Goal: Task Accomplishment & Management: Manage account settings

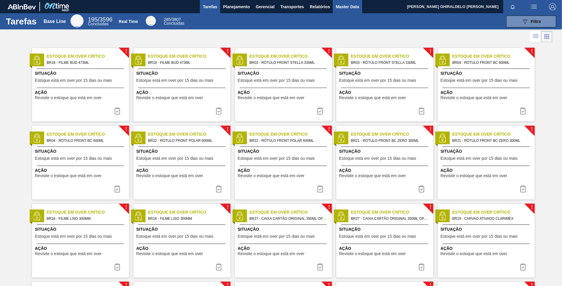
click at [349, 10] on span "Master Data" at bounding box center [347, 6] width 23 height 7
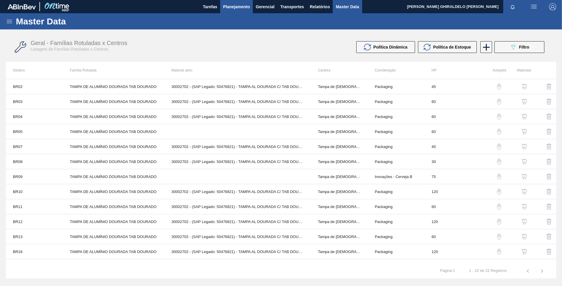
click at [242, 2] on button "Planejamento" at bounding box center [236, 6] width 33 height 13
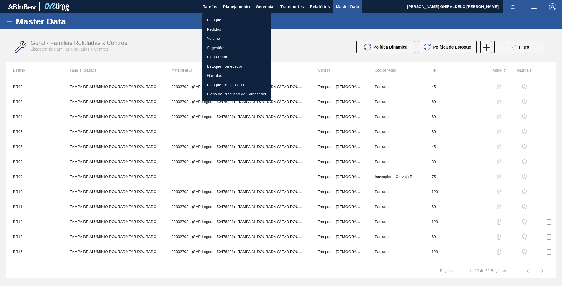
click at [217, 18] on li "Estoque" at bounding box center [236, 19] width 69 height 9
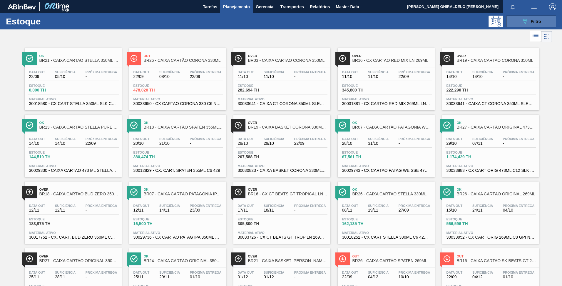
click at [510, 20] on button "089F7B8B-B2A5-4AFE-B5C0-19BA573D28AC Filtro" at bounding box center [531, 22] width 50 height 12
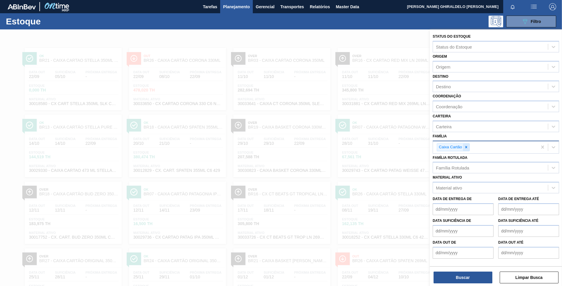
click at [465, 149] on div at bounding box center [466, 146] width 6 height 7
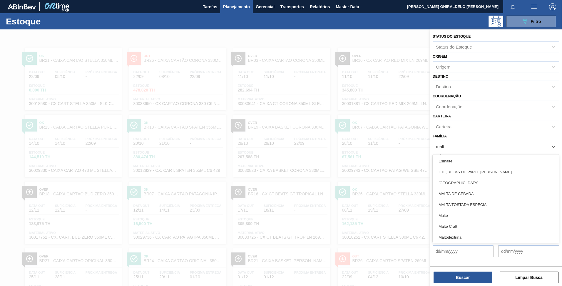
type input "malte"
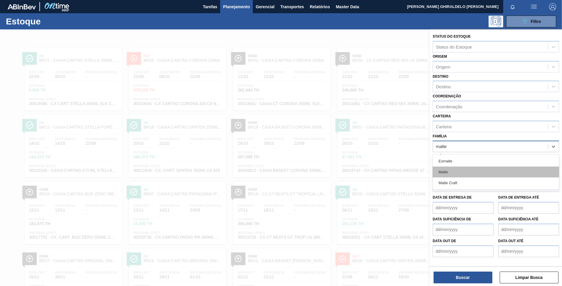
click at [449, 176] on div "Malte" at bounding box center [496, 171] width 126 height 11
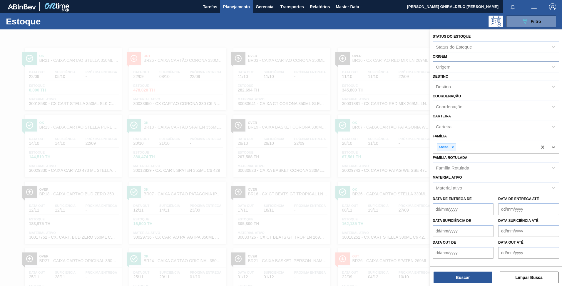
click at [460, 69] on div "Origem" at bounding box center [490, 66] width 115 height 9
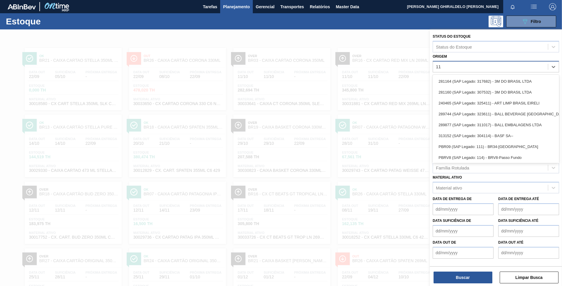
type input "1"
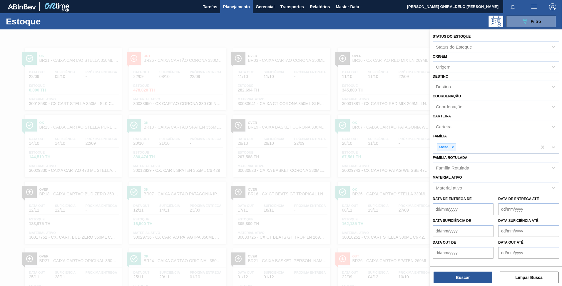
click at [460, 57] on div "Origem Origem" at bounding box center [496, 62] width 126 height 20
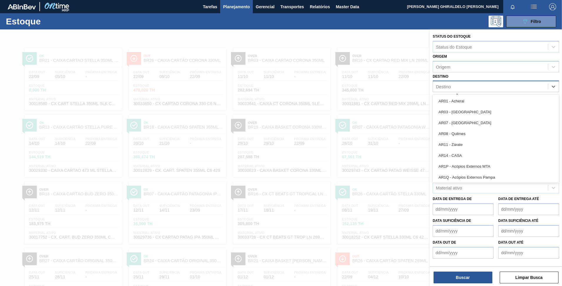
click at [460, 90] on div "Destino" at bounding box center [490, 86] width 115 height 9
type input "11"
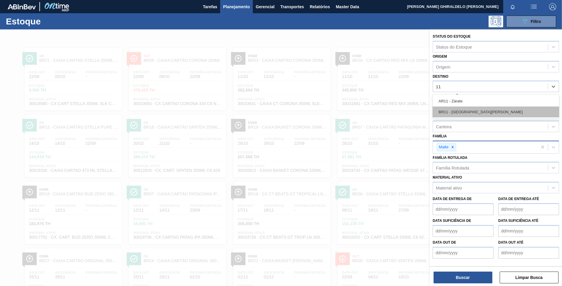
click at [457, 110] on div "BR11 - [GEOGRAPHIC_DATA][PERSON_NAME]" at bounding box center [496, 111] width 126 height 11
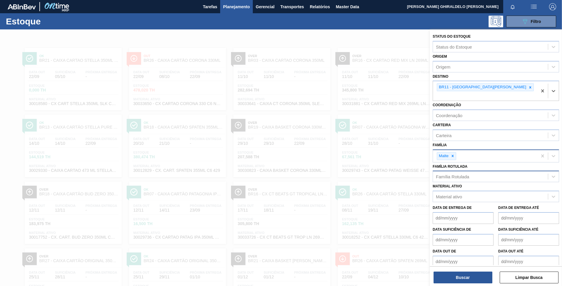
click at [448, 174] on div "Família Rotulada" at bounding box center [452, 176] width 33 height 5
type Rotulada "malte mai"
click at [462, 185] on div "MALTE MAINSTREAM" at bounding box center [496, 190] width 126 height 11
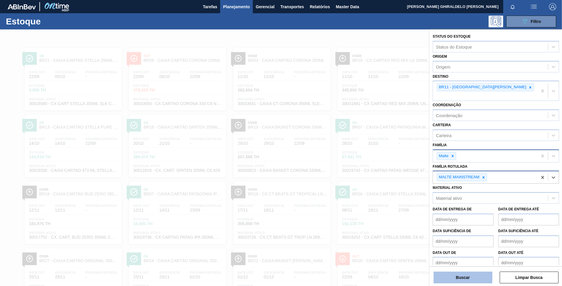
click at [467, 275] on button "Buscar" at bounding box center [462, 277] width 59 height 12
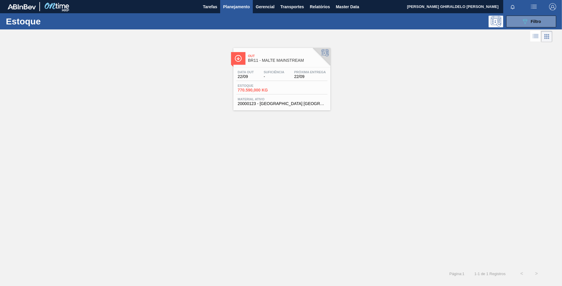
click at [275, 59] on span "BR11 - MALTE MAINSTREAM" at bounding box center [287, 60] width 79 height 4
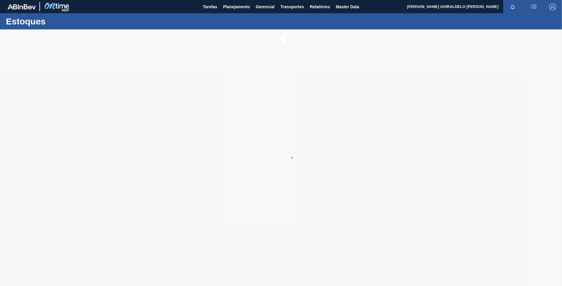
click at [155, 59] on div at bounding box center [281, 157] width 562 height 256
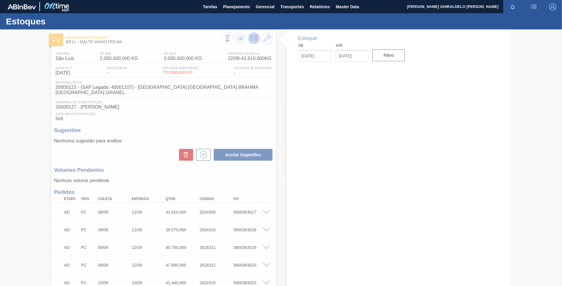
type input "[DATE]"
type input "29/11/2025"
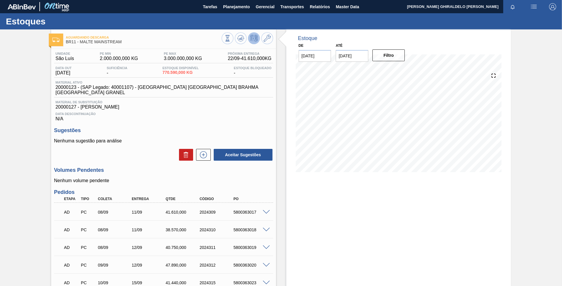
click at [509, 70] on div "Estoque De 22/09/2025 Até 29/11/2025 Filtro" at bounding box center [398, 104] width 225 height 151
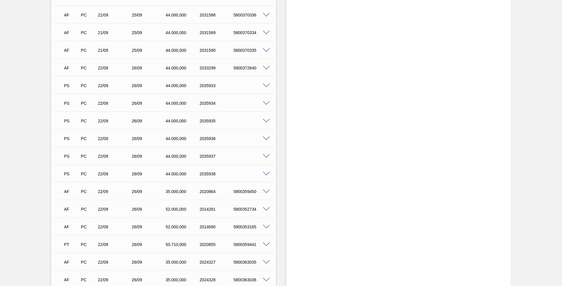
scroll to position [817, 0]
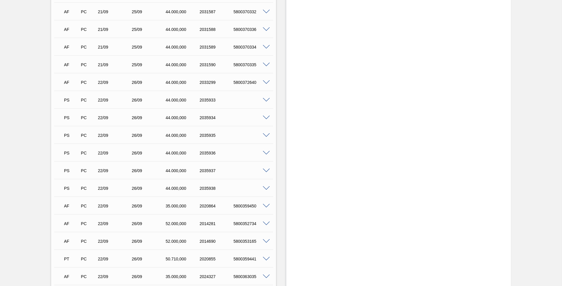
click at [269, 98] on span at bounding box center [266, 100] width 7 height 4
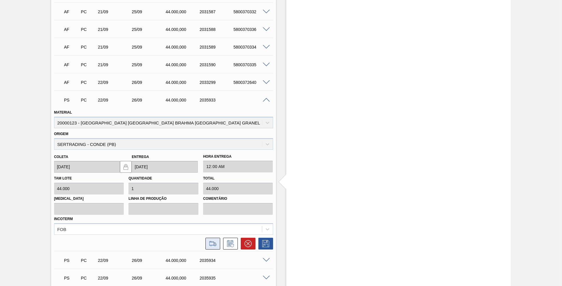
click at [215, 240] on icon at bounding box center [212, 243] width 9 height 7
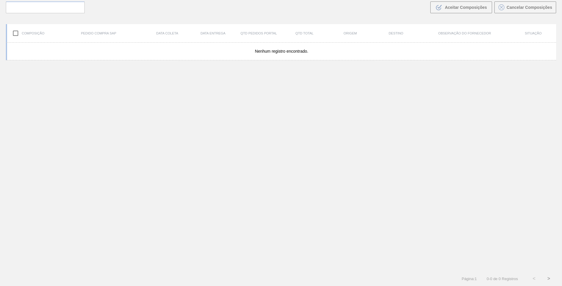
scroll to position [42, 0]
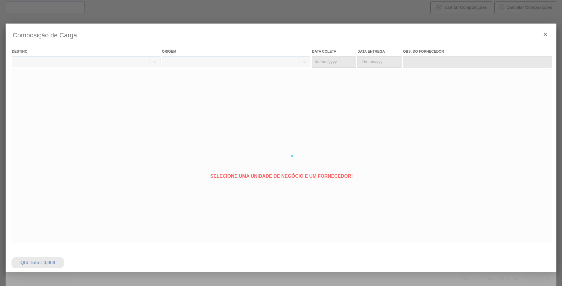
type coleta "[DATE]"
type entrega "[DATE]"
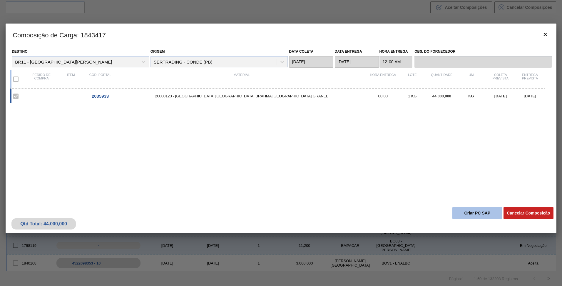
click at [470, 210] on button "Criar PC SAP" at bounding box center [477, 213] width 50 height 12
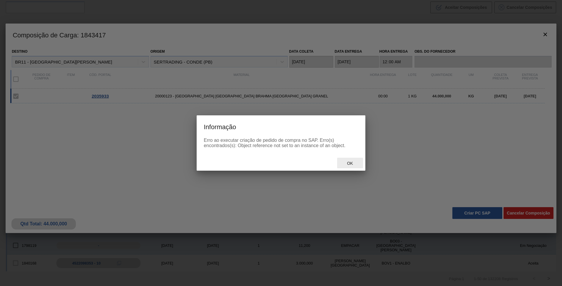
click at [349, 164] on span "Ok" at bounding box center [349, 163] width 15 height 5
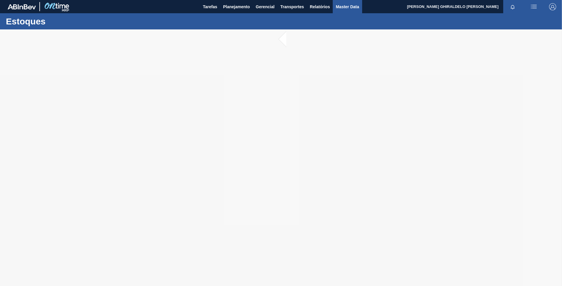
click at [360, 3] on button "Master Data" at bounding box center [347, 6] width 29 height 13
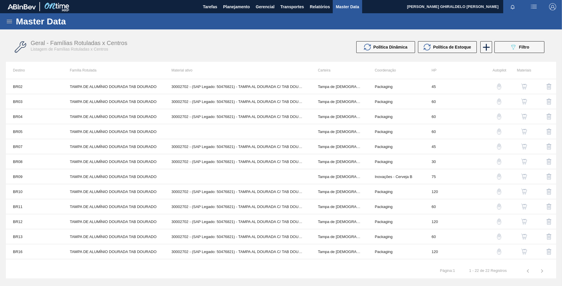
click at [5, 28] on div "Master Data" at bounding box center [281, 21] width 562 height 16
click at [5, 24] on div "Master Data" at bounding box center [281, 21] width 562 height 16
click at [11, 25] on div "Master Data" at bounding box center [281, 21] width 562 height 16
click at [9, 24] on icon at bounding box center [9, 21] width 7 height 7
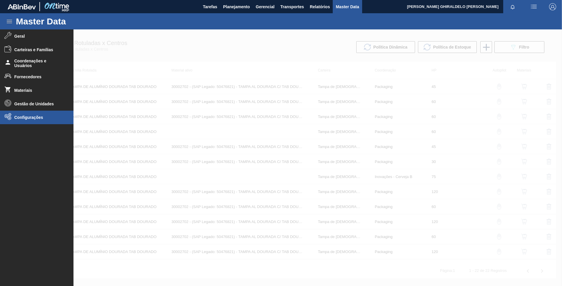
click at [25, 116] on span "Configurações" at bounding box center [38, 117] width 48 height 5
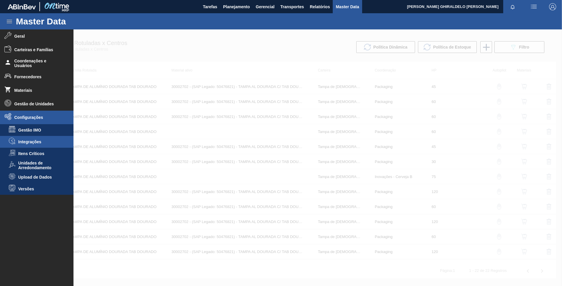
click at [37, 143] on span "Integrações" at bounding box center [40, 141] width 45 height 5
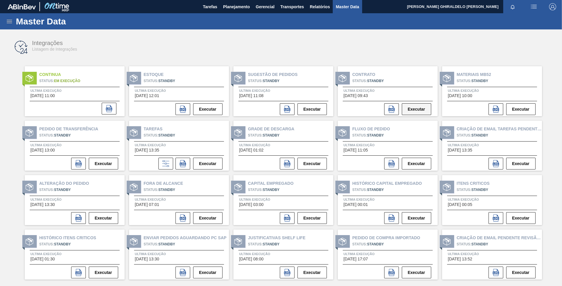
click at [420, 110] on button "Executar" at bounding box center [416, 109] width 29 height 12
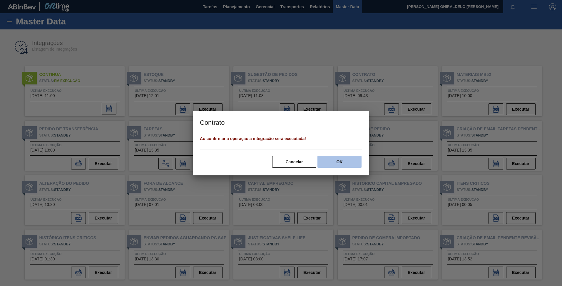
click at [331, 158] on button "OK" at bounding box center [339, 162] width 44 height 12
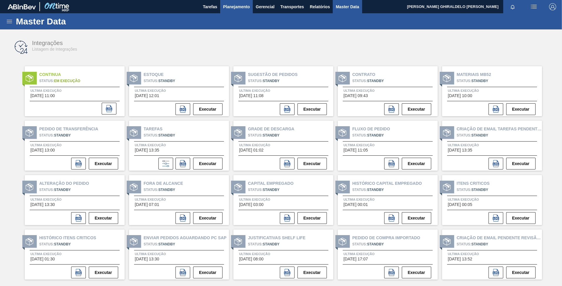
click at [249, 8] on span "Planejamento" at bounding box center [236, 6] width 27 height 7
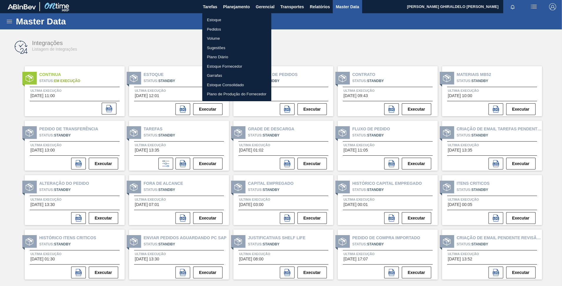
click at [212, 28] on li "Pedidos" at bounding box center [236, 29] width 69 height 9
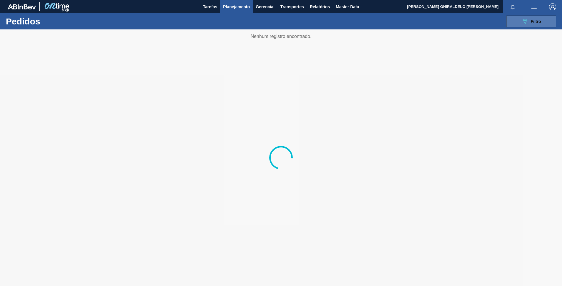
click at [524, 18] on icon "089F7B8B-B2A5-4AFE-B5C0-19BA573D28AC" at bounding box center [524, 21] width 7 height 7
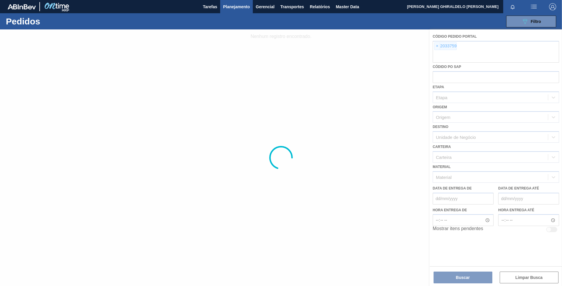
click at [384, 88] on div at bounding box center [281, 157] width 562 height 256
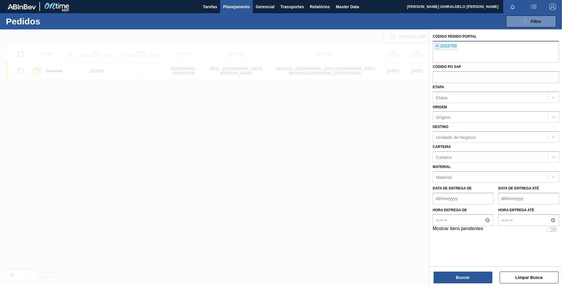
click at [435, 47] on span "×" at bounding box center [437, 46] width 6 height 7
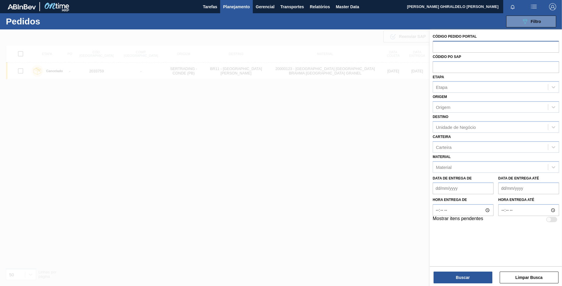
click at [244, 14] on div "089F7B8B-B2A5-4AFE-B5C0-19BA573D28AC Filtro Código Pedido Portal Códido PO SAP …" at bounding box center [326, 22] width 465 height 18
click at [242, 9] on span "Planejamento" at bounding box center [236, 6] width 27 height 7
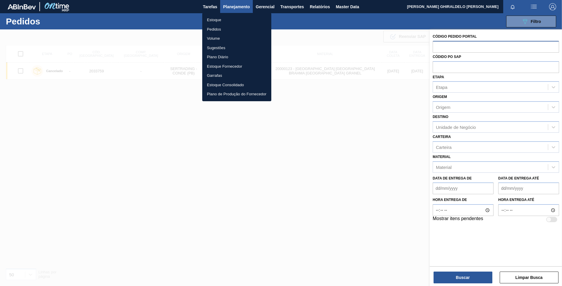
click at [212, 29] on li "Pedidos" at bounding box center [236, 29] width 69 height 9
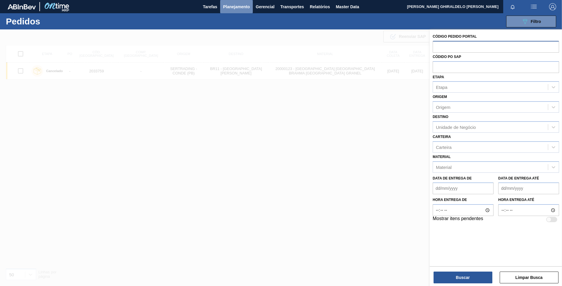
click at [232, 7] on span "Planejamento" at bounding box center [236, 6] width 27 height 7
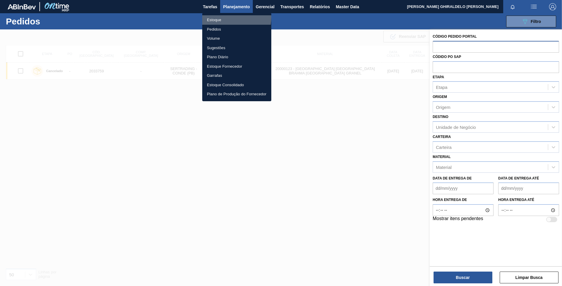
click at [217, 17] on li "Estoque" at bounding box center [236, 19] width 69 height 9
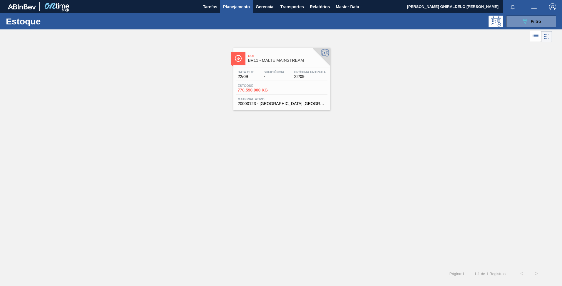
click at [295, 64] on div "Out BR11 - MALTE MAINSTREAM" at bounding box center [287, 58] width 79 height 13
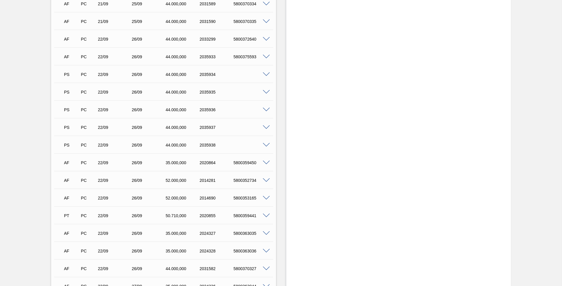
scroll to position [801, 0]
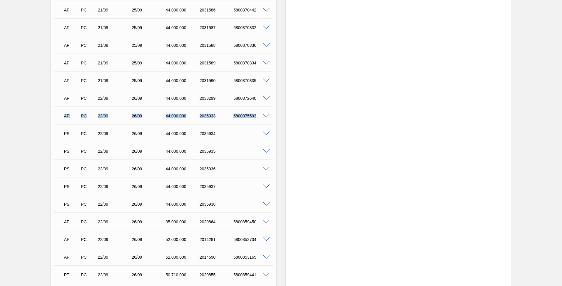
drag, startPoint x: 57, startPoint y: 111, endPoint x: 263, endPoint y: 107, distance: 206.0
click at [263, 108] on div "AF PC 22/09 26/09 44.000,000 2035933 5800375593" at bounding box center [163, 115] width 219 height 15
drag, startPoint x: 263, startPoint y: 107, endPoint x: 308, endPoint y: 110, distance: 45.1
click at [308, 110] on div "Estoque De 22/09/2025 Até 29/11/2025 Filtro" at bounding box center [398, 114] width 225 height 1773
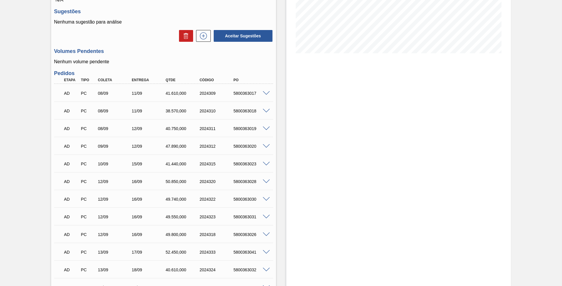
scroll to position [0, 0]
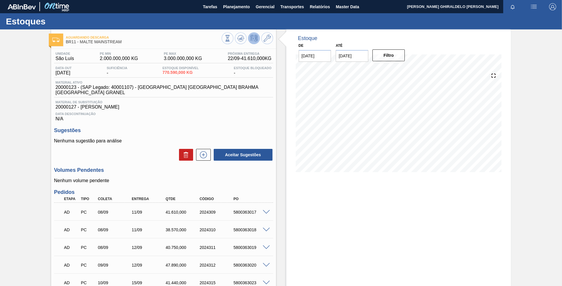
click at [241, 6] on span "Planejamento" at bounding box center [236, 6] width 27 height 7
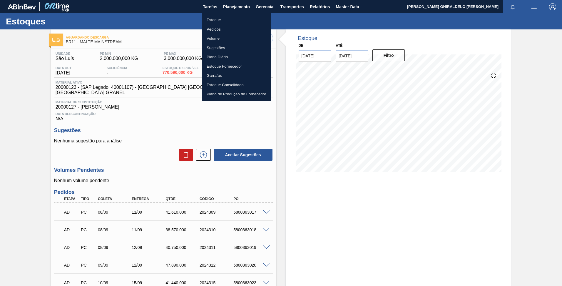
click at [216, 28] on li "Pedidos" at bounding box center [236, 29] width 69 height 9
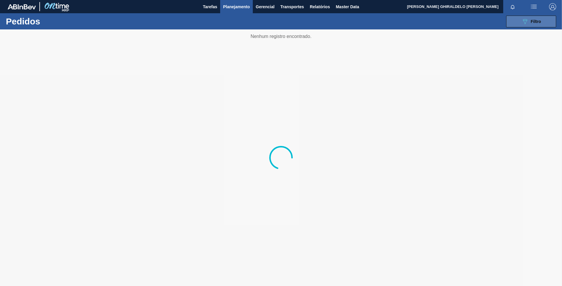
click at [522, 21] on icon "089F7B8B-B2A5-4AFE-B5C0-19BA573D28AC" at bounding box center [524, 21] width 7 height 7
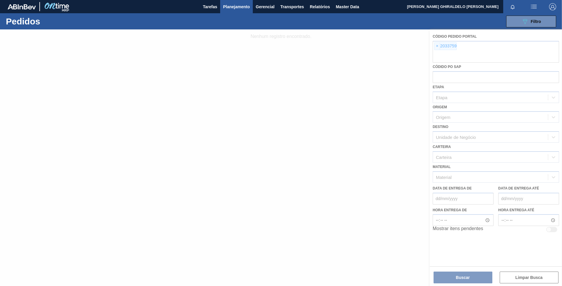
click at [437, 47] on div at bounding box center [281, 157] width 562 height 256
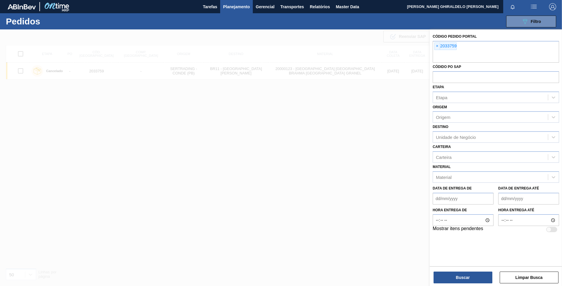
click at [437, 47] on span "×" at bounding box center [437, 46] width 6 height 7
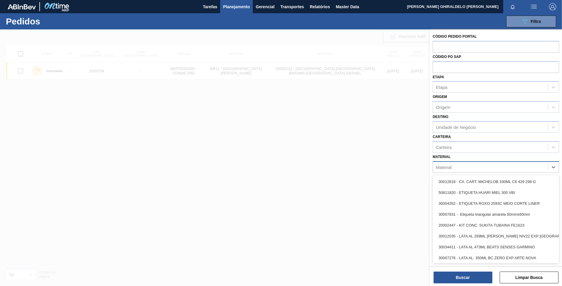
click at [452, 169] on div "Material" at bounding box center [490, 166] width 115 height 9
type input "m"
click at [461, 140] on div "Carteira Carteira" at bounding box center [496, 143] width 126 height 20
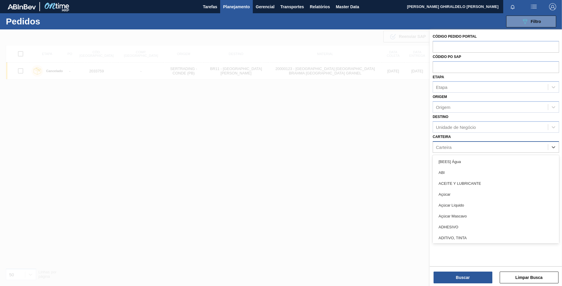
click at [455, 148] on div "Carteira" at bounding box center [490, 147] width 115 height 9
type input "malte"
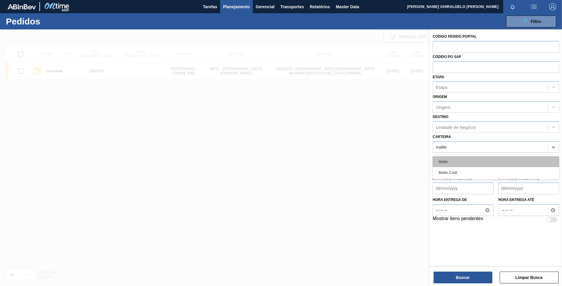
click at [443, 162] on div "Malte" at bounding box center [496, 161] width 126 height 11
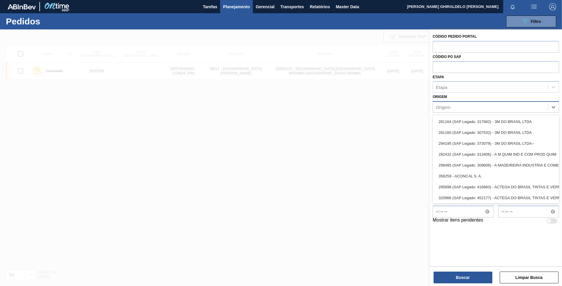
click at [454, 104] on div "Origem" at bounding box center [490, 107] width 115 height 9
type input "1"
click at [447, 91] on div "Etapa" at bounding box center [496, 86] width 126 height 11
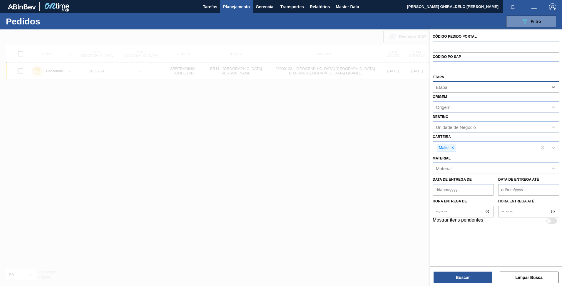
click at [455, 86] on div "Etapa" at bounding box center [490, 87] width 115 height 9
click at [453, 121] on div "Unidade de Negócio" at bounding box center [496, 126] width 126 height 11
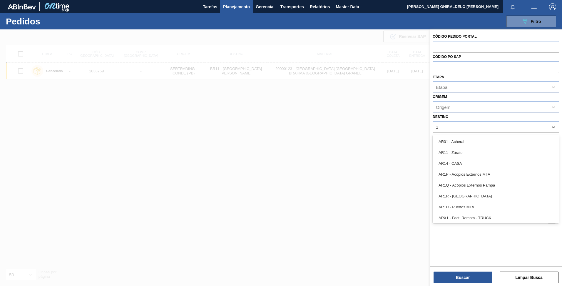
type input "11"
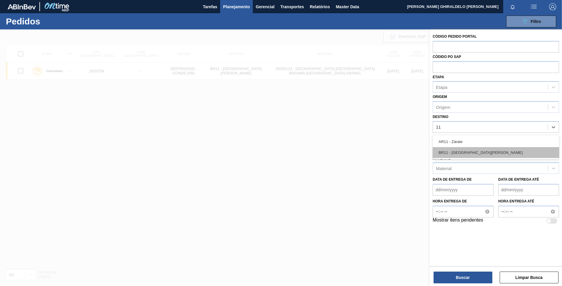
click at [452, 153] on div "BR11 - [GEOGRAPHIC_DATA][PERSON_NAME]" at bounding box center [496, 152] width 126 height 11
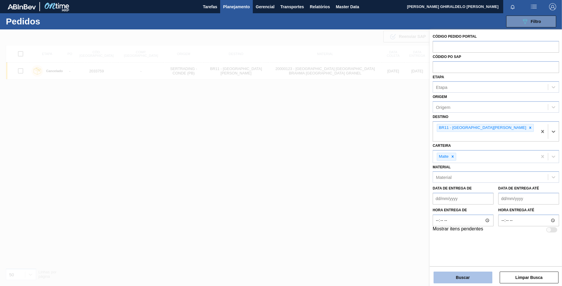
click at [458, 273] on button "Buscar" at bounding box center [462, 277] width 59 height 12
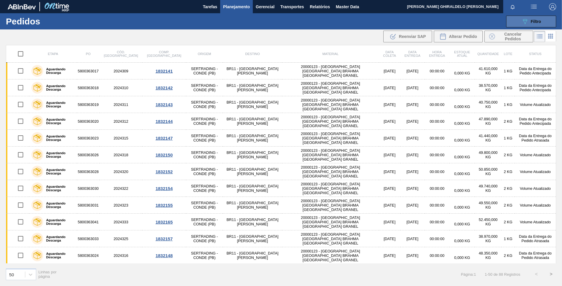
click at [539, 23] on span "Filtro" at bounding box center [536, 21] width 10 height 5
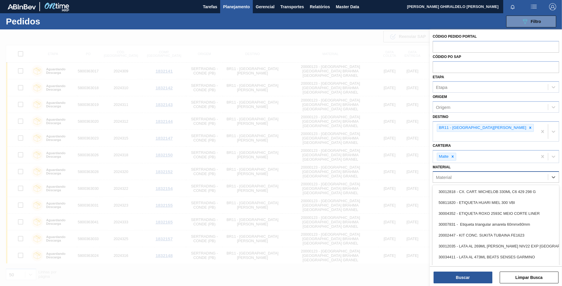
click at [452, 173] on div "Material" at bounding box center [490, 177] width 115 height 9
type input "m"
click at [457, 163] on div "Material option , deselected. option 30012818 - CX. CART. MICHELOB 330ML C6 429…" at bounding box center [496, 173] width 126 height 20
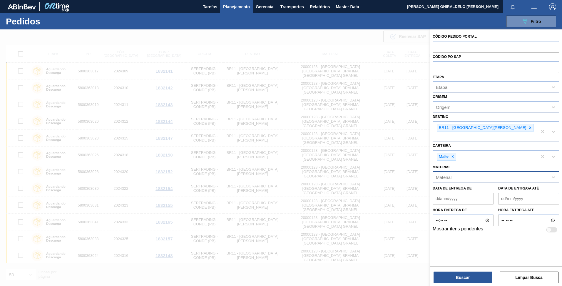
click at [460, 173] on div "Material" at bounding box center [490, 177] width 115 height 9
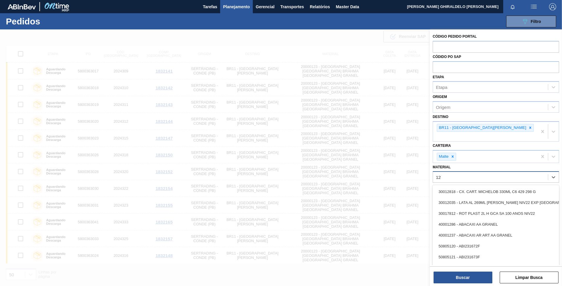
type input "1"
type input "20000123"
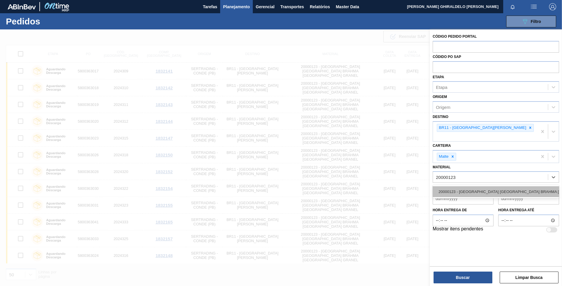
click at [462, 186] on div "20000123 - [GEOGRAPHIC_DATA] [GEOGRAPHIC_DATA] BRAHMA [GEOGRAPHIC_DATA] GRANEL" at bounding box center [496, 191] width 126 height 11
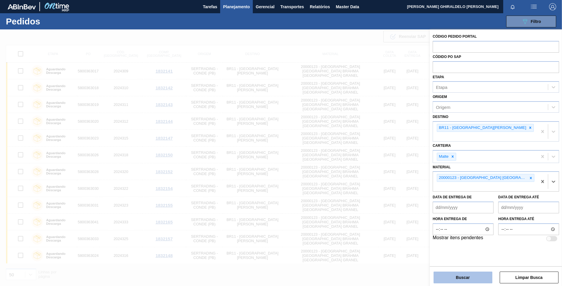
click at [452, 282] on button "Buscar" at bounding box center [462, 277] width 59 height 12
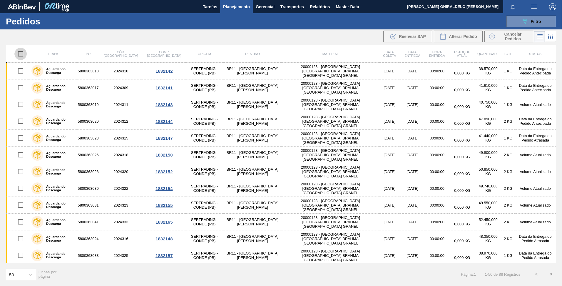
click at [23, 54] on input "checkbox" at bounding box center [20, 54] width 12 height 12
checkbox input "true"
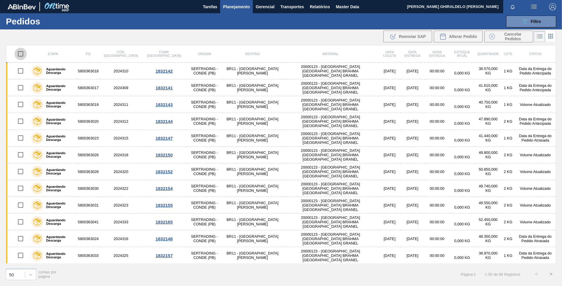
checkbox input "true"
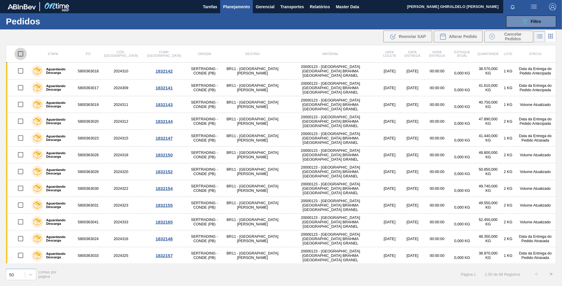
checkbox input "true"
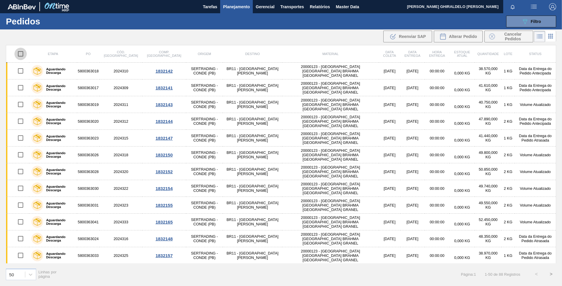
checkbox input "true"
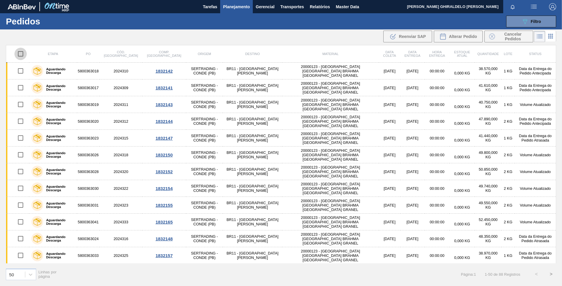
checkbox input "true"
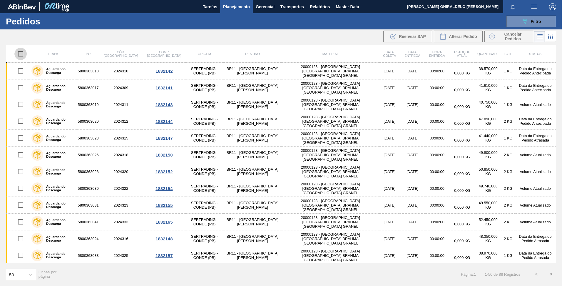
checkbox input "true"
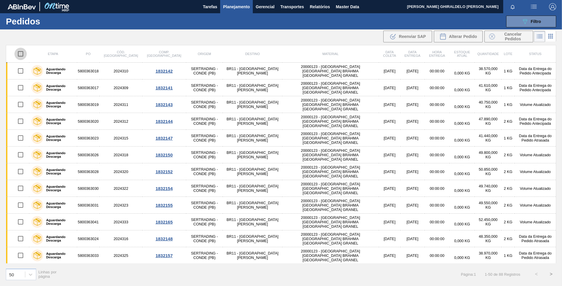
checkbox input "true"
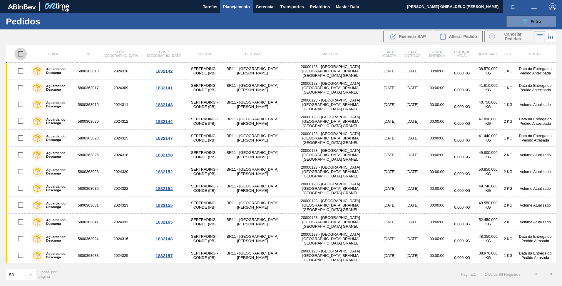
checkbox input "true"
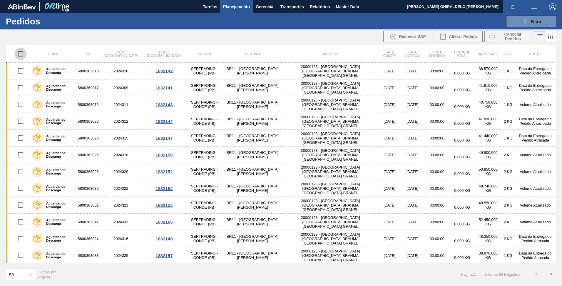
checkbox input "true"
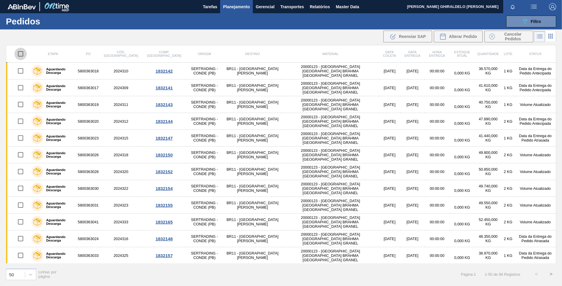
checkbox input "true"
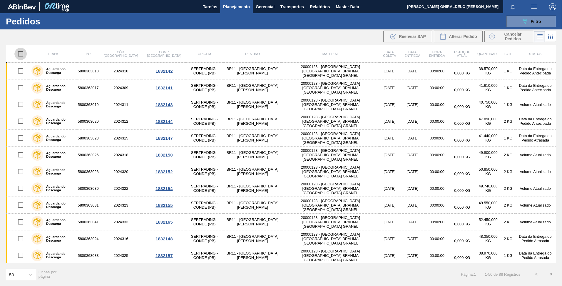
checkbox input "true"
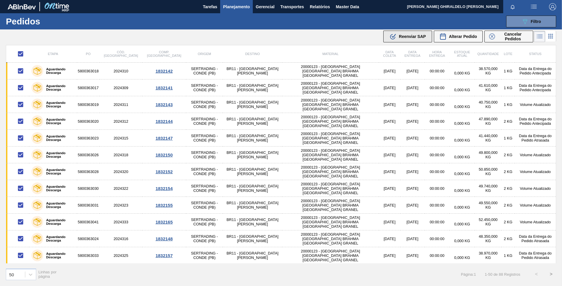
click at [406, 38] on span "Reenviar SAP" at bounding box center [412, 36] width 27 height 5
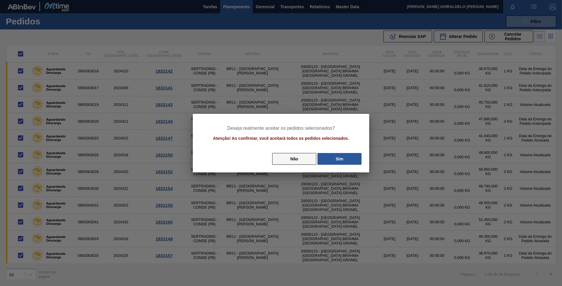
click at [292, 161] on button "Não" at bounding box center [294, 159] width 44 height 12
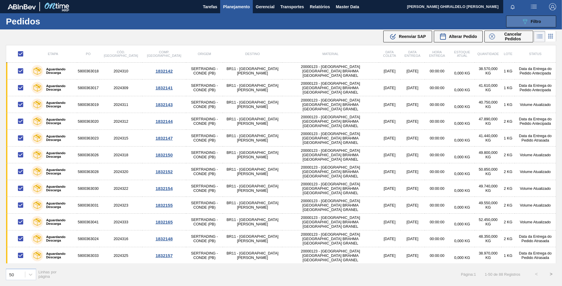
click at [527, 21] on icon "089F7B8B-B2A5-4AFE-B5C0-19BA573D28AC" at bounding box center [524, 21] width 7 height 7
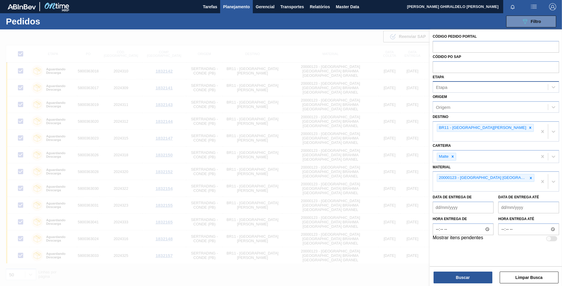
click at [461, 85] on div "Etapa" at bounding box center [490, 87] width 115 height 9
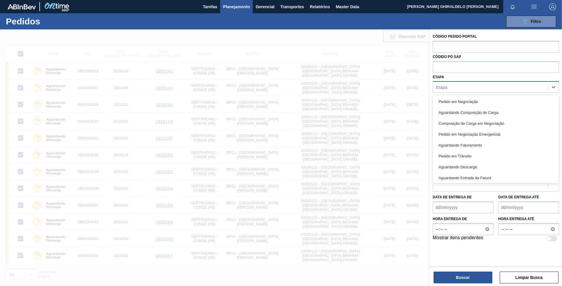
type input "a"
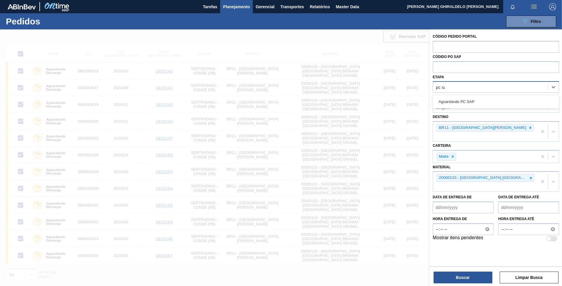
type input "pc sap"
click at [462, 100] on div "Aguardando PC SAP" at bounding box center [496, 101] width 126 height 11
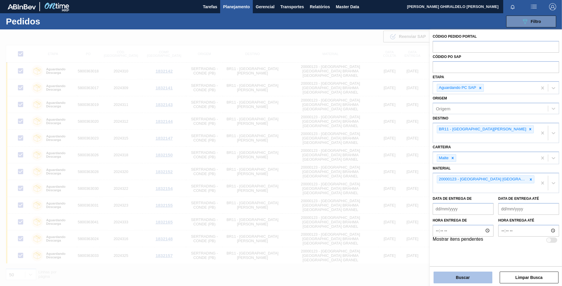
click at [457, 275] on button "Buscar" at bounding box center [462, 277] width 59 height 12
checkbox input "false"
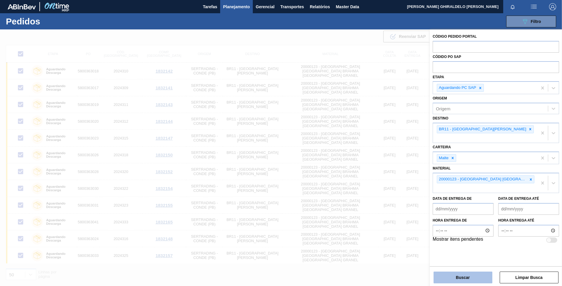
checkbox input "false"
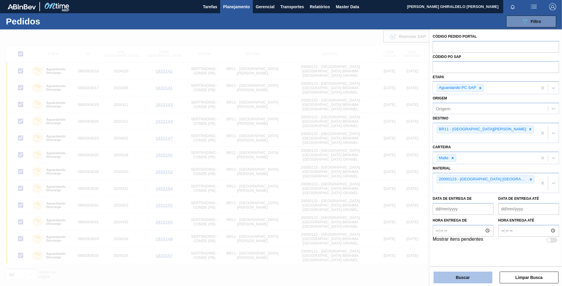
checkbox input "false"
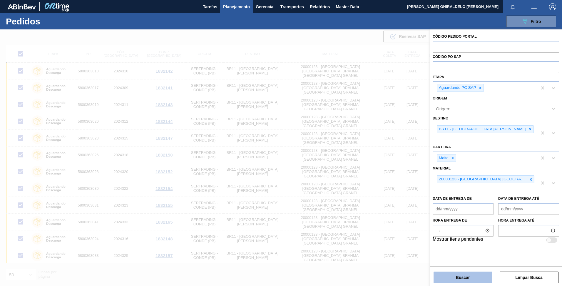
checkbox input "false"
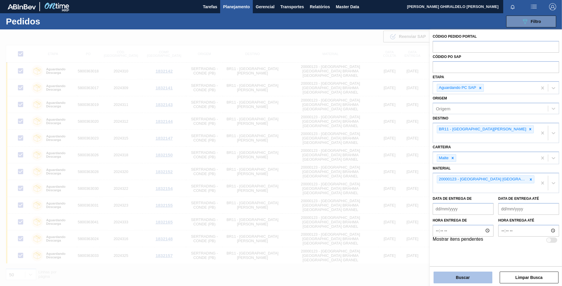
checkbox input "false"
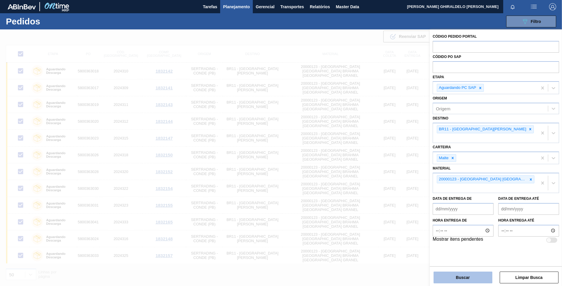
checkbox input "false"
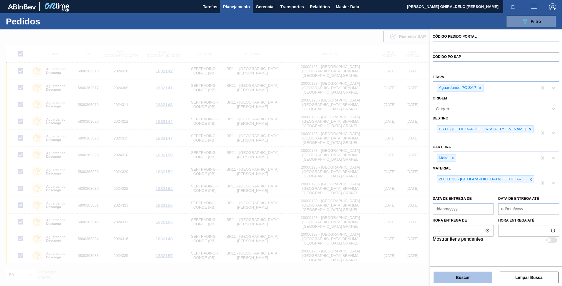
checkbox input "false"
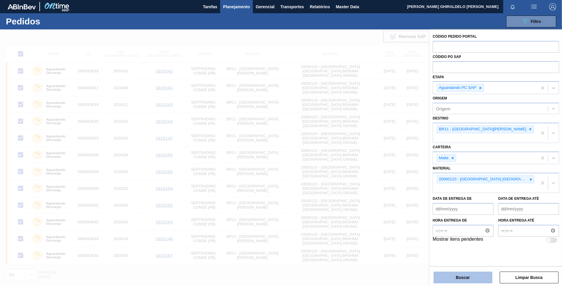
checkbox input "false"
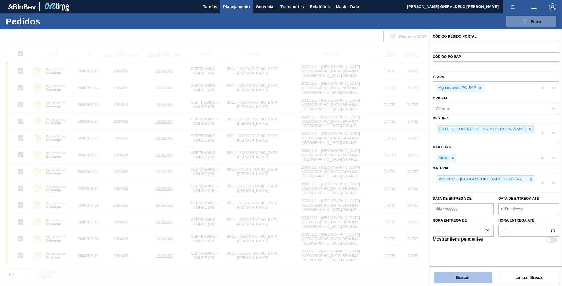
checkbox input "false"
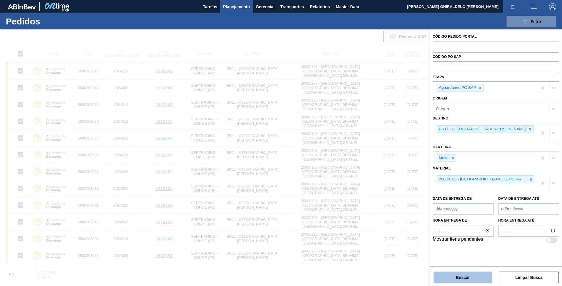
checkbox input "false"
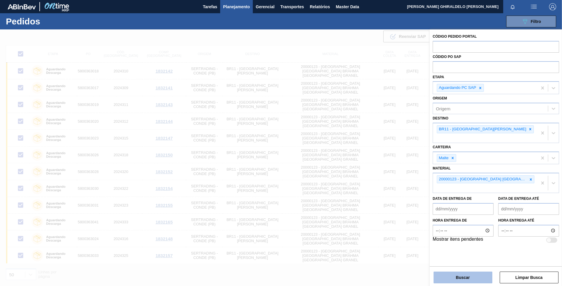
checkbox input "false"
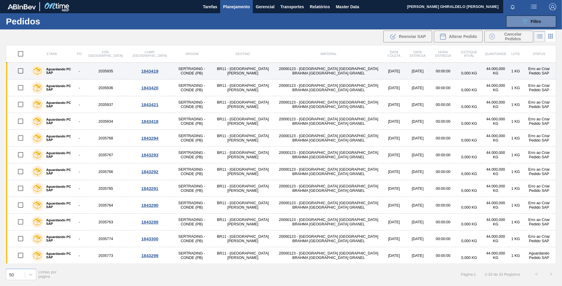
click at [22, 73] on input "checkbox" at bounding box center [20, 71] width 12 height 12
checkbox input "true"
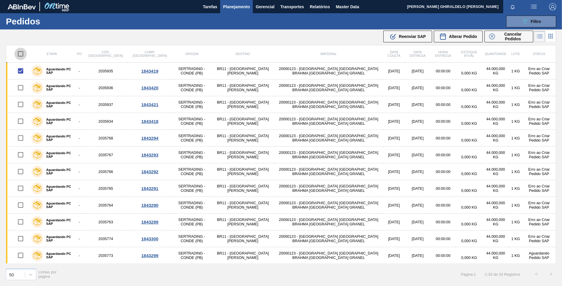
click at [21, 52] on input "checkbox" at bounding box center [20, 54] width 12 height 12
checkbox input "true"
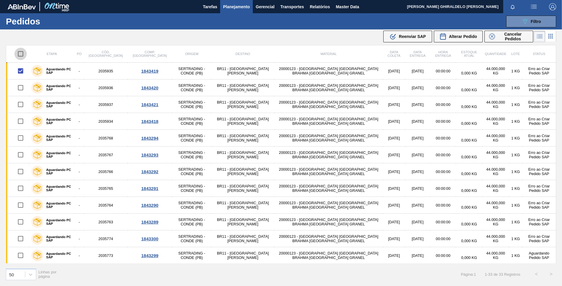
checkbox input "true"
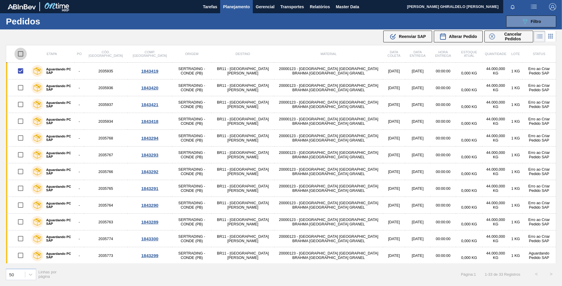
checkbox input "true"
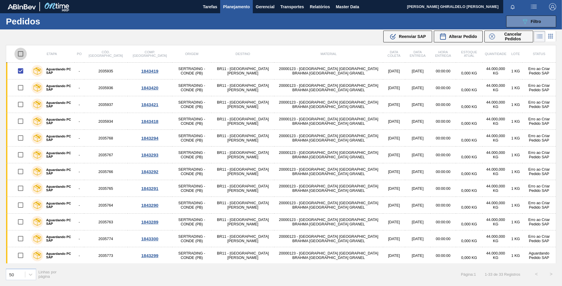
checkbox input "true"
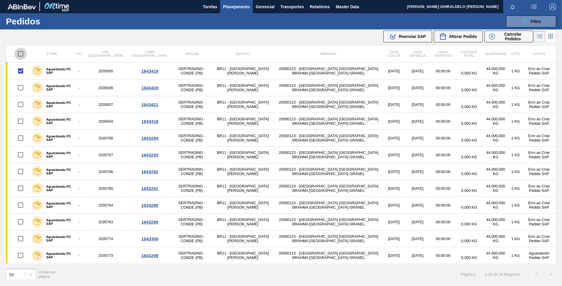
checkbox input "true"
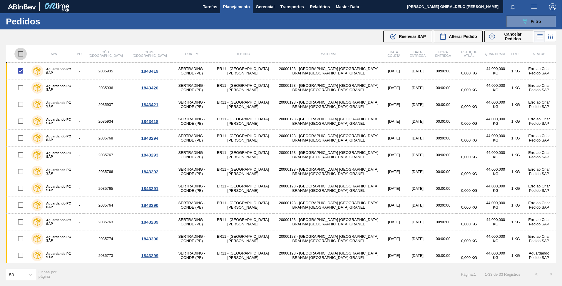
checkbox input "true"
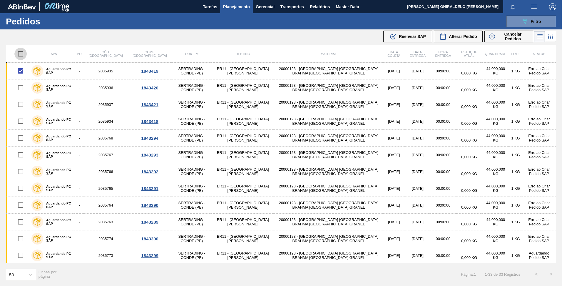
checkbox input "true"
click at [408, 38] on span "Reenviar SAP" at bounding box center [412, 36] width 27 height 5
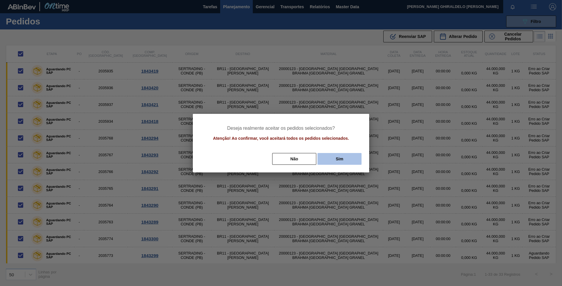
click at [339, 157] on button "Sim" at bounding box center [339, 159] width 44 height 12
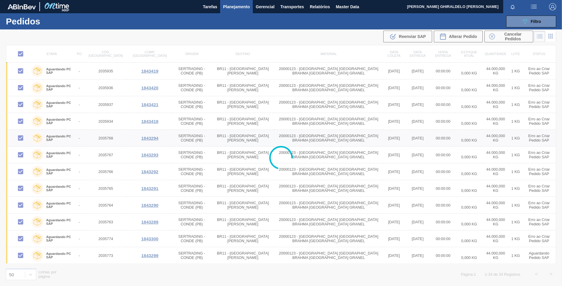
checkbox input "false"
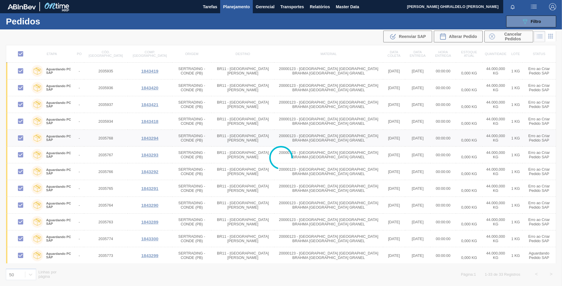
checkbox input "false"
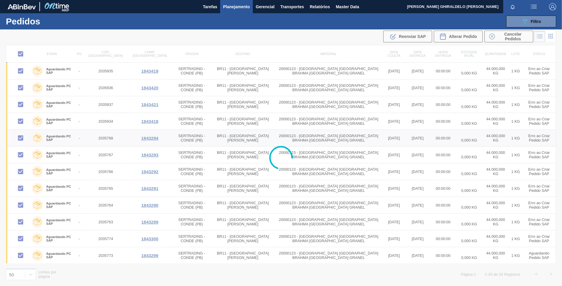
checkbox input "false"
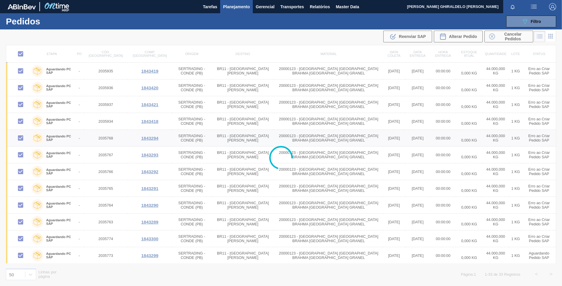
checkbox input "false"
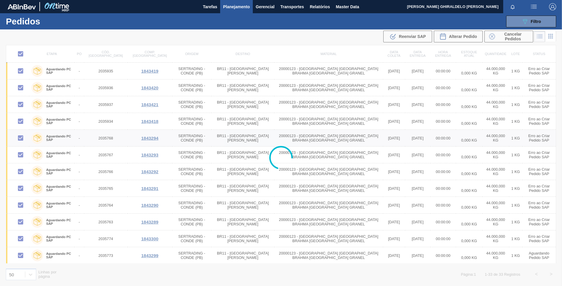
checkbox input "false"
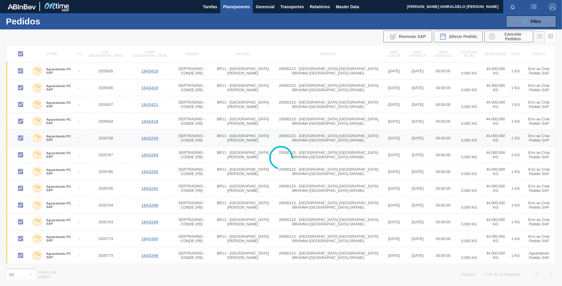
checkbox input "false"
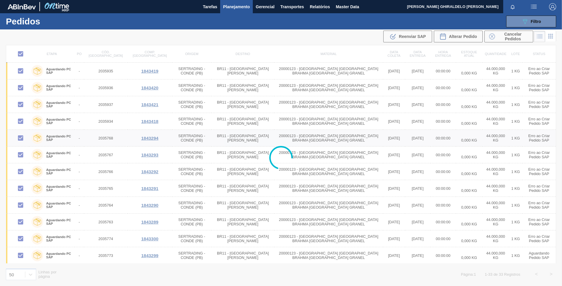
checkbox input "false"
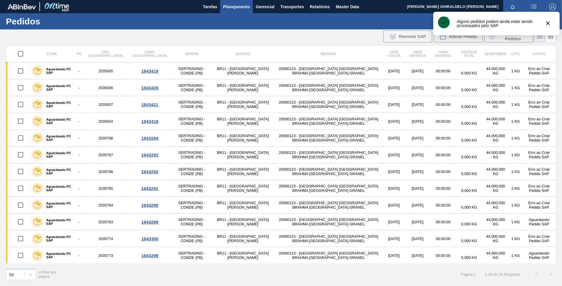
click at [299, 41] on div ".b{fill:var(--color-action-default)} Reenviar SAP Alterar Pedido Cancelar Pedid…" at bounding box center [281, 36] width 562 height 14
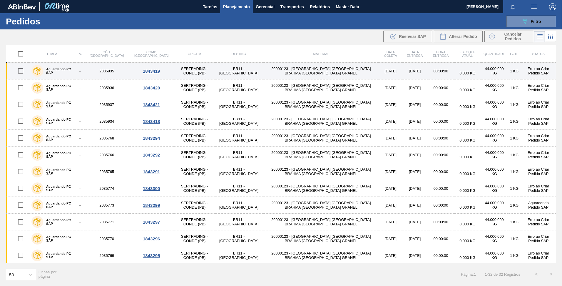
click at [19, 69] on input "checkbox" at bounding box center [20, 71] width 12 height 12
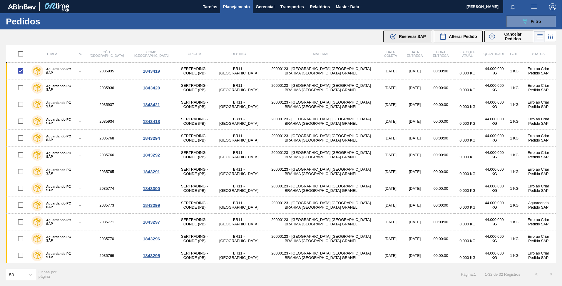
click at [406, 33] on div ".b{fill:var(--color-action-default)} Reenviar SAP" at bounding box center [407, 36] width 36 height 7
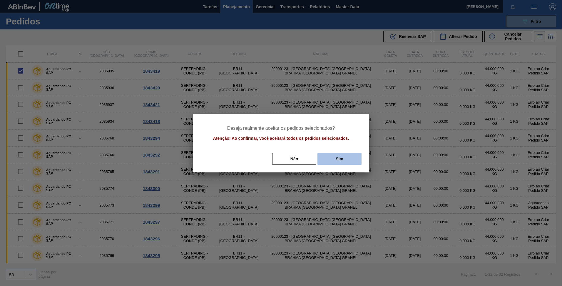
click at [340, 157] on button "Sim" at bounding box center [339, 159] width 44 height 12
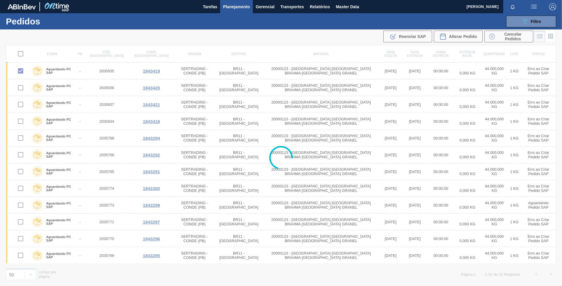
checkbox input "false"
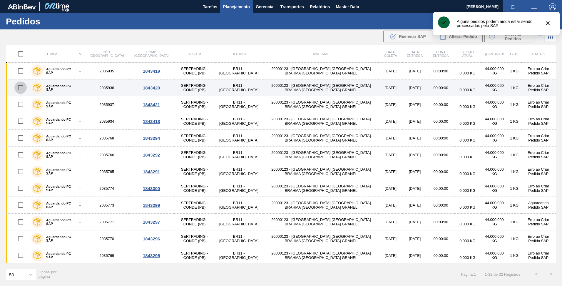
click at [21, 88] on input "checkbox" at bounding box center [20, 87] width 12 height 12
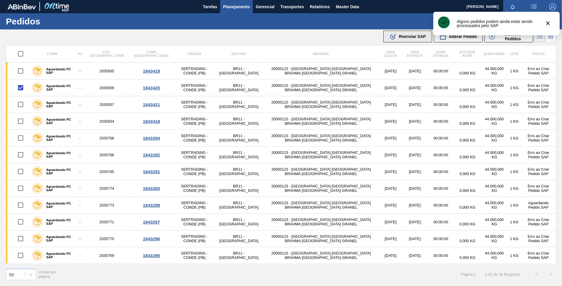
click at [395, 38] on icon ".b{fill:var(--color-action-default)}" at bounding box center [392, 36] width 7 height 7
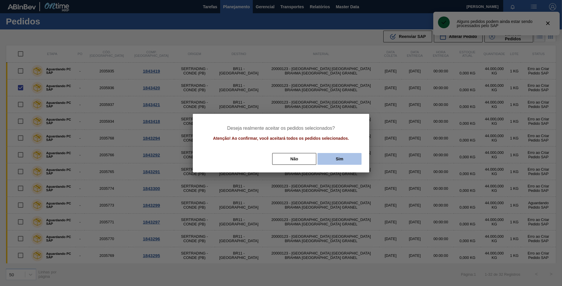
click at [343, 157] on button "Sim" at bounding box center [339, 159] width 44 height 12
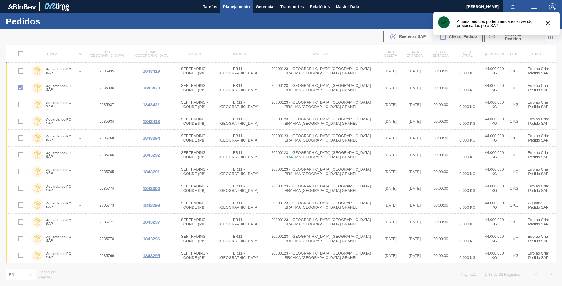
checkbox input "false"
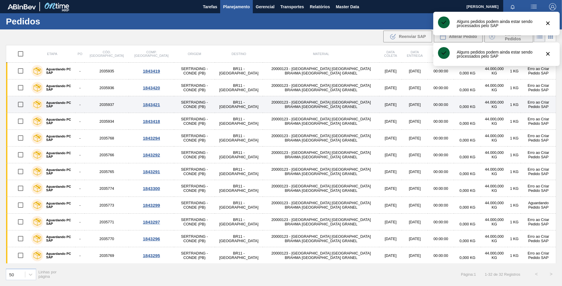
click at [21, 102] on input "checkbox" at bounding box center [20, 104] width 12 height 12
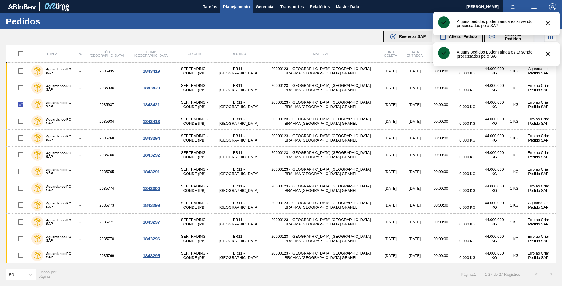
click at [419, 39] on div ".b{fill:var(--color-action-default)} Reenviar SAP" at bounding box center [407, 36] width 36 height 7
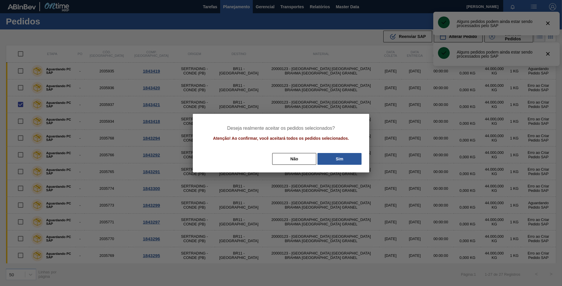
click at [346, 152] on div "Não Sim" at bounding box center [281, 158] width 162 height 13
click at [346, 153] on button "Sim" at bounding box center [339, 159] width 44 height 12
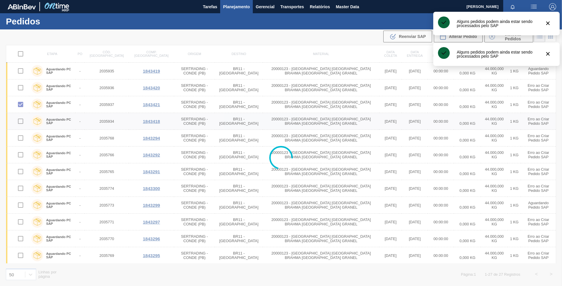
checkbox input "false"
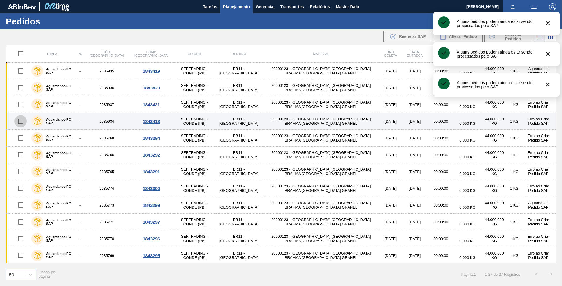
click at [19, 120] on input "checkbox" at bounding box center [20, 121] width 12 height 12
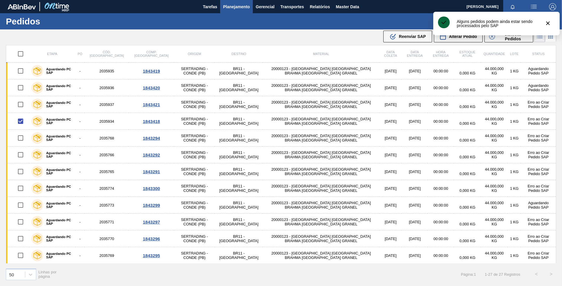
click at [420, 44] on main "Tarefas Planejamento Gerencial Transportes Relatórios Master Data FELIPE GHIRAL…" at bounding box center [281, 143] width 562 height 286
click at [418, 39] on div ".b{fill:var(--color-action-default)} Reenviar SAP" at bounding box center [407, 36] width 36 height 7
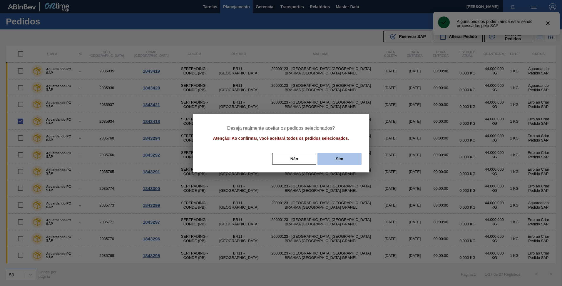
click at [346, 160] on button "Sim" at bounding box center [339, 159] width 44 height 12
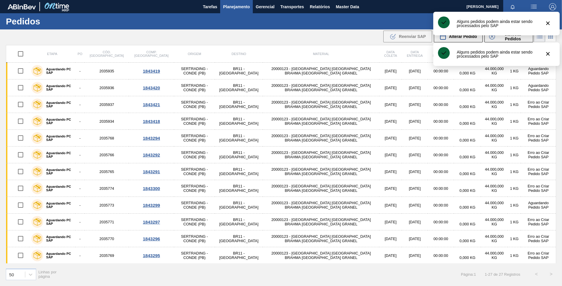
checkbox input "false"
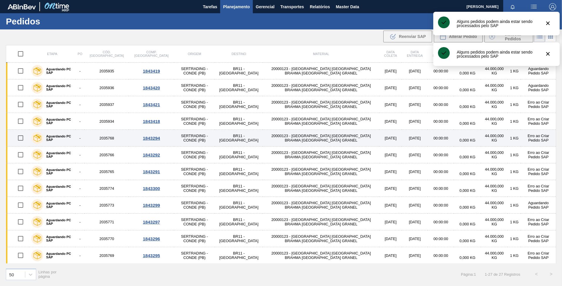
click at [23, 139] on input "checkbox" at bounding box center [20, 138] width 12 height 12
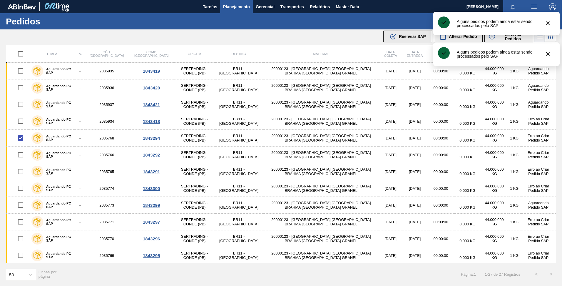
click at [396, 37] on icon ".b{fill:var(--color-action-default)}" at bounding box center [392, 36] width 7 height 7
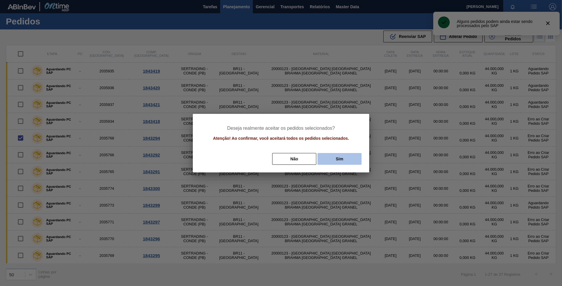
click at [340, 158] on button "Sim" at bounding box center [339, 159] width 44 height 12
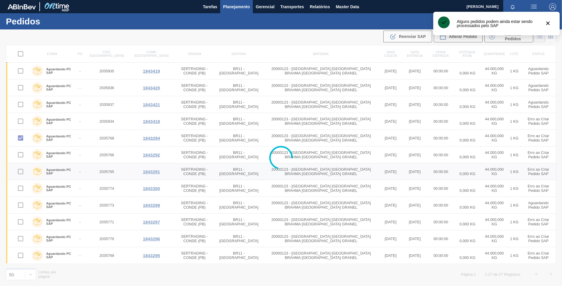
checkbox input "false"
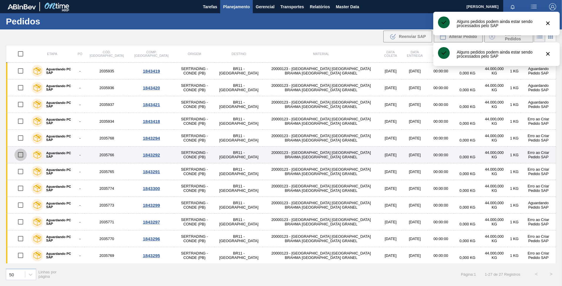
click at [18, 157] on input "checkbox" at bounding box center [20, 154] width 12 height 12
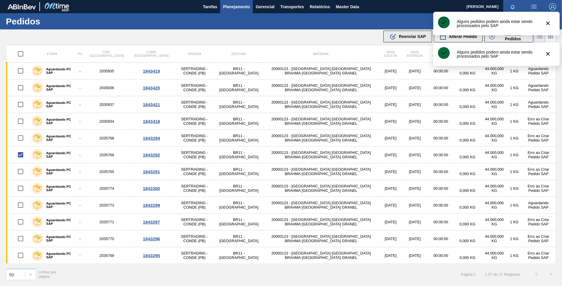
click at [407, 34] on span "Reenviar SAP" at bounding box center [412, 36] width 27 height 5
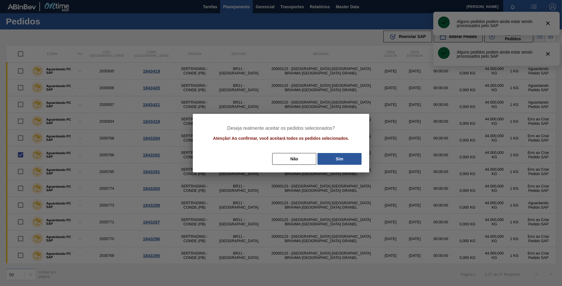
click at [346, 152] on div "Deseja realmente aceitar os pedidos selecionados? Atenção! Ao confirmar, você a…" at bounding box center [281, 143] width 176 height 58
click at [336, 162] on button "Sim" at bounding box center [339, 159] width 44 height 12
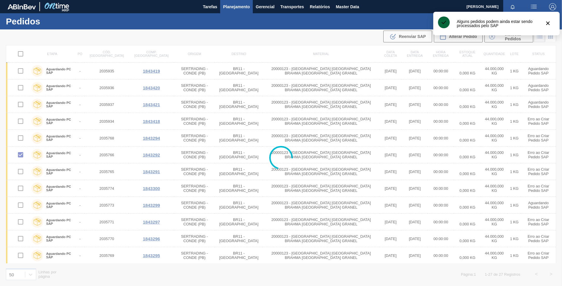
checkbox input "false"
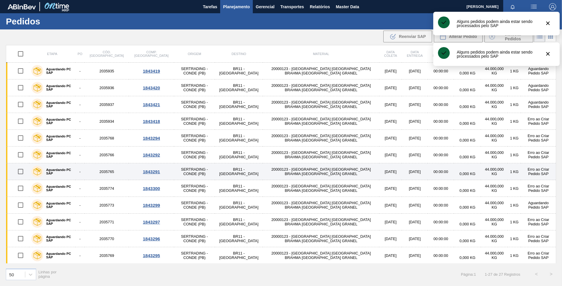
click at [20, 171] on input "checkbox" at bounding box center [20, 171] width 12 height 12
checkbox input "true"
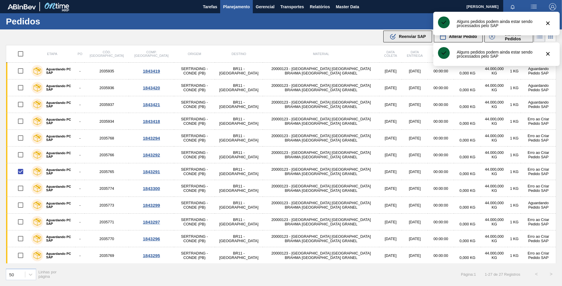
click at [399, 35] on span "Reenviar SAP" at bounding box center [412, 36] width 27 height 5
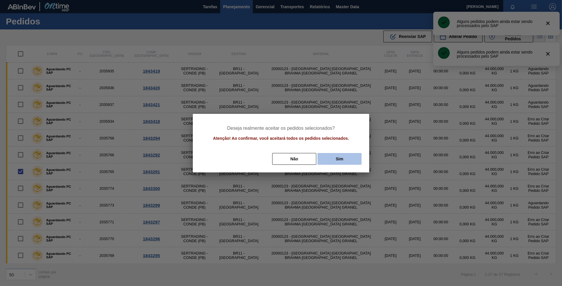
click at [334, 160] on button "Sim" at bounding box center [339, 159] width 44 height 12
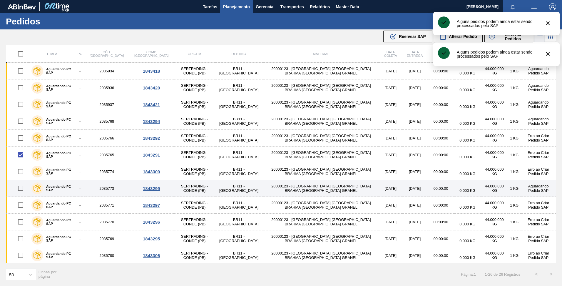
click at [22, 189] on input "checkbox" at bounding box center [20, 188] width 12 height 12
checkbox input "true"
checkbox input "false"
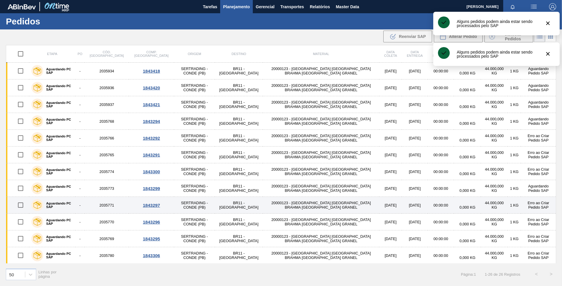
click at [21, 205] on input "checkbox" at bounding box center [20, 205] width 12 height 12
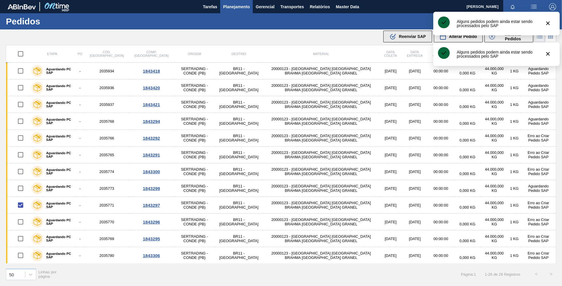
click at [401, 41] on button ".b{fill:var(--color-action-default)} Reenviar SAP" at bounding box center [407, 37] width 49 height 12
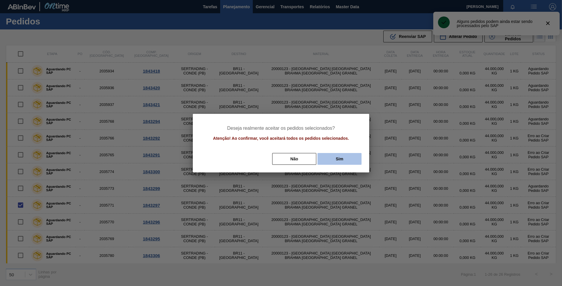
click at [339, 156] on button "Sim" at bounding box center [339, 159] width 44 height 12
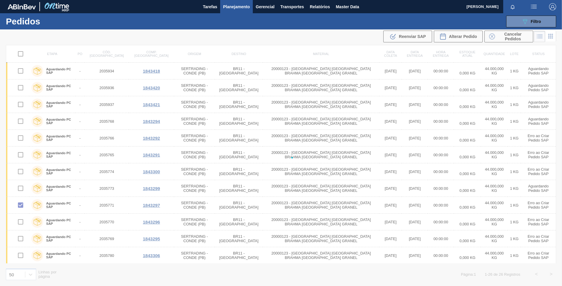
checkbox input "false"
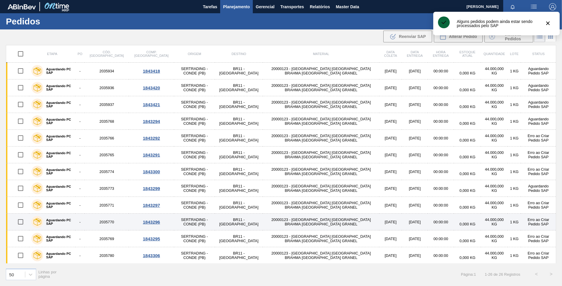
click at [20, 221] on input "checkbox" at bounding box center [20, 221] width 12 height 12
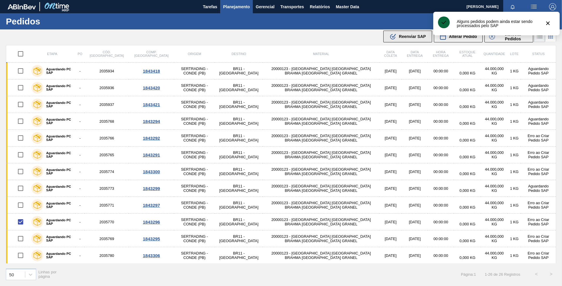
click at [395, 35] on icon at bounding box center [393, 36] width 4 height 4
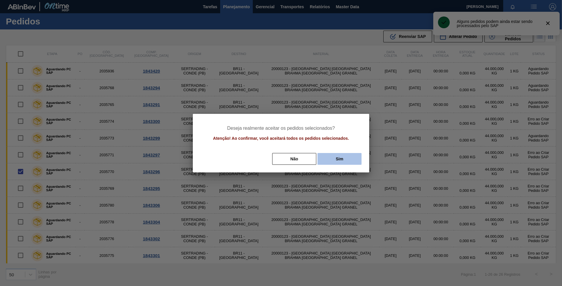
click at [336, 156] on button "Sim" at bounding box center [339, 159] width 44 height 12
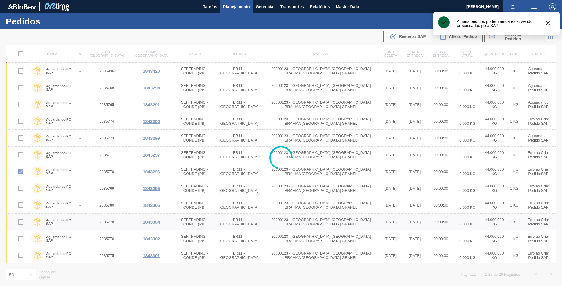
checkbox input "false"
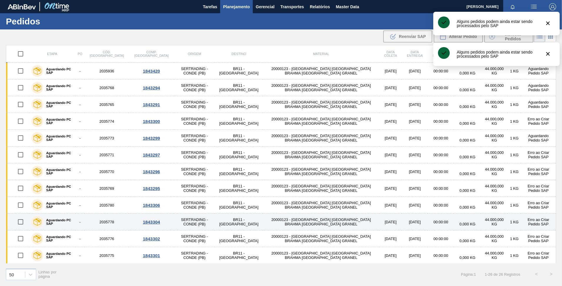
click at [19, 221] on input "checkbox" at bounding box center [20, 221] width 12 height 12
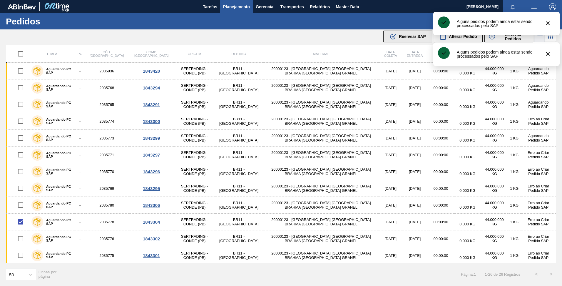
click at [414, 34] on div ".b{fill:var(--color-action-default)} Reenviar SAP" at bounding box center [407, 36] width 36 height 7
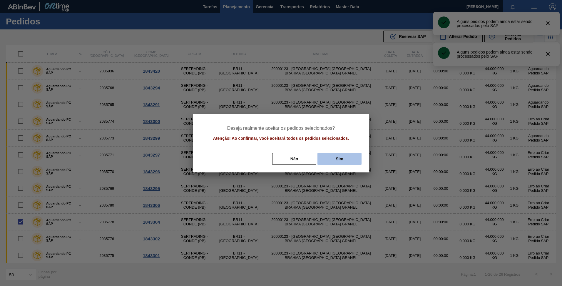
click at [350, 159] on button "Sim" at bounding box center [339, 159] width 44 height 12
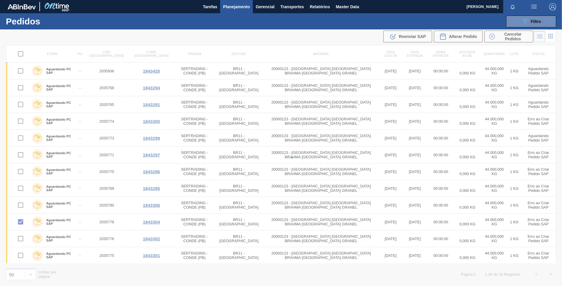
checkbox input "false"
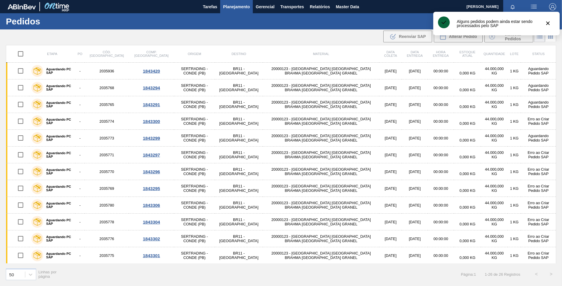
click at [21, 239] on input "checkbox" at bounding box center [20, 238] width 12 height 12
click at [405, 42] on button ".b{fill:var(--color-action-default)} Reenviar SAP" at bounding box center [407, 37] width 49 height 12
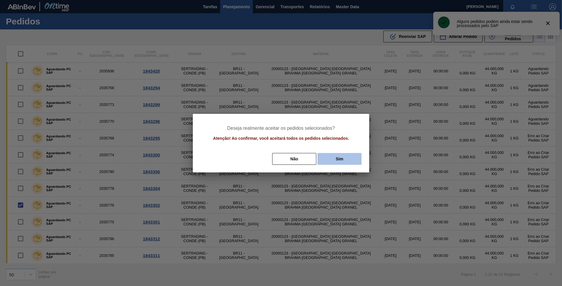
click at [333, 162] on button "Sim" at bounding box center [339, 159] width 44 height 12
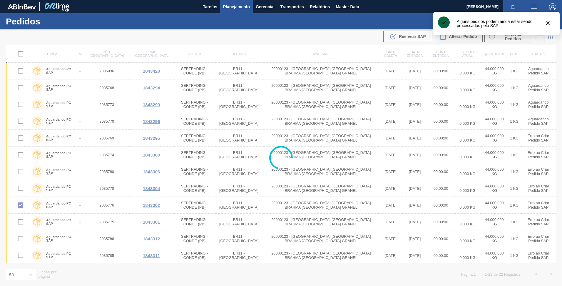
checkbox input "false"
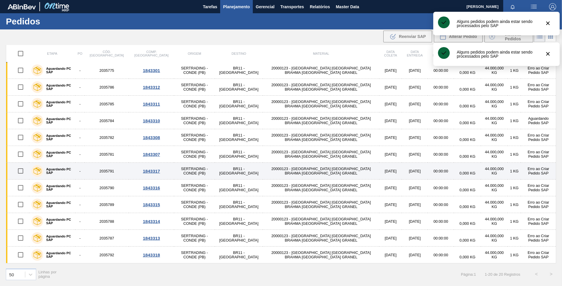
scroll to position [135, 0]
click at [22, 254] on input "checkbox" at bounding box center [20, 254] width 12 height 12
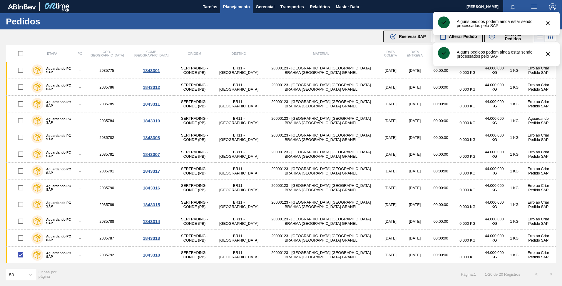
click at [409, 42] on button ".b{fill:var(--color-action-default)} Reenviar SAP" at bounding box center [407, 37] width 49 height 12
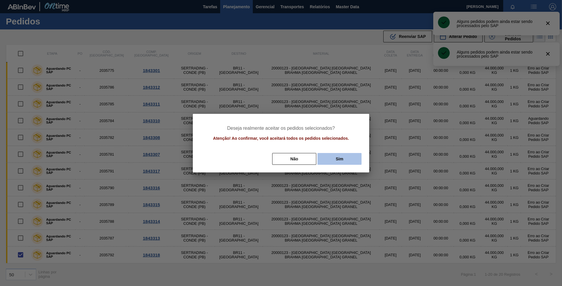
click at [348, 159] on button "Sim" at bounding box center [339, 159] width 44 height 12
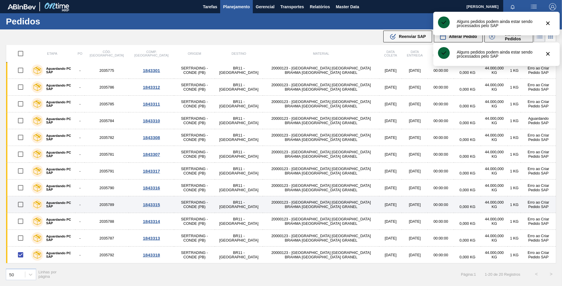
checkbox input "false"
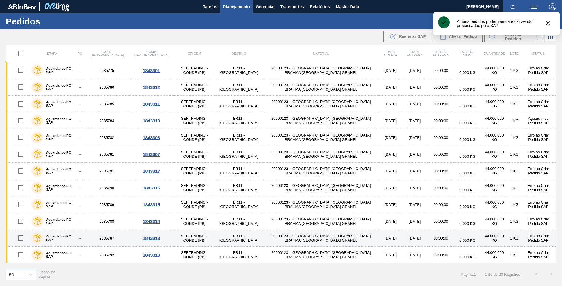
click at [22, 239] on input "checkbox" at bounding box center [20, 238] width 12 height 12
checkbox input "true"
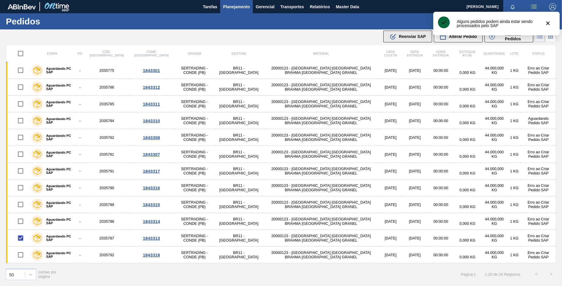
scroll to position [118, 0]
click at [404, 35] on span "Reenviar SAP" at bounding box center [412, 36] width 27 height 5
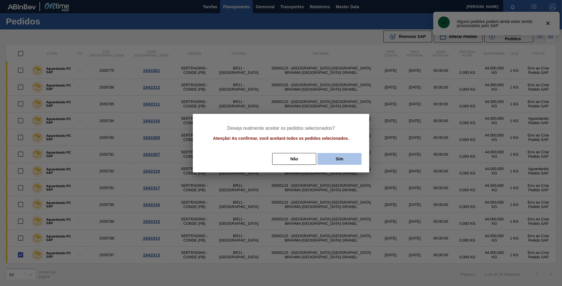
click at [329, 158] on button "Sim" at bounding box center [339, 159] width 44 height 12
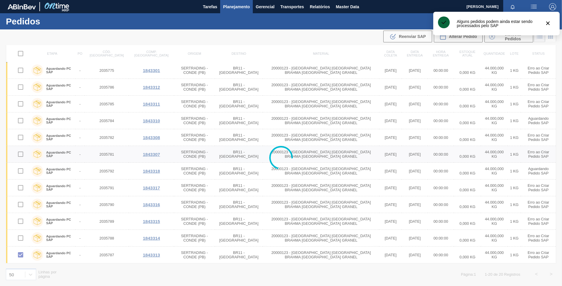
checkbox input "false"
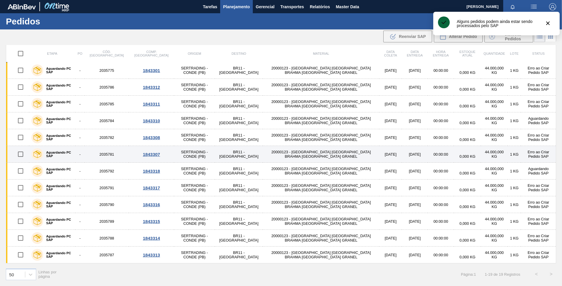
scroll to position [101, 0]
click at [21, 153] on input "checkbox" at bounding box center [20, 154] width 12 height 12
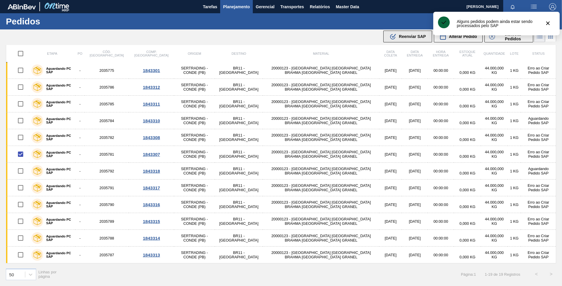
click at [410, 35] on span "Reenviar SAP" at bounding box center [412, 36] width 27 height 5
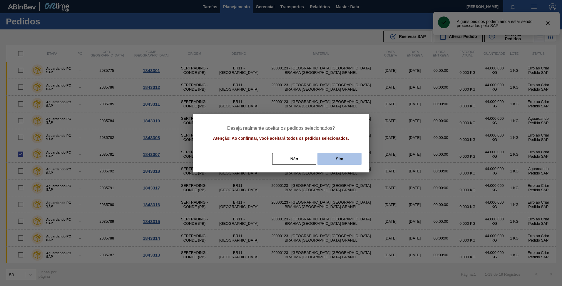
click at [336, 160] on button "Sim" at bounding box center [339, 159] width 44 height 12
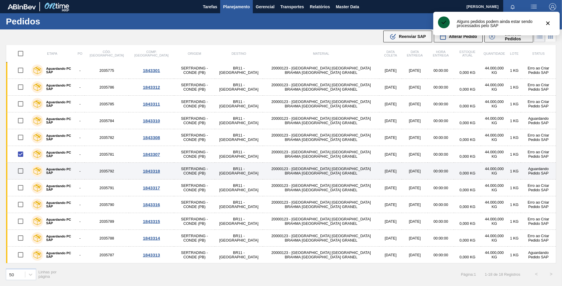
checkbox input "false"
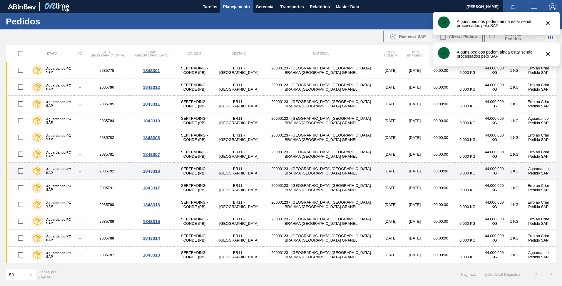
click at [20, 171] on input "checkbox" at bounding box center [20, 171] width 12 height 12
checkbox input "true"
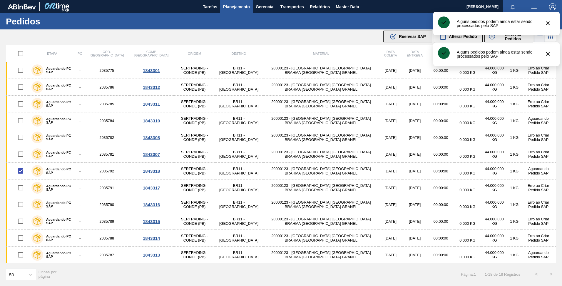
click at [402, 41] on button ".b{fill:var(--color-action-default)} Reenviar SAP" at bounding box center [407, 37] width 49 height 12
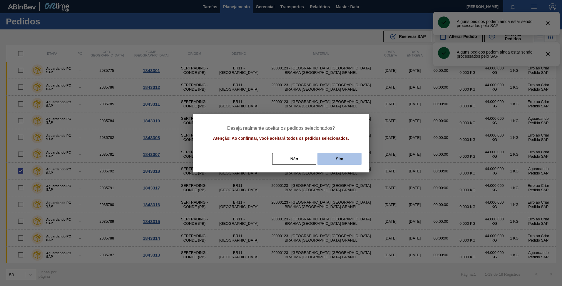
click at [339, 158] on button "Sim" at bounding box center [339, 159] width 44 height 12
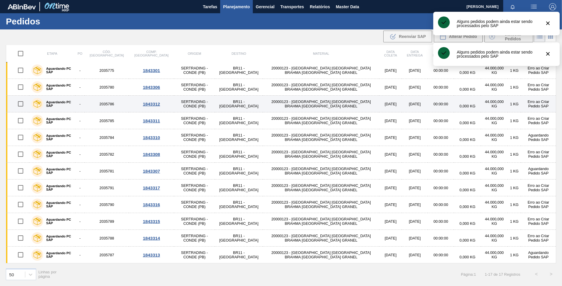
click at [20, 105] on input "checkbox" at bounding box center [20, 104] width 12 height 12
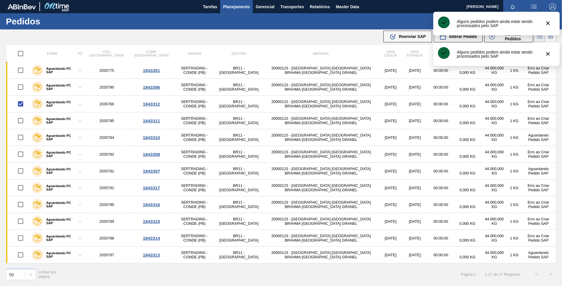
click at [405, 30] on div ".b{fill:var(--color-action-default)} Reenviar SAP Alterar Pedido Cancelar Pedid…" at bounding box center [458, 37] width 152 height 14
click at [405, 31] on button ".b{fill:var(--color-action-default)} Reenviar SAP" at bounding box center [407, 37] width 49 height 12
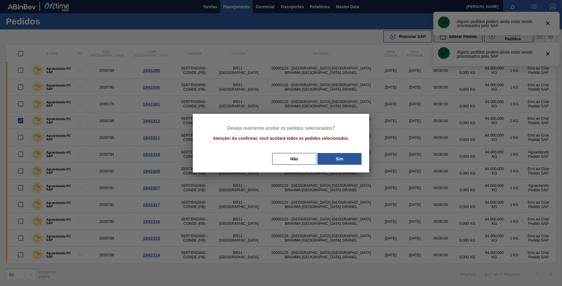
scroll to position [68, 0]
click at [340, 160] on button "Sim" at bounding box center [339, 159] width 44 height 12
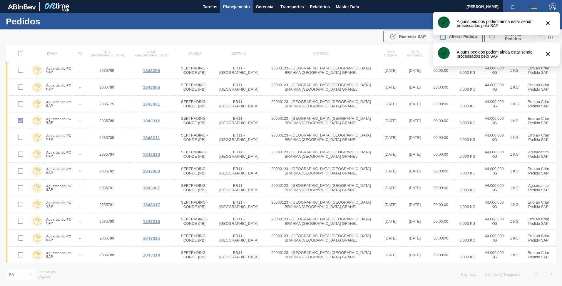
click at [20, 140] on div at bounding box center [281, 157] width 562 height 256
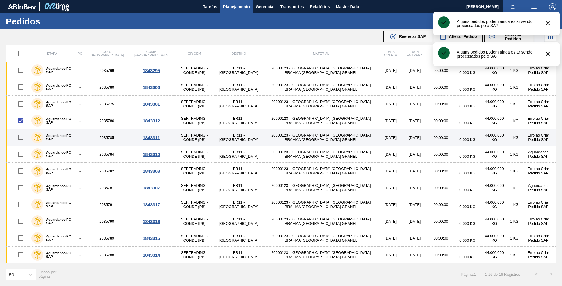
checkbox input "false"
click at [20, 139] on input "checkbox" at bounding box center [20, 137] width 12 height 12
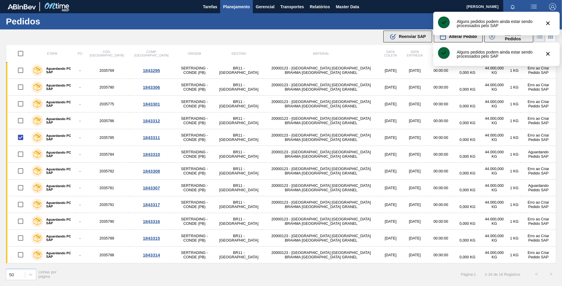
click at [410, 38] on span "Reenviar SAP" at bounding box center [412, 36] width 27 height 5
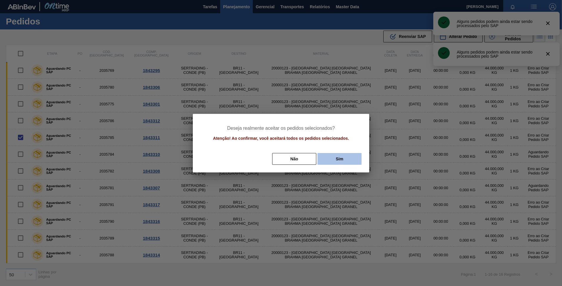
click at [345, 155] on button "Sim" at bounding box center [339, 159] width 44 height 12
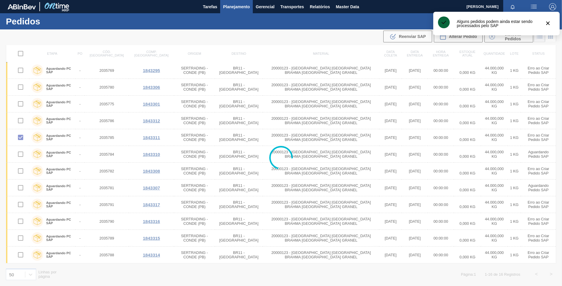
checkbox input "false"
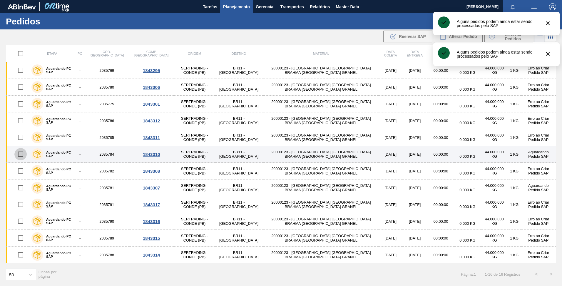
click at [21, 151] on input "checkbox" at bounding box center [20, 154] width 12 height 12
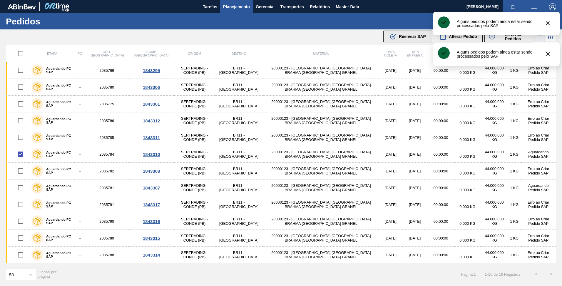
click at [405, 33] on div ".b{fill:var(--color-action-default)} Reenviar SAP" at bounding box center [407, 36] width 36 height 7
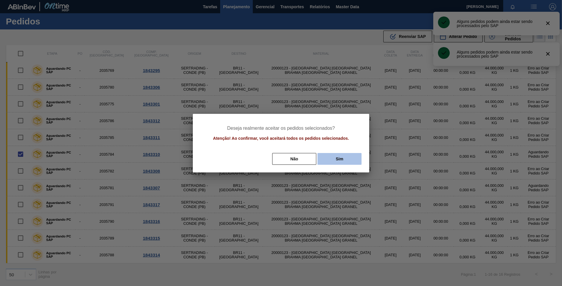
click at [336, 156] on button "Sim" at bounding box center [339, 159] width 44 height 12
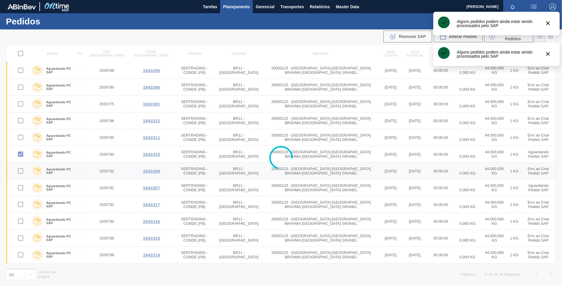
checkbox input "false"
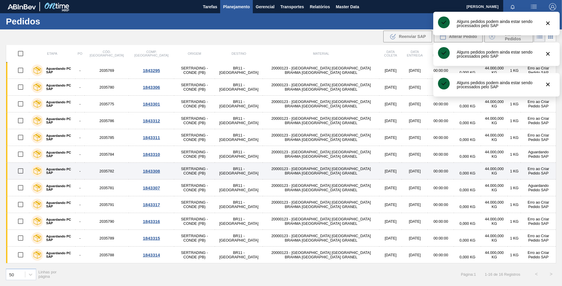
click at [19, 171] on input "checkbox" at bounding box center [20, 171] width 12 height 12
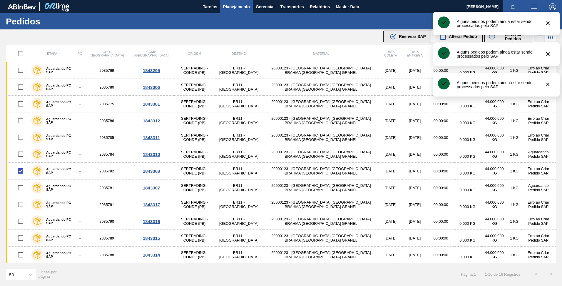
click at [404, 35] on span "Reenviar SAP" at bounding box center [412, 36] width 27 height 5
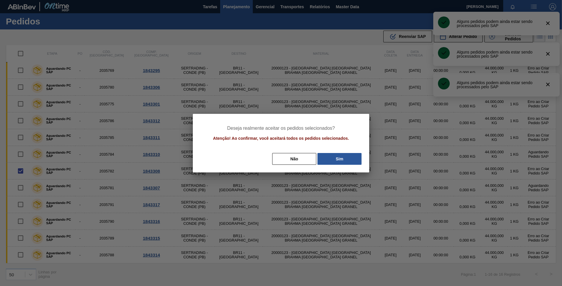
click at [340, 151] on div "Deseja realmente aceitar os pedidos selecionados? Atenção! Ao confirmar, você a…" at bounding box center [281, 143] width 176 height 58
click at [341, 155] on button "Sim" at bounding box center [339, 159] width 44 height 12
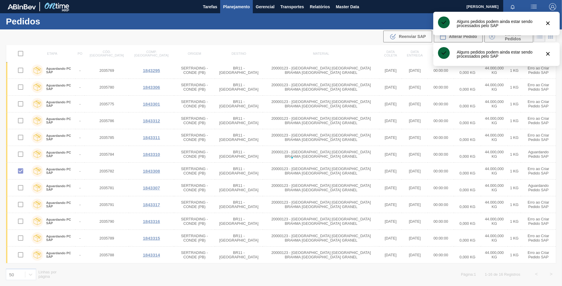
checkbox input "false"
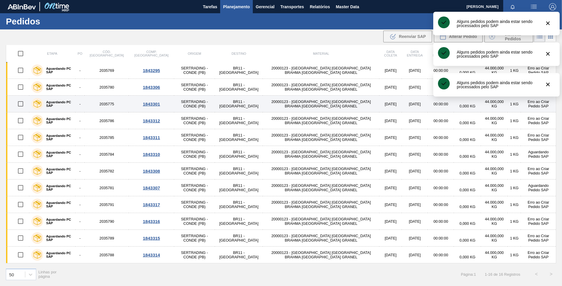
click at [21, 105] on input "checkbox" at bounding box center [20, 104] width 12 height 12
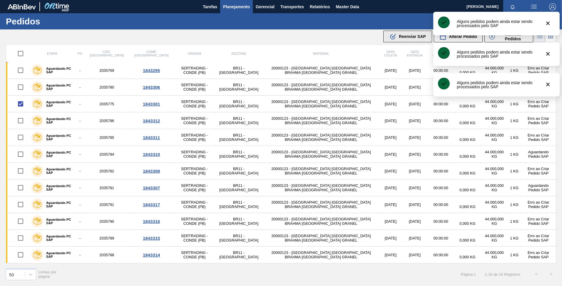
click at [396, 38] on div ".b{fill:var(--color-action-default)} Reenviar SAP" at bounding box center [407, 36] width 36 height 7
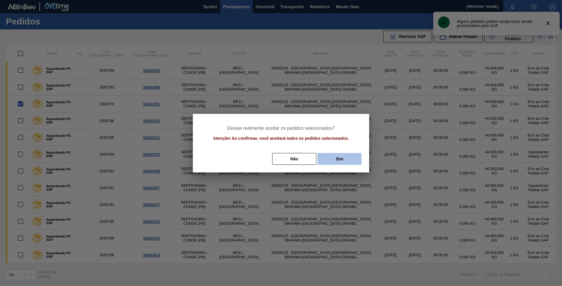
click at [338, 162] on button "Sim" at bounding box center [339, 159] width 44 height 12
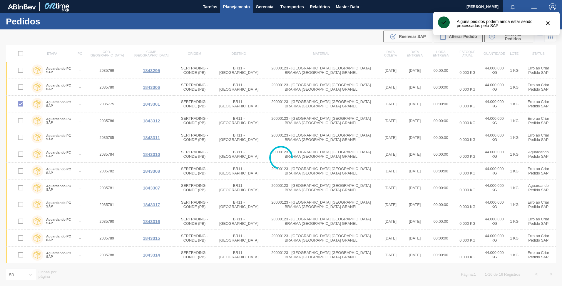
checkbox input "false"
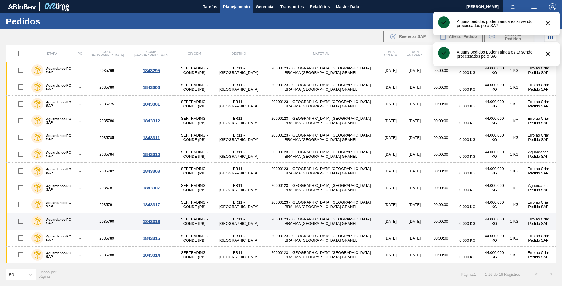
click at [19, 222] on input "checkbox" at bounding box center [20, 221] width 12 height 12
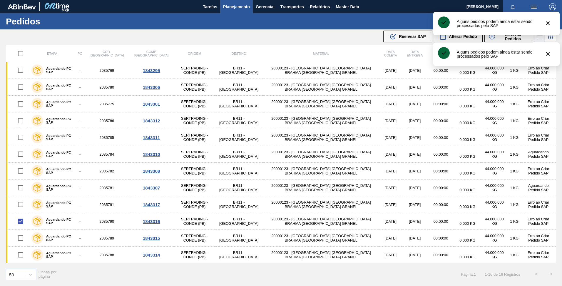
click at [408, 43] on div ".b{fill:var(--color-action-default)} Reenviar SAP Alterar Pedido Cancelar Pedid…" at bounding box center [458, 37] width 152 height 14
click at [407, 36] on span "Reenviar SAP" at bounding box center [412, 36] width 27 height 5
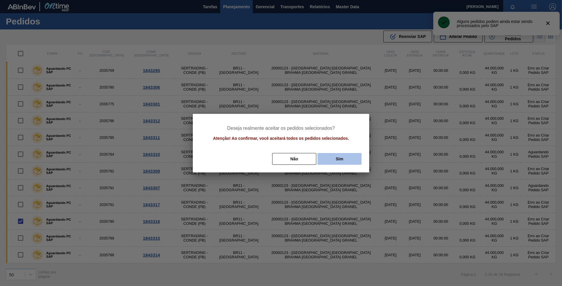
click at [344, 160] on button "Sim" at bounding box center [339, 159] width 44 height 12
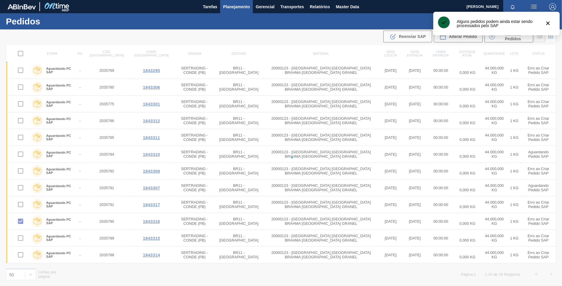
checkbox input "false"
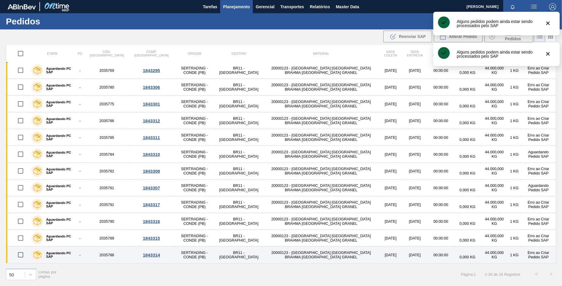
click at [24, 252] on input "checkbox" at bounding box center [20, 254] width 12 height 12
checkbox input "true"
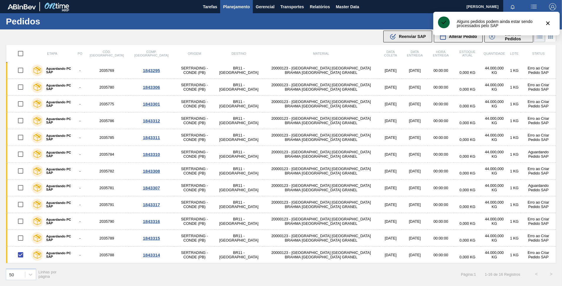
click at [409, 37] on span "Reenviar SAP" at bounding box center [412, 36] width 27 height 5
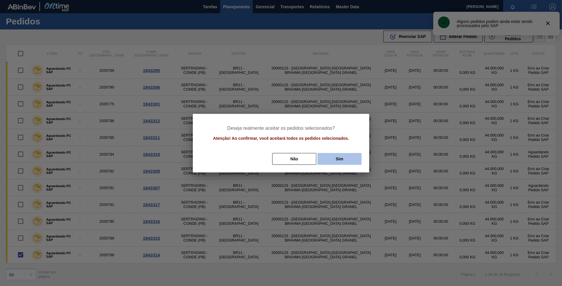
click at [335, 160] on button "Sim" at bounding box center [339, 159] width 44 height 12
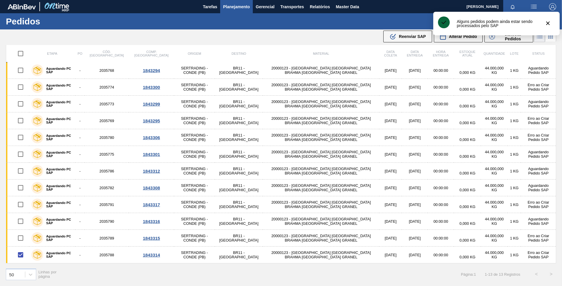
scroll to position [0, 0]
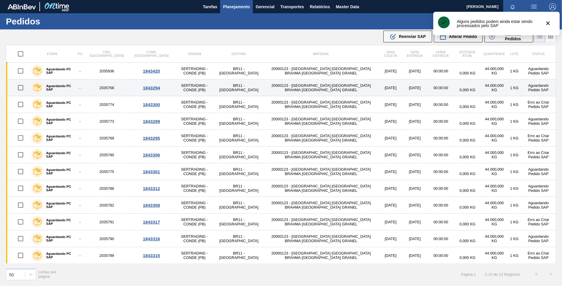
click at [19, 88] on input "checkbox" at bounding box center [20, 87] width 12 height 12
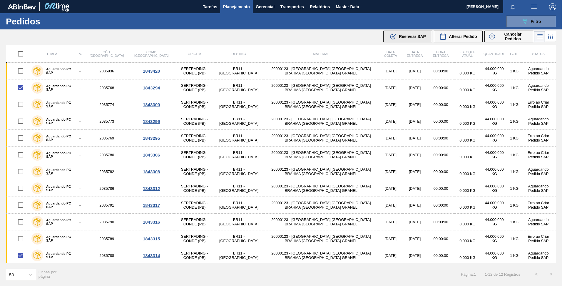
click at [415, 33] on div ".b{fill:var(--color-action-default)} Reenviar SAP" at bounding box center [407, 36] width 36 height 7
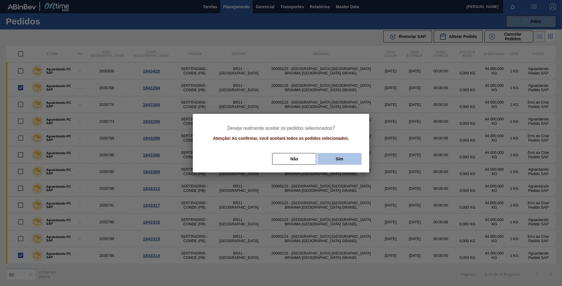
click at [332, 160] on button "Sim" at bounding box center [339, 159] width 44 height 12
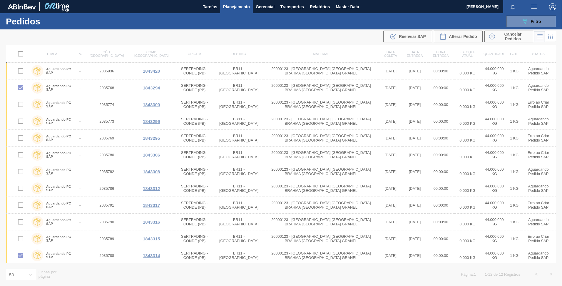
checkbox input "false"
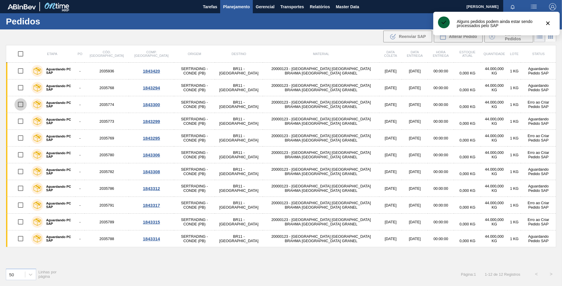
click at [20, 107] on input "checkbox" at bounding box center [20, 104] width 12 height 12
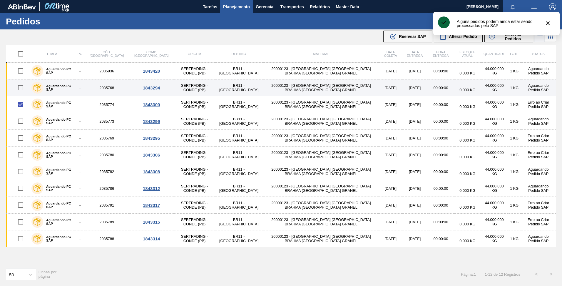
checkbox input "false"
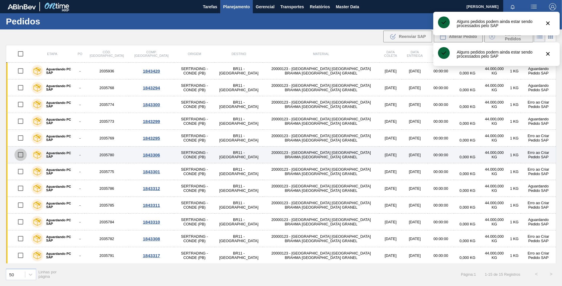
click at [21, 155] on input "checkbox" at bounding box center [20, 154] width 12 height 12
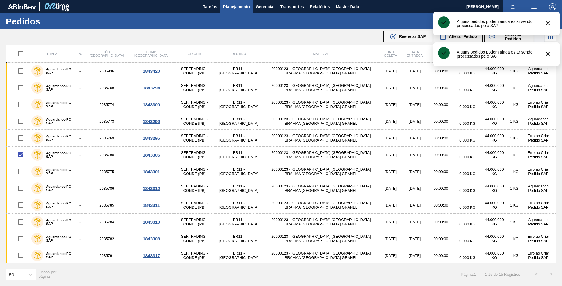
click at [415, 30] on div ".b{fill:var(--color-action-default)} Reenviar SAP Alterar Pedido Cancelar Pedid…" at bounding box center [458, 37] width 152 height 14
click at [409, 43] on div ".b{fill:var(--color-action-default)} Reenviar SAP Alterar Pedido Cancelar Pedid…" at bounding box center [458, 37] width 152 height 14
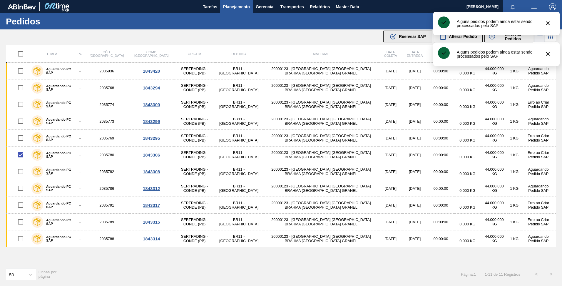
click at [409, 42] on button ".b{fill:var(--color-action-default)} Reenviar SAP" at bounding box center [407, 37] width 49 height 12
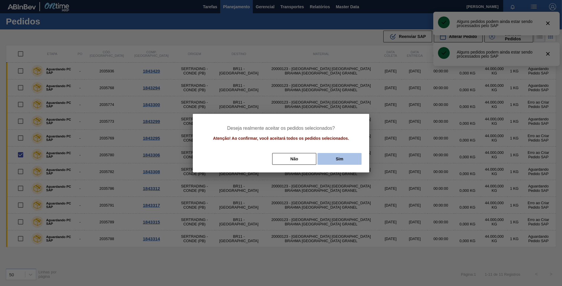
click at [342, 159] on button "Sim" at bounding box center [339, 159] width 44 height 12
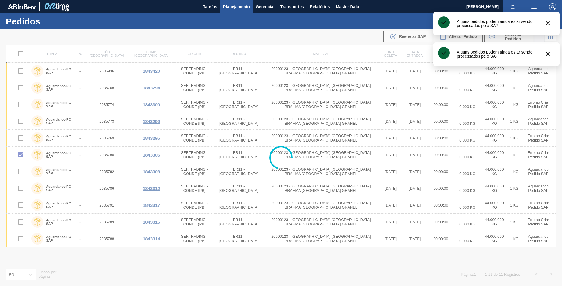
checkbox input "false"
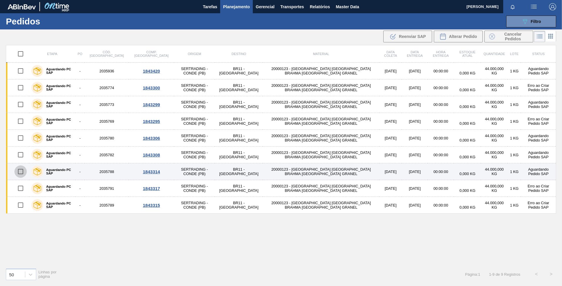
click at [21, 173] on input "checkbox" at bounding box center [20, 171] width 12 height 12
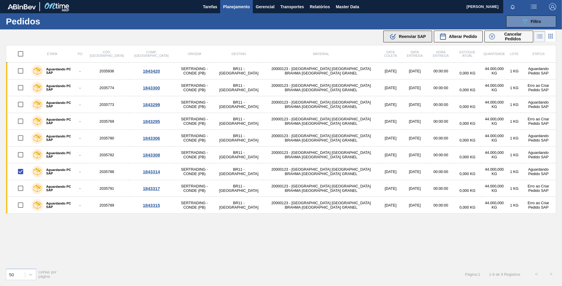
click at [396, 39] on icon ".b{fill:var(--color-action-default)}" at bounding box center [392, 36] width 7 height 7
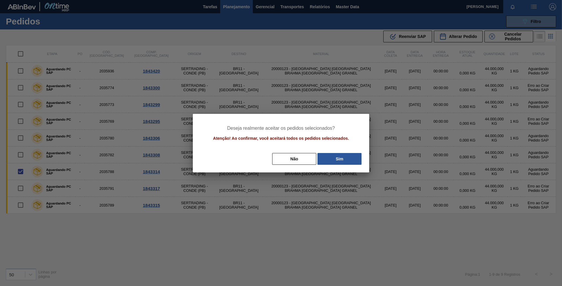
click at [334, 166] on div "Deseja realmente aceitar os pedidos selecionados? Atenção! Ao confirmar, você a…" at bounding box center [281, 143] width 176 height 58
click at [333, 160] on button "Sim" at bounding box center [339, 159] width 44 height 12
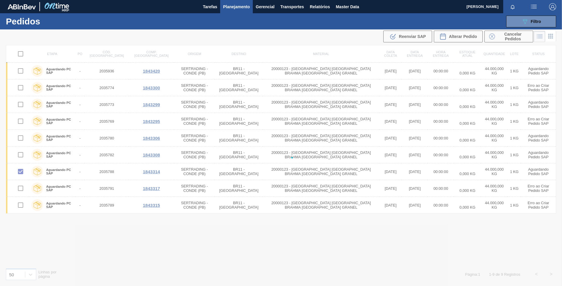
checkbox input "false"
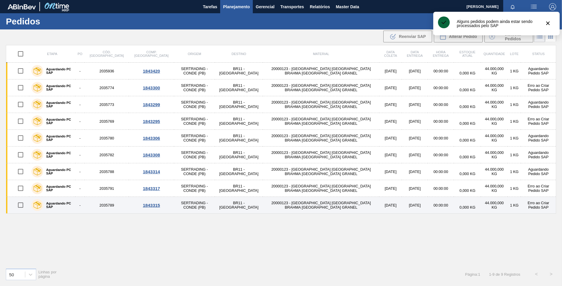
click at [19, 206] on input "checkbox" at bounding box center [20, 205] width 12 height 12
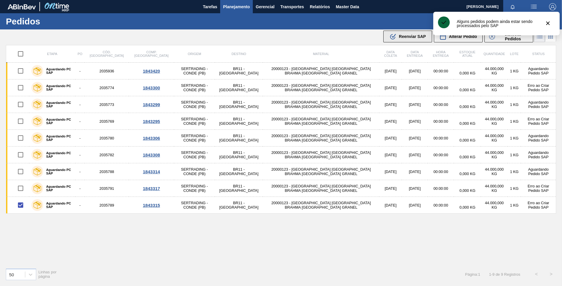
click at [399, 38] on span "Reenviar SAP" at bounding box center [412, 36] width 27 height 5
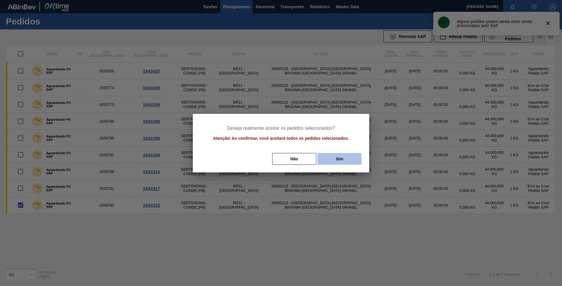
click at [334, 155] on button "Sim" at bounding box center [339, 159] width 44 height 12
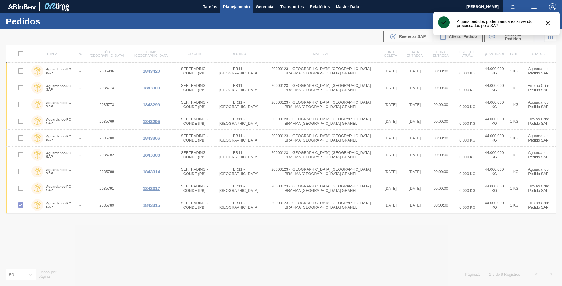
checkbox input "false"
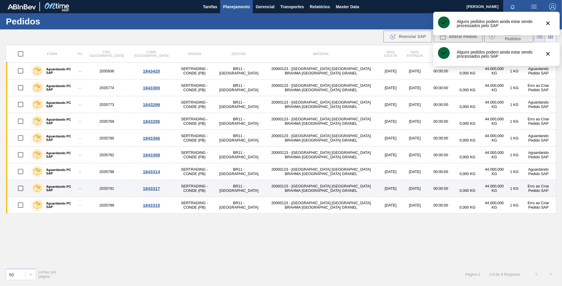
click at [23, 189] on input "checkbox" at bounding box center [20, 188] width 12 height 12
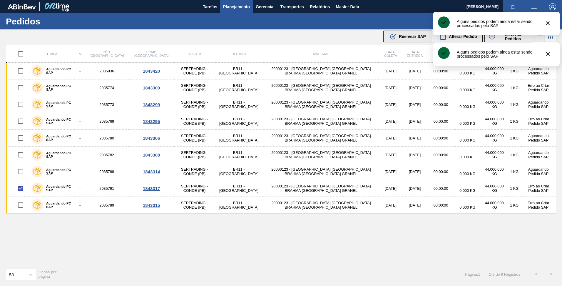
click at [417, 32] on button ".b{fill:var(--color-action-default)} Reenviar SAP" at bounding box center [407, 37] width 49 height 12
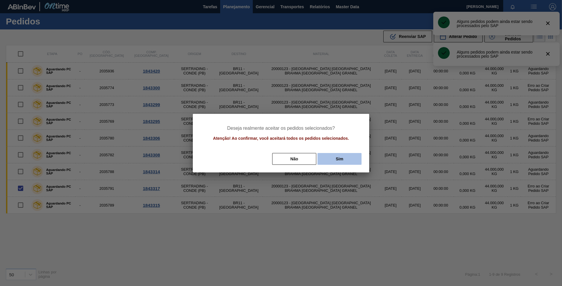
click at [334, 159] on button "Sim" at bounding box center [339, 159] width 44 height 12
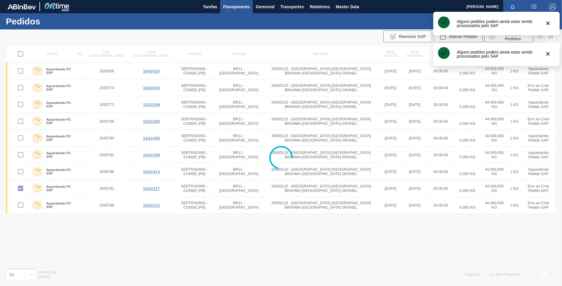
checkbox input "false"
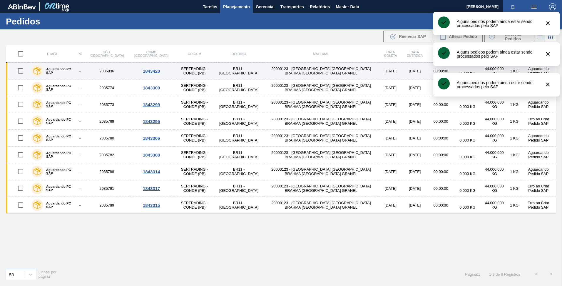
click at [21, 71] on input "checkbox" at bounding box center [20, 71] width 12 height 12
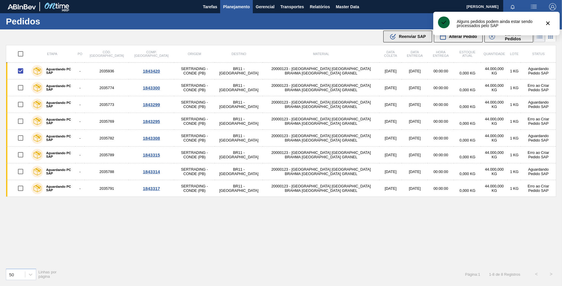
click at [404, 35] on span "Reenviar SAP" at bounding box center [412, 36] width 27 height 5
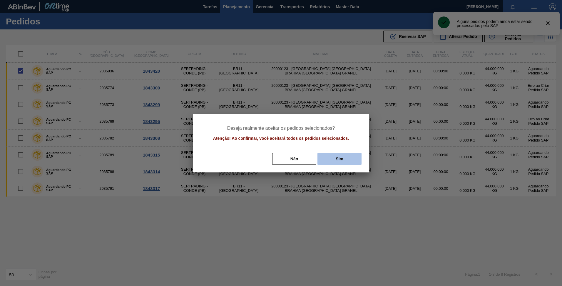
click at [334, 161] on button "Sim" at bounding box center [339, 159] width 44 height 12
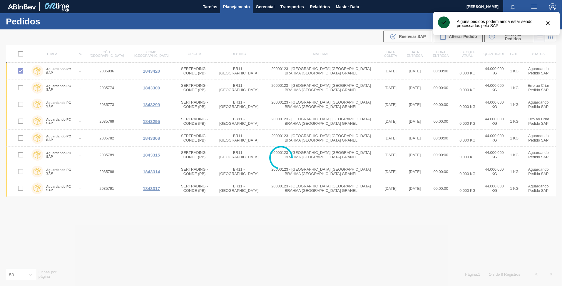
checkbox input "false"
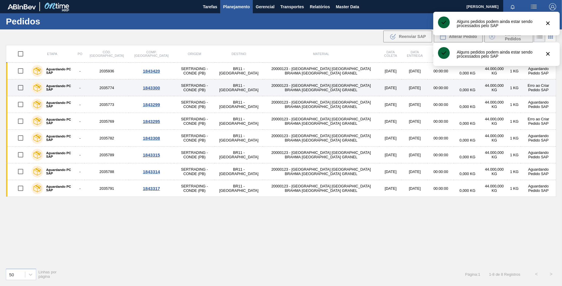
click at [22, 88] on input "checkbox" at bounding box center [20, 87] width 12 height 12
checkbox input "true"
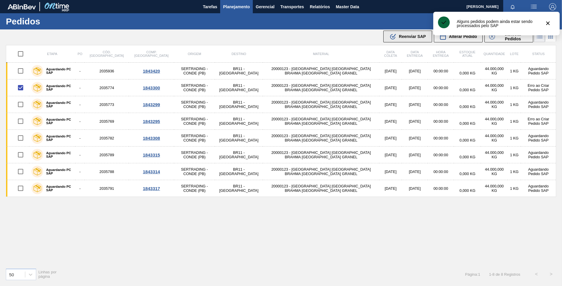
click at [407, 40] on button ".b{fill:var(--color-action-default)} Reenviar SAP" at bounding box center [407, 37] width 49 height 12
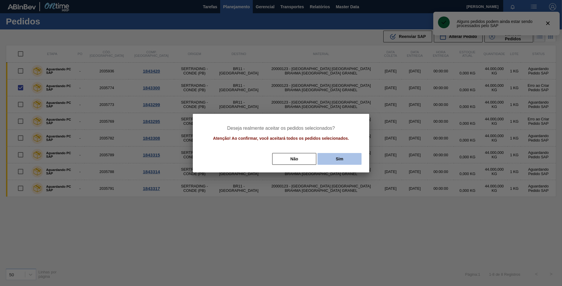
click at [342, 157] on button "Sim" at bounding box center [339, 159] width 44 height 12
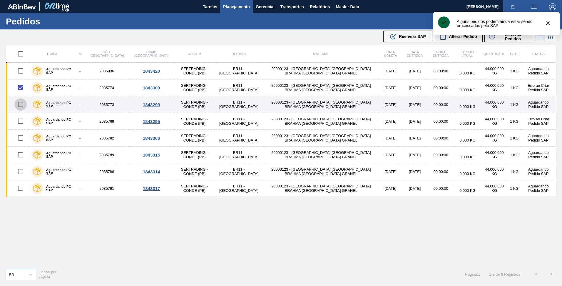
click at [19, 105] on input "checkbox" at bounding box center [20, 104] width 12 height 12
checkbox input "true"
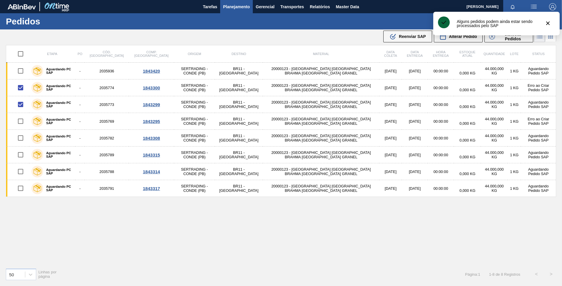
checkbox input "false"
click at [278, 216] on div "Etapa PO Cód. Pedido Comp. Carga Origem Destino Material Data coleta Data entre…" at bounding box center [281, 154] width 550 height 218
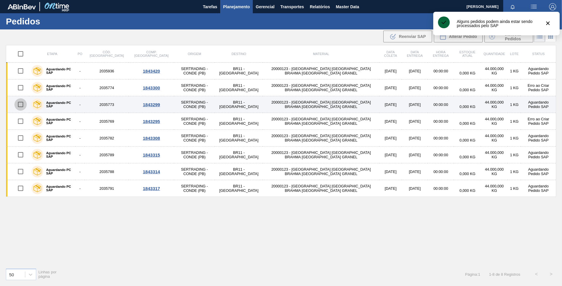
click at [22, 105] on input "checkbox" at bounding box center [20, 104] width 12 height 12
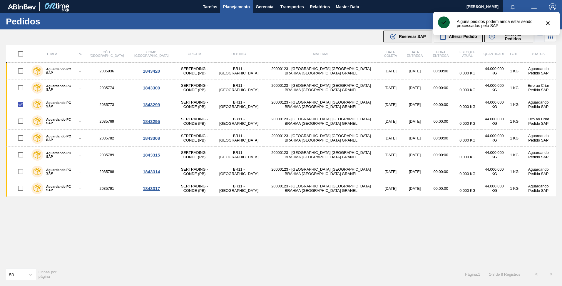
click at [406, 32] on button ".b{fill:var(--color-action-default)} Reenviar SAP" at bounding box center [407, 37] width 49 height 12
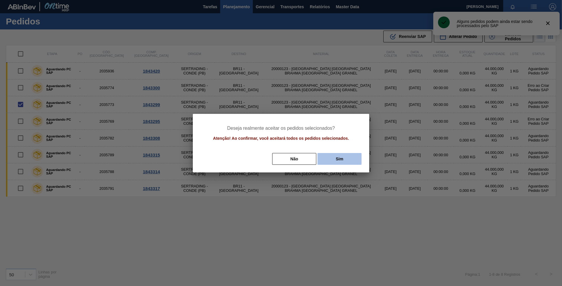
click at [343, 160] on button "Sim" at bounding box center [339, 159] width 44 height 12
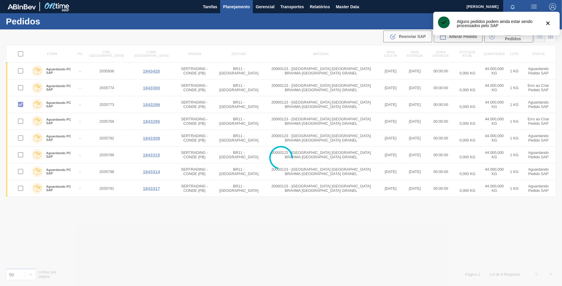
checkbox input "false"
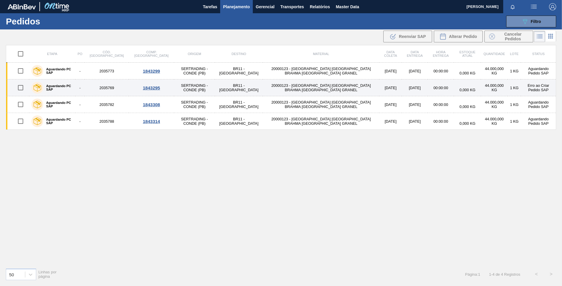
click at [22, 88] on input "checkbox" at bounding box center [20, 87] width 12 height 12
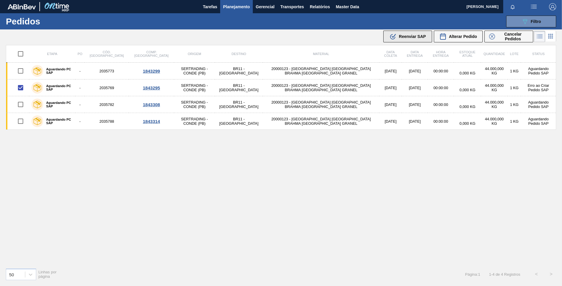
click at [405, 32] on button ".b{fill:var(--color-action-default)} Reenviar SAP" at bounding box center [407, 37] width 49 height 12
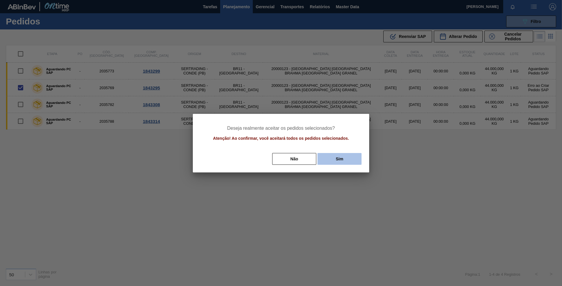
click at [338, 158] on button "Sim" at bounding box center [339, 159] width 44 height 12
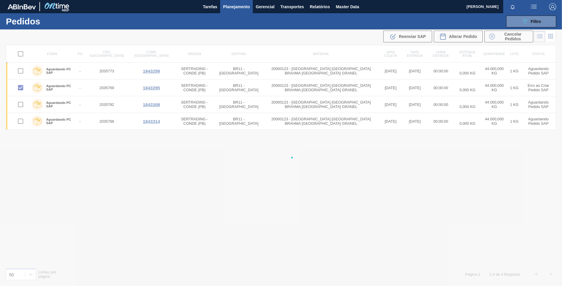
checkbox input "false"
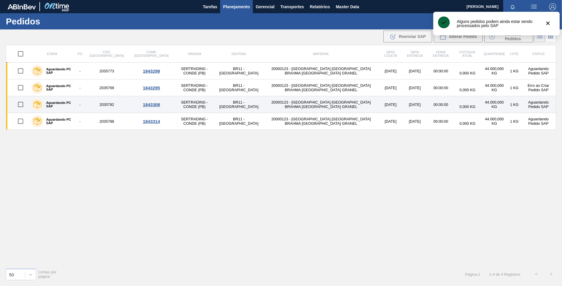
click at [25, 106] on input "checkbox" at bounding box center [20, 104] width 12 height 12
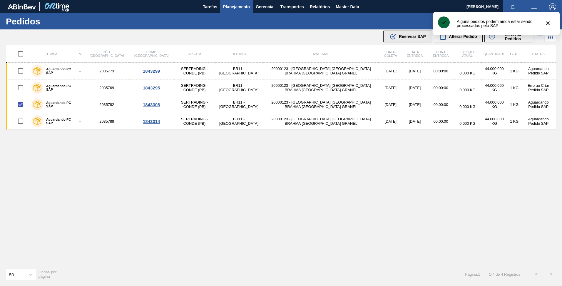
click at [395, 38] on icon ".b{fill:var(--color-action-default)}" at bounding box center [392, 36] width 7 height 7
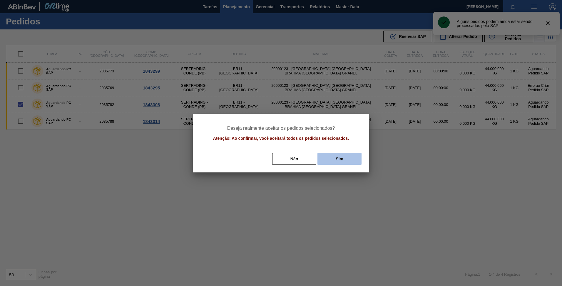
click at [327, 162] on button "Sim" at bounding box center [339, 159] width 44 height 12
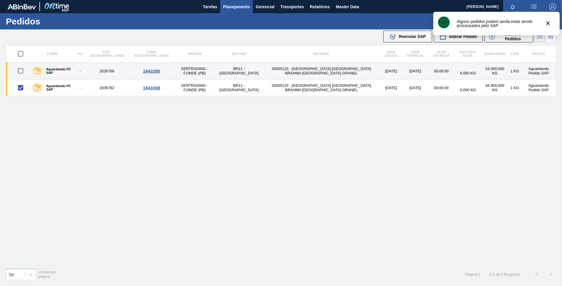
checkbox input "false"
click at [23, 71] on input "checkbox" at bounding box center [20, 71] width 12 height 12
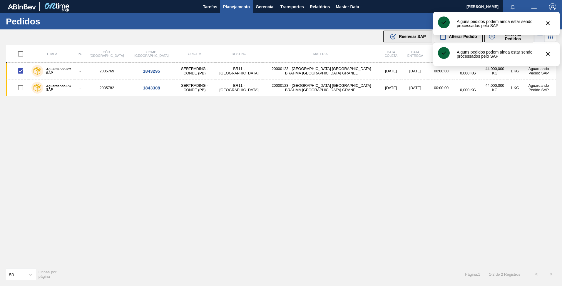
click at [400, 32] on button ".b{fill:var(--color-action-default)} Reenviar SAP" at bounding box center [407, 37] width 49 height 12
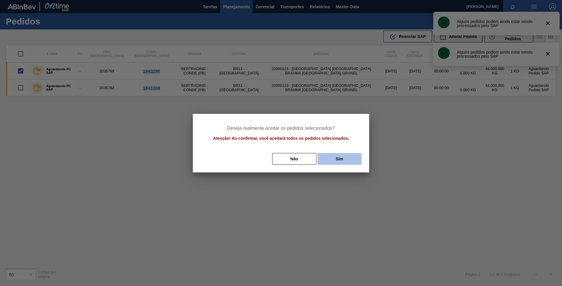
click at [341, 154] on button "Sim" at bounding box center [339, 159] width 44 height 12
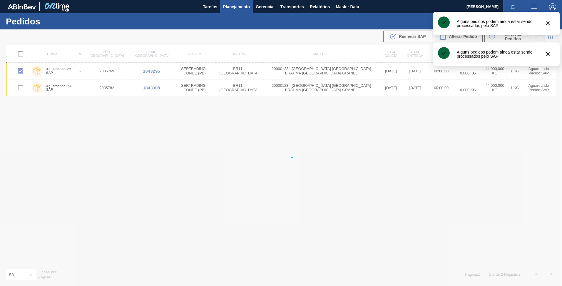
checkbox input "false"
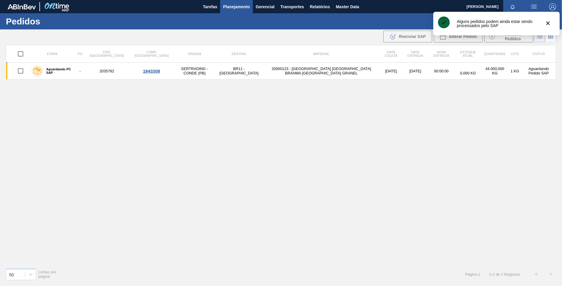
click at [216, 134] on div "Etapa PO Cód. Pedido Comp. Carga Origem Destino Material Data coleta Data entre…" at bounding box center [281, 154] width 550 height 218
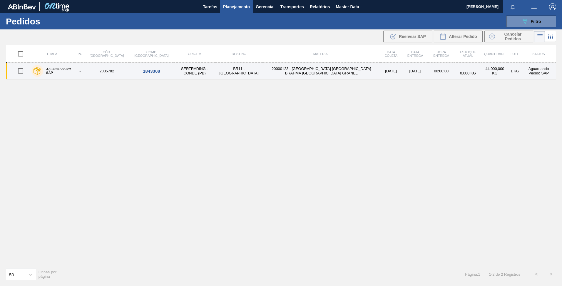
click at [21, 72] on input "checkbox" at bounding box center [20, 71] width 12 height 12
checkbox input "true"
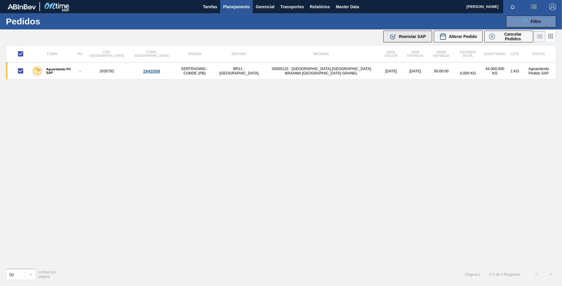
click at [408, 34] on span "Reenviar SAP" at bounding box center [412, 36] width 27 height 5
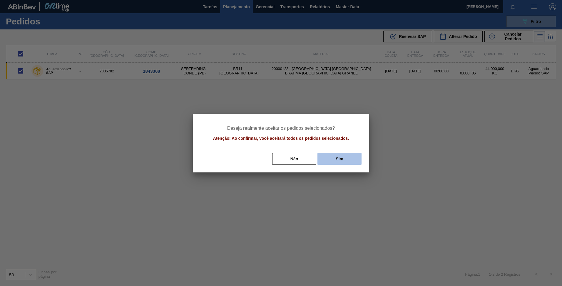
click at [340, 158] on button "Sim" at bounding box center [339, 159] width 44 height 12
checkbox input "false"
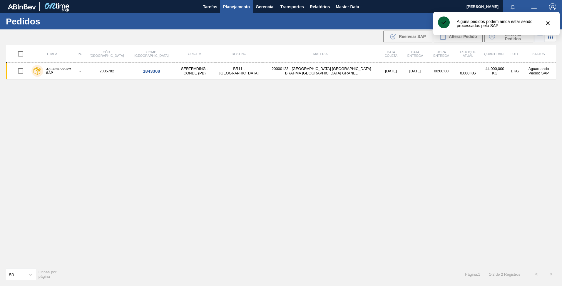
click at [383, 147] on div "Etapa PO Cód. Pedido Comp. Carga Origem Destino Material Data coleta Data entre…" at bounding box center [281, 154] width 550 height 218
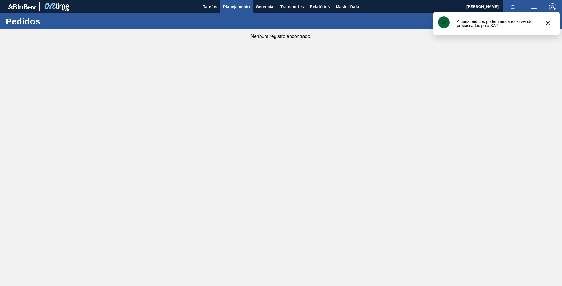
click at [410, 115] on main "Tarefas Planejamento Gerencial Transportes Relatórios Master Data FELIPE GHIRAL…" at bounding box center [281, 143] width 562 height 286
click at [478, 53] on main "Tarefas Planejamento Gerencial Transportes Relatórios Master Data FELIPE GHIRAL…" at bounding box center [281, 143] width 562 height 286
click at [549, 20] on icon "botão de ícone" at bounding box center [547, 23] width 7 height 7
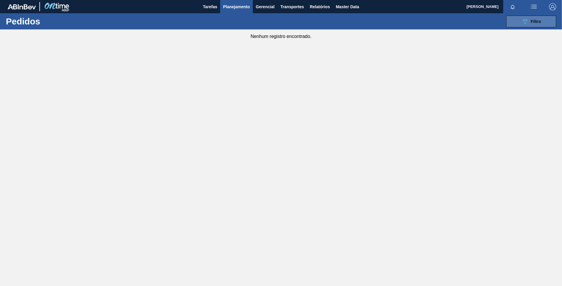
click at [543, 24] on button "089F7B8B-B2A5-4AFE-B5C0-19BA573D28AC Filtro" at bounding box center [531, 22] width 50 height 12
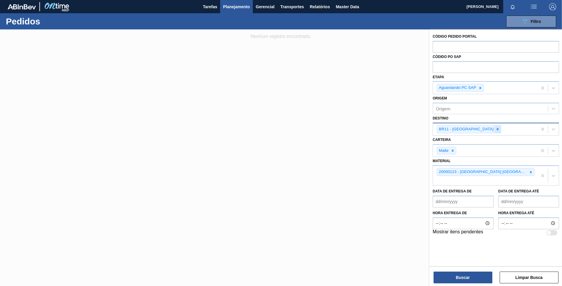
click at [497, 130] on icon at bounding box center [498, 129] width 2 height 2
type input "03"
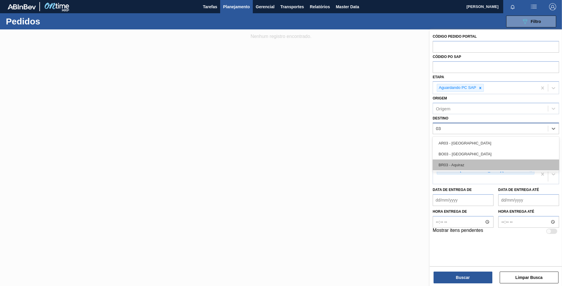
click at [456, 159] on div "BR03 - Aquiraz" at bounding box center [496, 164] width 126 height 11
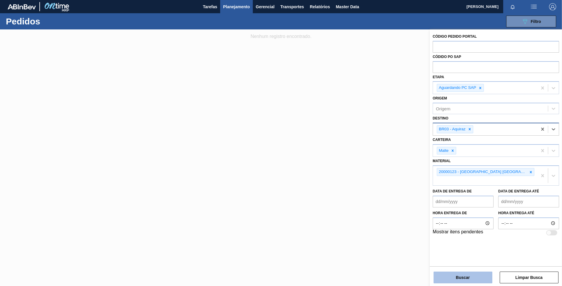
click at [459, 272] on button "Buscar" at bounding box center [462, 277] width 59 height 12
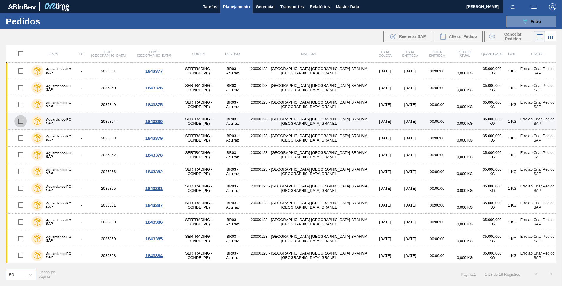
click at [23, 121] on input "checkbox" at bounding box center [20, 121] width 12 height 12
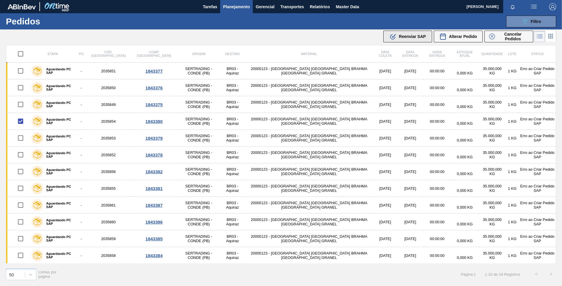
click at [404, 34] on span "Reenviar SAP" at bounding box center [412, 36] width 27 height 5
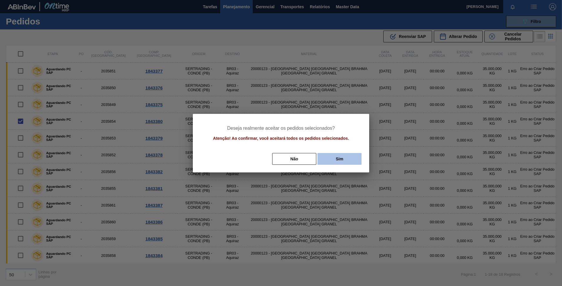
click at [330, 160] on button "Sim" at bounding box center [339, 159] width 44 height 12
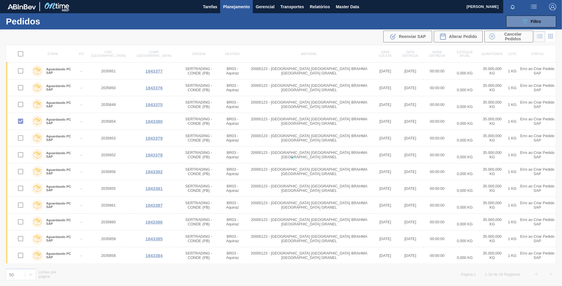
checkbox input "false"
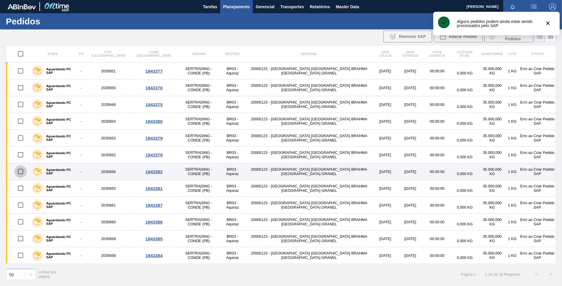
click at [20, 170] on input "checkbox" at bounding box center [20, 171] width 12 height 12
checkbox input "true"
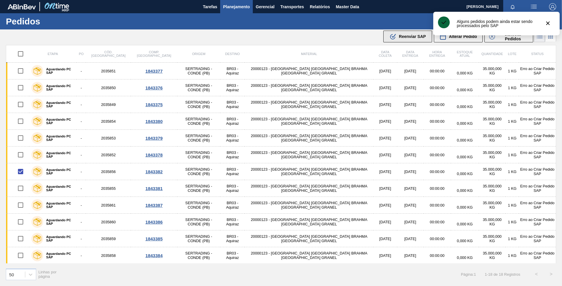
click at [426, 36] on button ".b{fill:var(--color-action-default)} Reenviar SAP" at bounding box center [407, 37] width 49 height 12
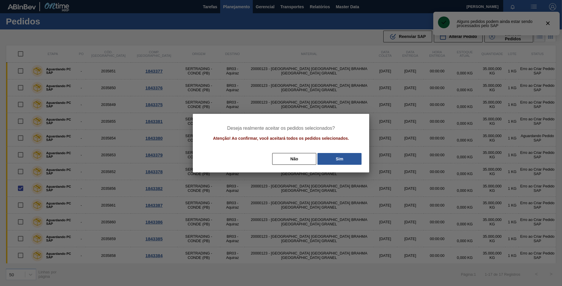
click at [346, 165] on div "Não Sim" at bounding box center [281, 158] width 162 height 13
click at [333, 162] on button "Sim" at bounding box center [339, 159] width 44 height 12
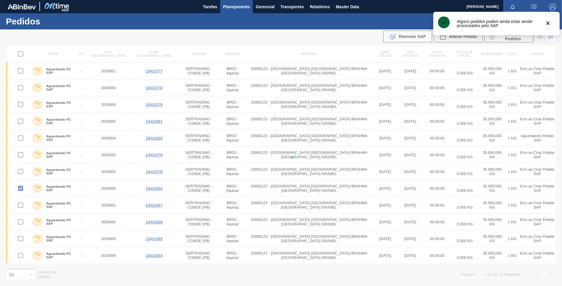
checkbox input "false"
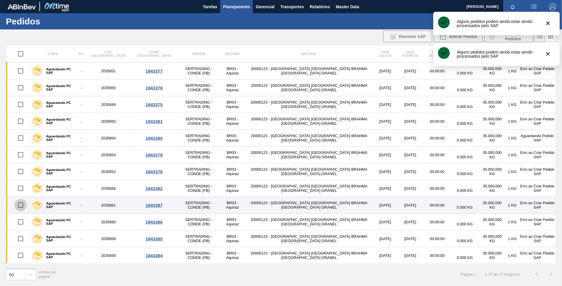
click at [22, 205] on input "checkbox" at bounding box center [20, 205] width 12 height 12
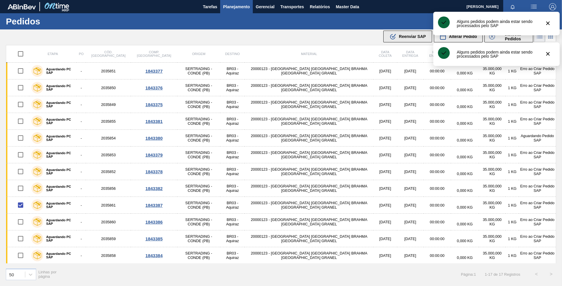
click at [397, 38] on div ".b{fill:var(--color-action-default)} Reenviar SAP" at bounding box center [407, 36] width 36 height 7
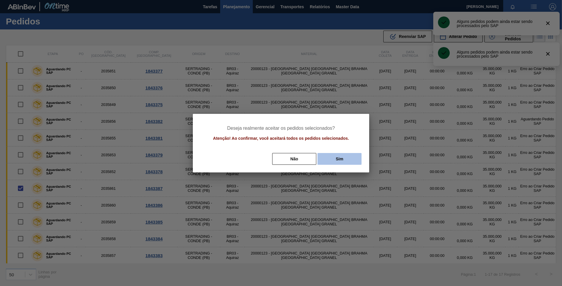
click at [336, 162] on button "Sim" at bounding box center [339, 159] width 44 height 12
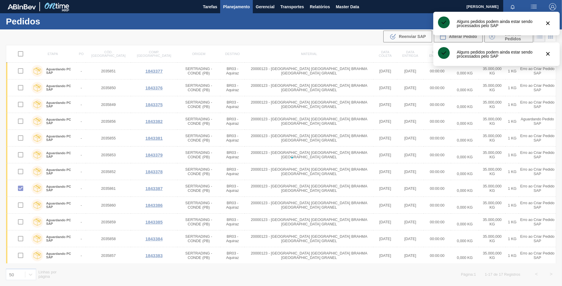
checkbox input "false"
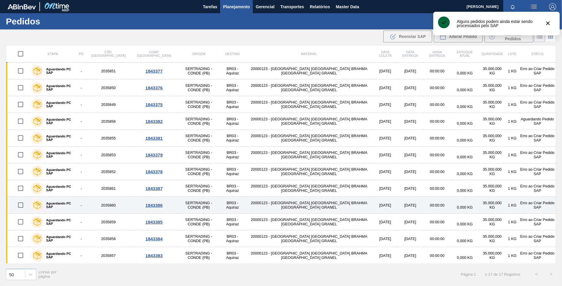
click at [21, 207] on input "checkbox" at bounding box center [20, 205] width 12 height 12
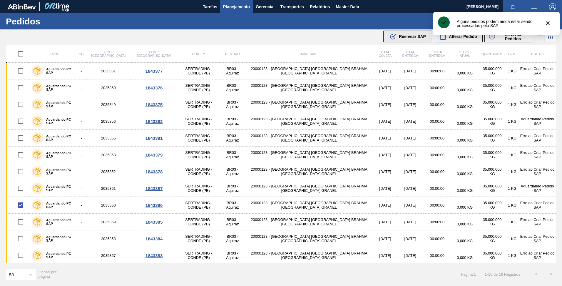
click at [408, 42] on button ".b{fill:var(--color-action-default)} Reenviar SAP" at bounding box center [407, 37] width 49 height 12
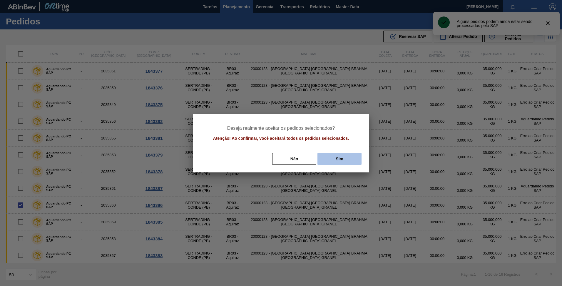
click at [340, 158] on button "Sim" at bounding box center [339, 159] width 44 height 12
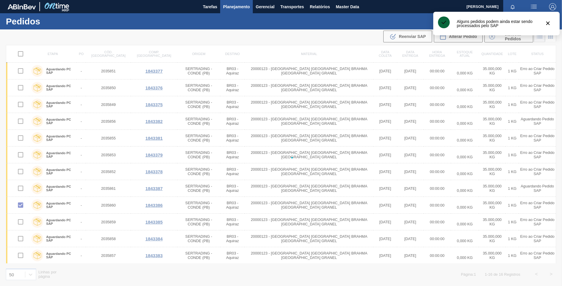
checkbox input "false"
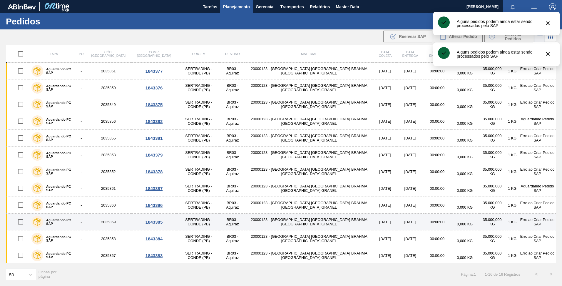
click at [19, 223] on input "checkbox" at bounding box center [20, 221] width 12 height 12
checkbox input "true"
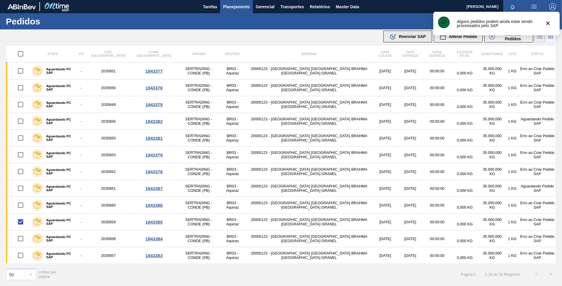
click at [407, 31] on button ".b{fill:var(--color-action-default)} Reenviar SAP" at bounding box center [407, 37] width 49 height 12
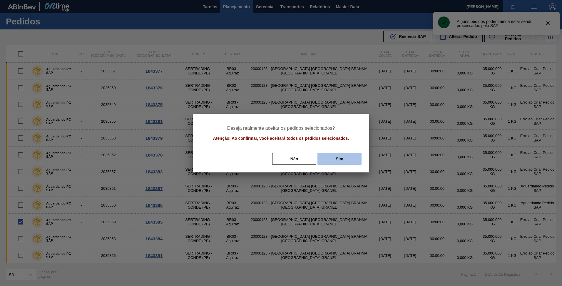
click at [340, 161] on button "Sim" at bounding box center [339, 159] width 44 height 12
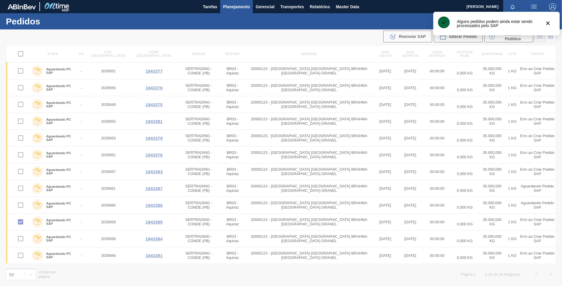
checkbox input "false"
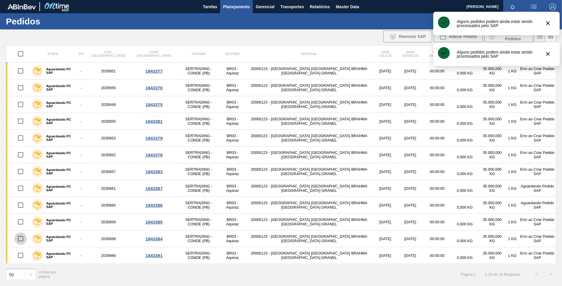
click at [21, 240] on input "checkbox" at bounding box center [20, 238] width 12 height 12
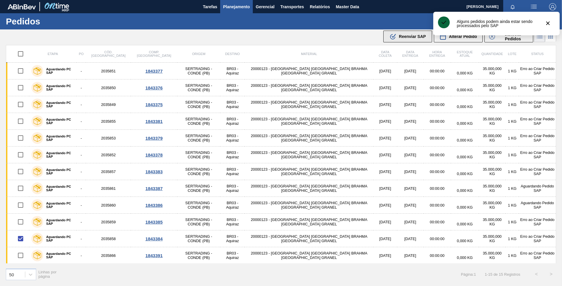
click at [397, 37] on div ".b{fill:var(--color-action-default)} Reenviar SAP" at bounding box center [407, 36] width 36 height 7
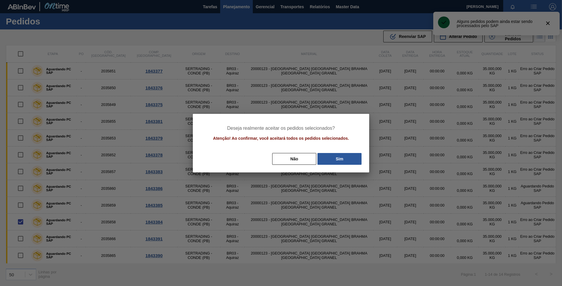
click at [340, 165] on div "Não Sim" at bounding box center [281, 158] width 162 height 13
click at [340, 160] on button "Sim" at bounding box center [339, 159] width 44 height 12
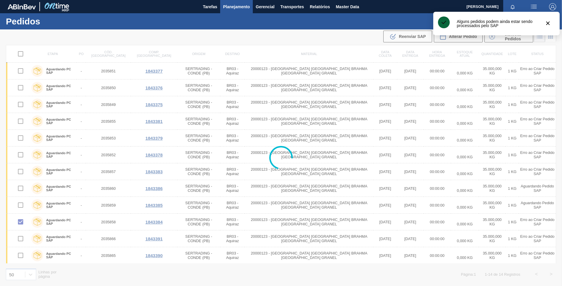
checkbox input "false"
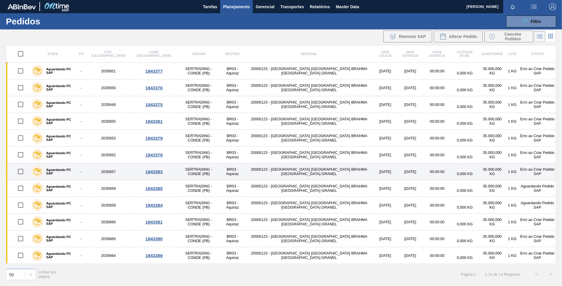
click at [23, 173] on input "checkbox" at bounding box center [20, 171] width 12 height 12
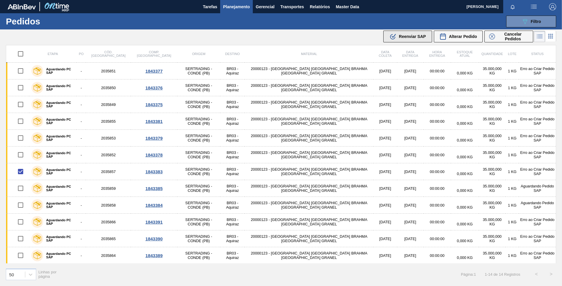
click at [409, 35] on span "Reenviar SAP" at bounding box center [412, 36] width 27 height 5
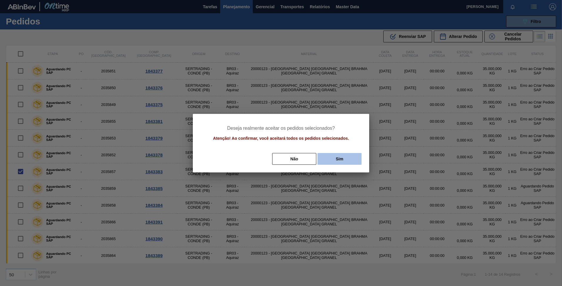
click at [340, 156] on button "Sim" at bounding box center [339, 159] width 44 height 12
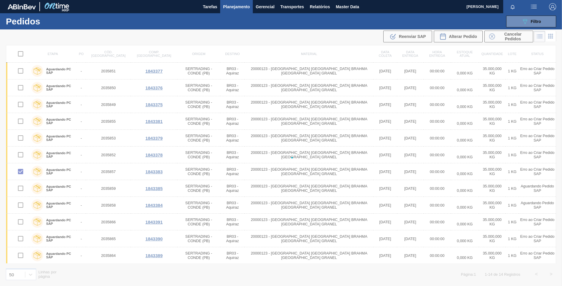
checkbox input "false"
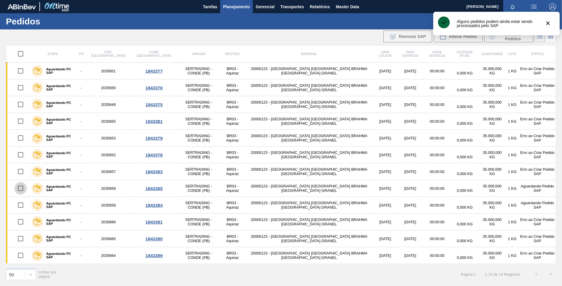
click at [20, 187] on input "checkbox" at bounding box center [20, 188] width 12 height 12
checkbox input "true"
click at [414, 38] on span "Reenviar SAP" at bounding box center [412, 36] width 27 height 5
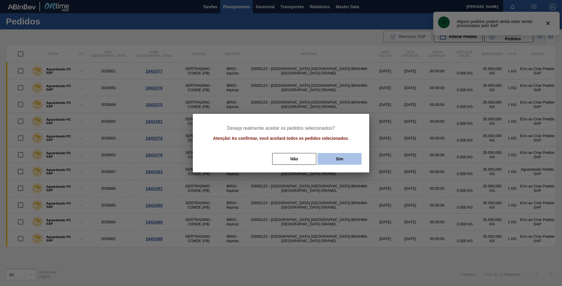
click at [347, 163] on button "Sim" at bounding box center [339, 159] width 44 height 12
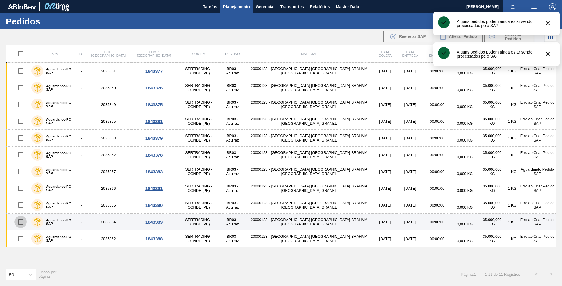
click at [19, 224] on input "checkbox" at bounding box center [20, 221] width 12 height 12
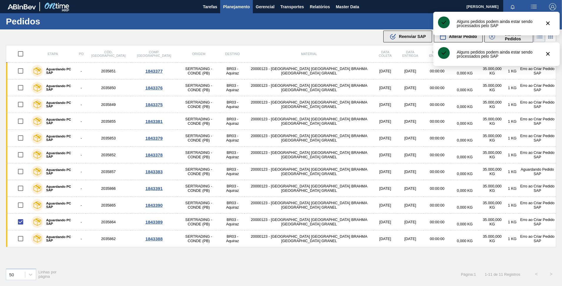
click at [397, 36] on div ".b{fill:var(--color-action-default)} Reenviar SAP" at bounding box center [407, 36] width 36 height 7
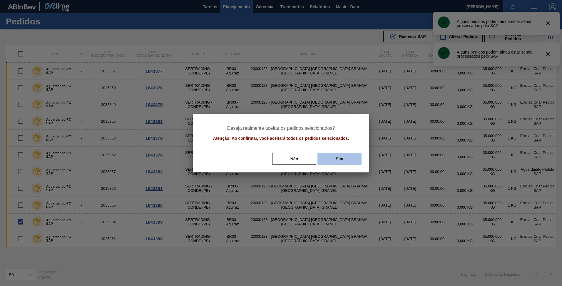
click at [329, 154] on button "Sim" at bounding box center [339, 159] width 44 height 12
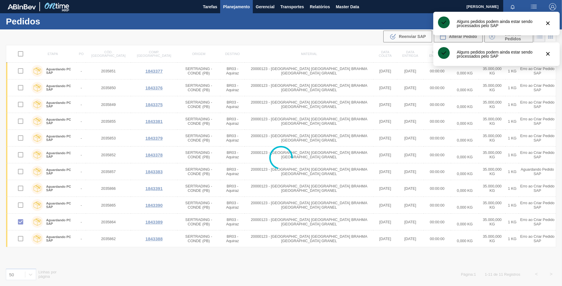
checkbox input "false"
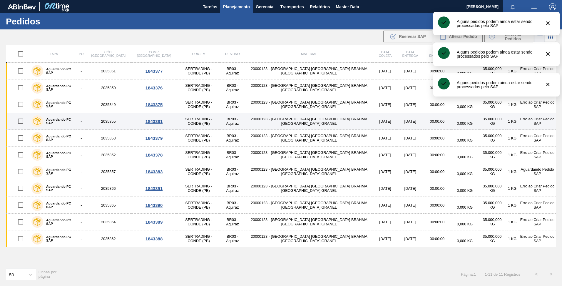
click at [22, 122] on input "checkbox" at bounding box center [20, 121] width 12 height 12
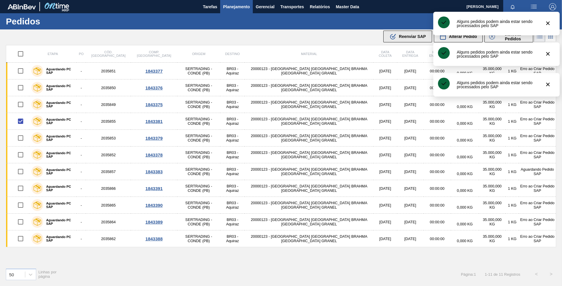
click at [397, 41] on button ".b{fill:var(--color-action-default)} Reenviar SAP" at bounding box center [407, 37] width 49 height 12
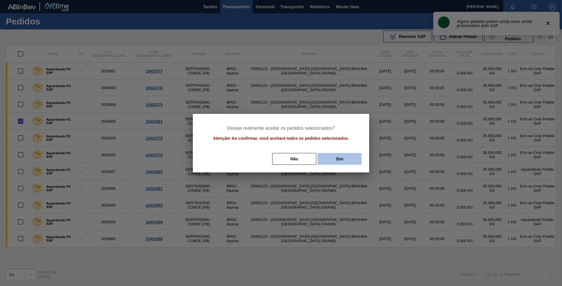
click at [333, 158] on button "Sim" at bounding box center [339, 159] width 44 height 12
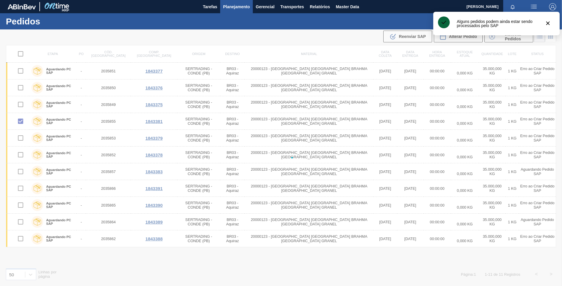
checkbox input "false"
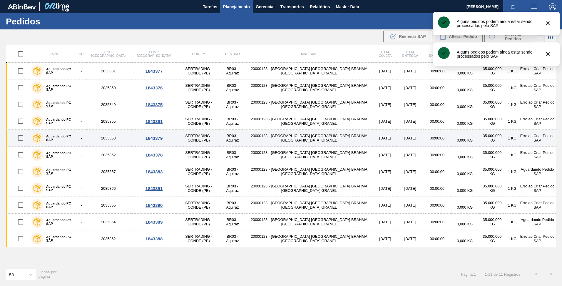
click at [23, 136] on input "checkbox" at bounding box center [20, 138] width 12 height 12
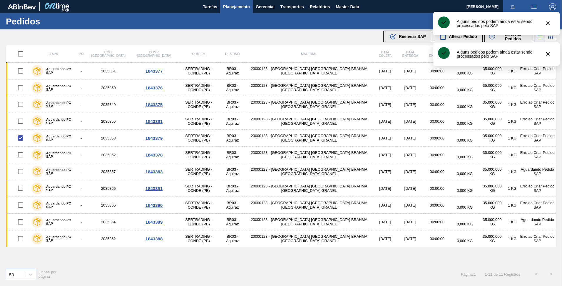
click at [408, 34] on span "Reenviar SAP" at bounding box center [412, 36] width 27 height 5
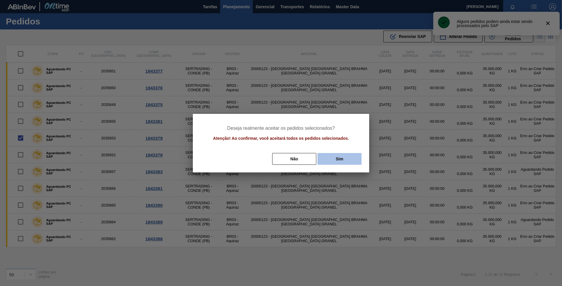
click at [338, 158] on button "Sim" at bounding box center [339, 159] width 44 height 12
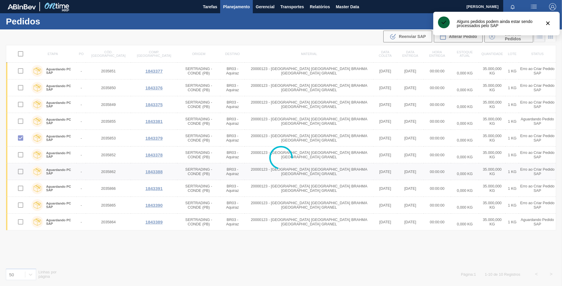
checkbox input "false"
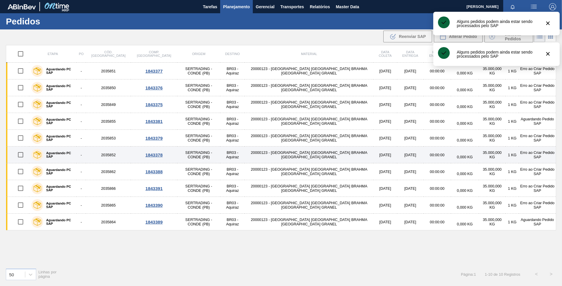
click at [18, 157] on input "checkbox" at bounding box center [20, 154] width 12 height 12
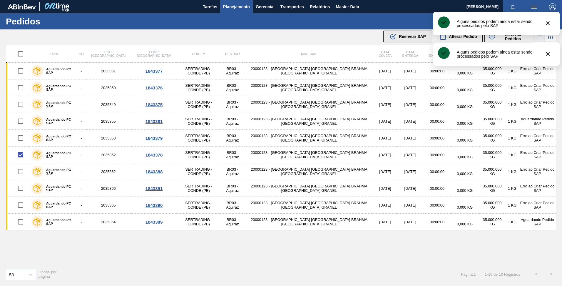
click at [406, 35] on span "Reenviar SAP" at bounding box center [412, 36] width 27 height 5
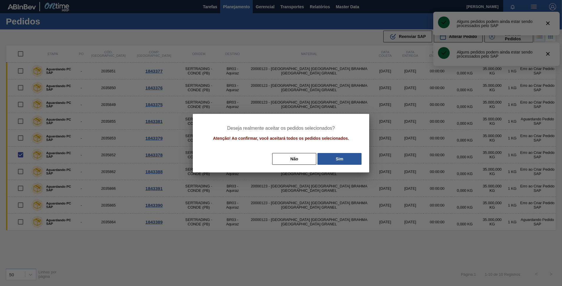
click at [330, 150] on div "Deseja realmente aceitar os pedidos selecionados? Atenção! Ao confirmar, você a…" at bounding box center [281, 143] width 176 height 58
click at [331, 153] on button "Sim" at bounding box center [339, 159] width 44 height 12
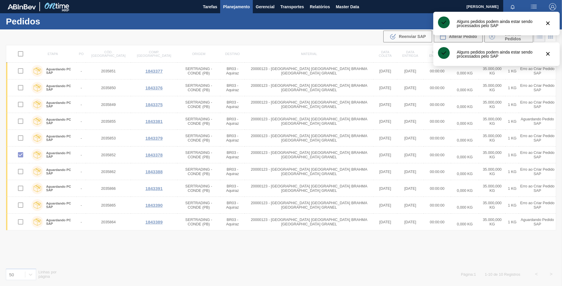
checkbox input "false"
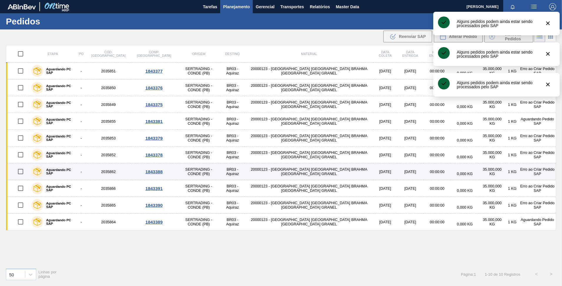
click at [21, 169] on input "checkbox" at bounding box center [20, 171] width 12 height 12
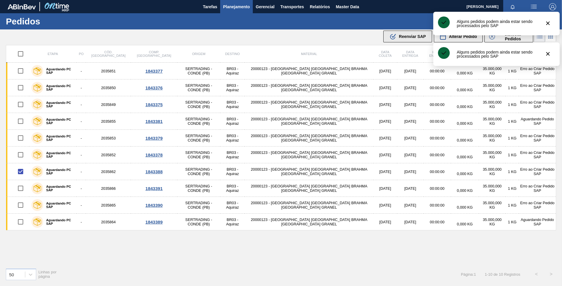
click at [401, 35] on span "Reenviar SAP" at bounding box center [412, 36] width 27 height 5
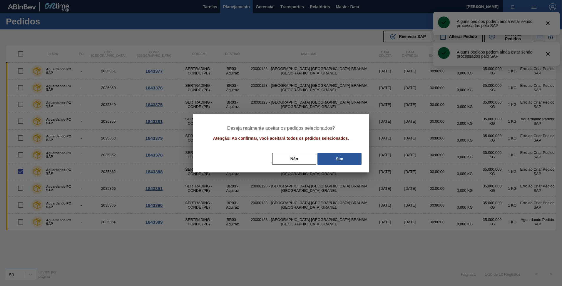
click at [332, 151] on div "Deseja realmente aceitar os pedidos selecionados? Atenção! Ao confirmar, você a…" at bounding box center [281, 143] width 176 height 58
click at [341, 158] on button "Sim" at bounding box center [339, 159] width 44 height 12
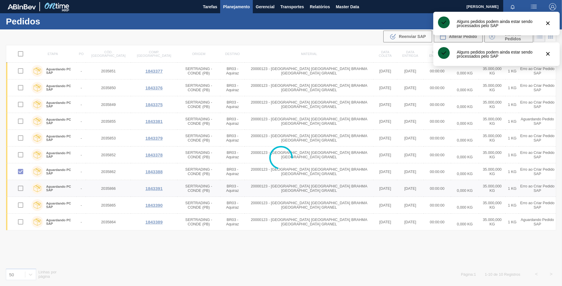
checkbox input "false"
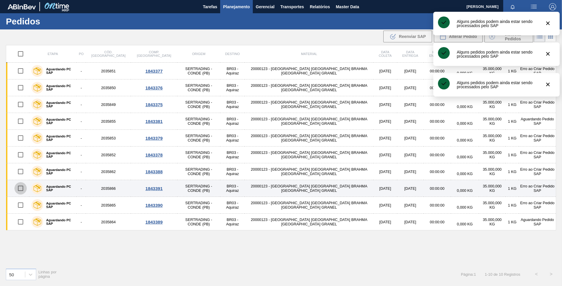
click at [21, 187] on input "checkbox" at bounding box center [20, 188] width 12 height 12
checkbox input "true"
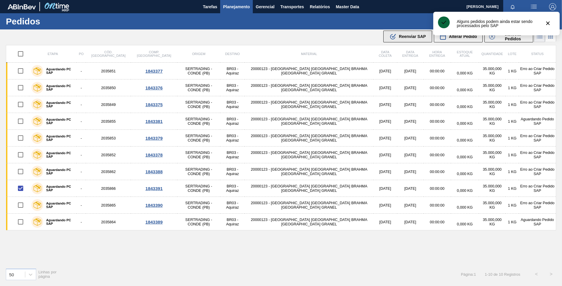
click at [405, 37] on span "Reenviar SAP" at bounding box center [412, 36] width 27 height 5
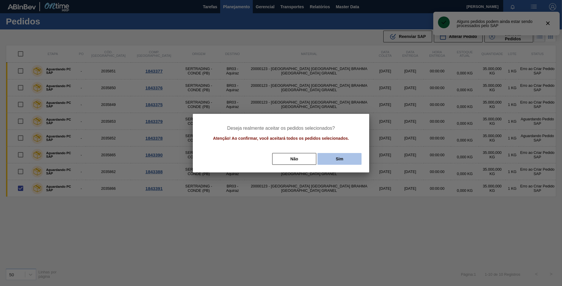
click at [338, 154] on button "Sim" at bounding box center [339, 159] width 44 height 12
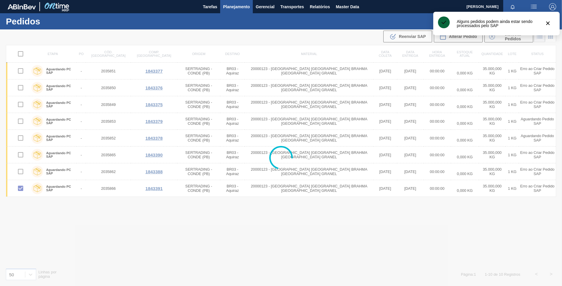
checkbox input "false"
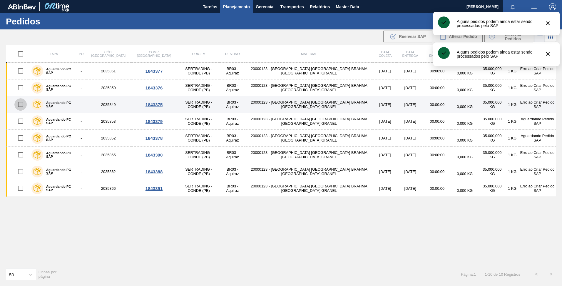
click at [20, 103] on input "checkbox" at bounding box center [20, 104] width 12 height 12
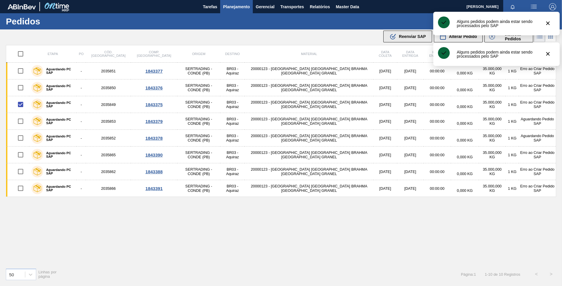
click at [398, 33] on div ".b{fill:var(--color-action-default)} Reenviar SAP" at bounding box center [407, 36] width 36 height 7
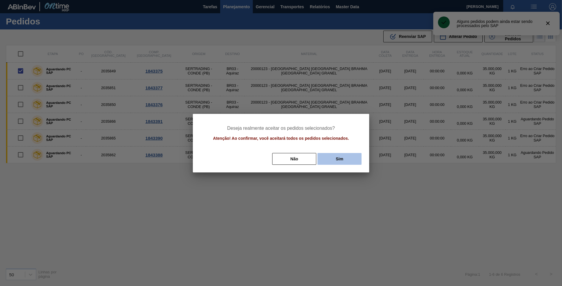
click at [338, 155] on button "Sim" at bounding box center [339, 159] width 44 height 12
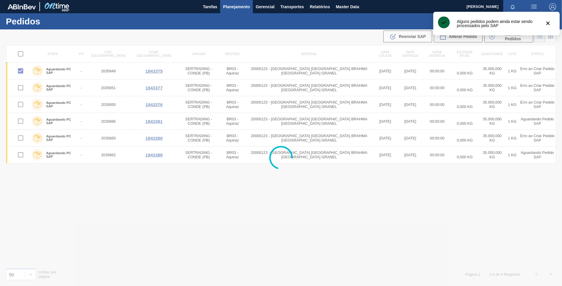
checkbox input "false"
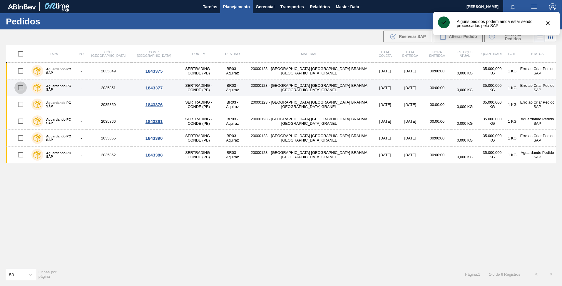
click at [19, 89] on input "checkbox" at bounding box center [20, 87] width 12 height 12
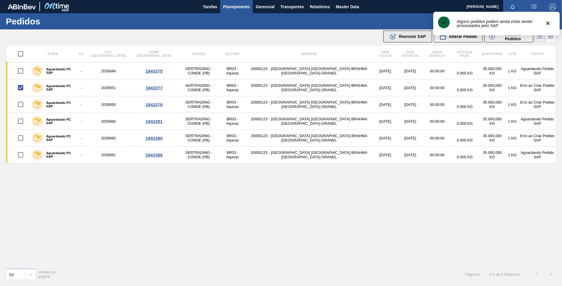
click at [394, 31] on button ".b{fill:var(--color-action-default)} Reenviar SAP" at bounding box center [407, 37] width 49 height 12
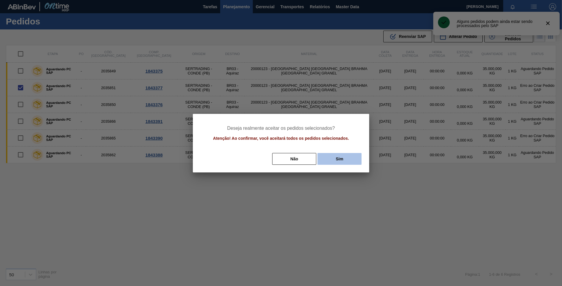
click at [327, 158] on button "Sim" at bounding box center [339, 159] width 44 height 12
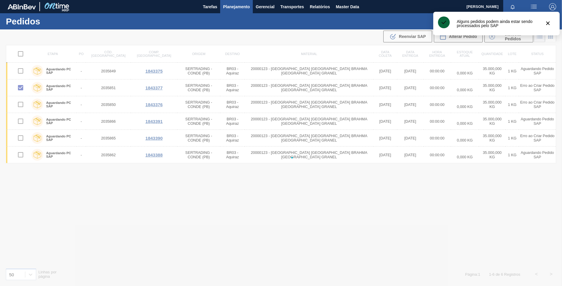
checkbox input "false"
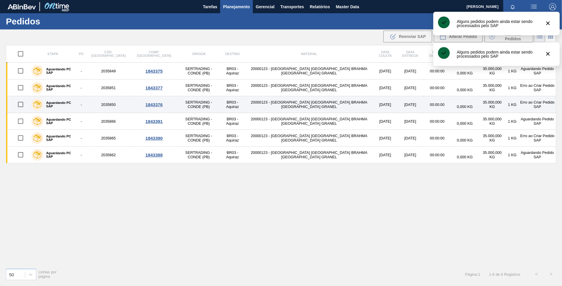
click at [17, 101] on input "checkbox" at bounding box center [20, 104] width 12 height 12
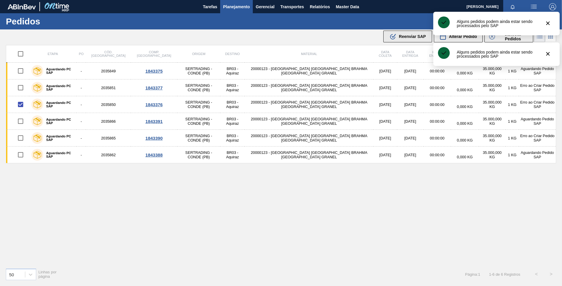
click at [411, 39] on div ".b{fill:var(--color-action-default)} Reenviar SAP" at bounding box center [407, 36] width 36 height 7
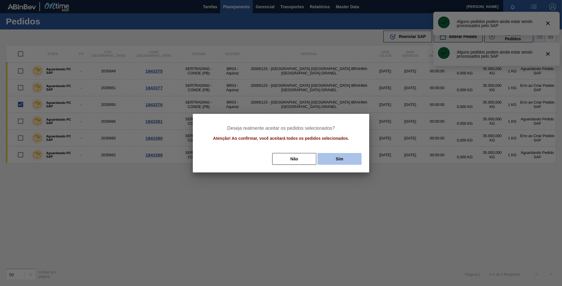
click at [326, 156] on button "Sim" at bounding box center [339, 159] width 44 height 12
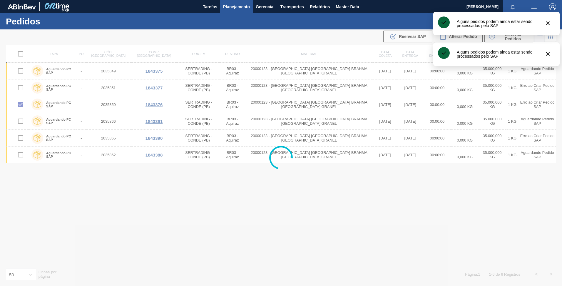
checkbox input "false"
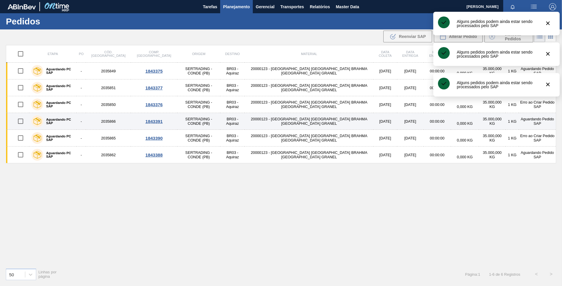
click at [17, 120] on input "checkbox" at bounding box center [20, 121] width 12 height 12
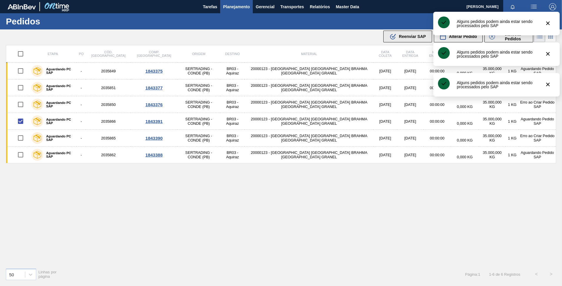
click at [404, 36] on span "Reenviar SAP" at bounding box center [412, 36] width 27 height 5
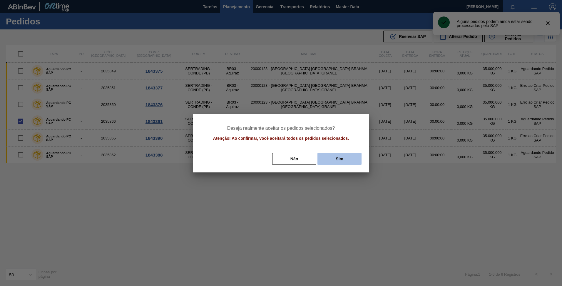
click at [341, 159] on button "Sim" at bounding box center [339, 159] width 44 height 12
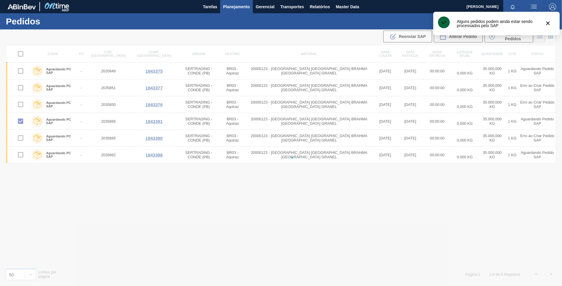
click at [21, 140] on div at bounding box center [281, 157] width 562 height 256
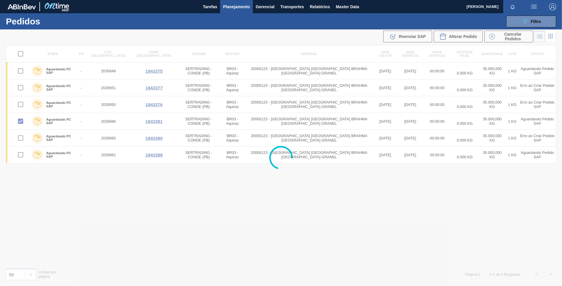
checkbox input "false"
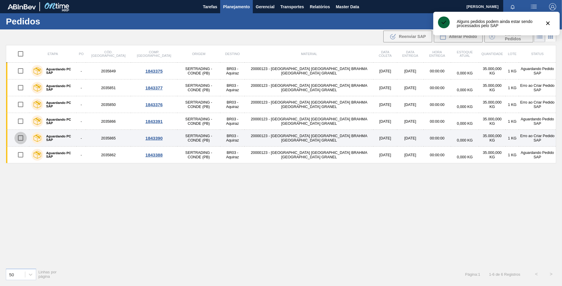
click at [19, 138] on input "checkbox" at bounding box center [20, 138] width 12 height 12
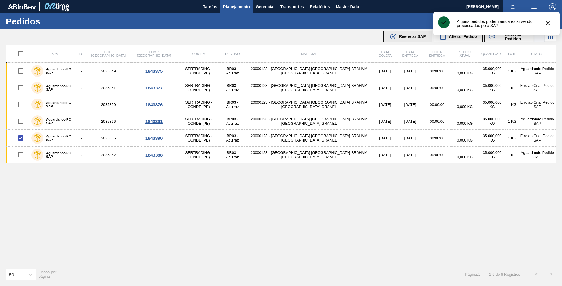
click at [422, 32] on button ".b{fill:var(--color-action-default)} Reenviar SAP" at bounding box center [407, 37] width 49 height 12
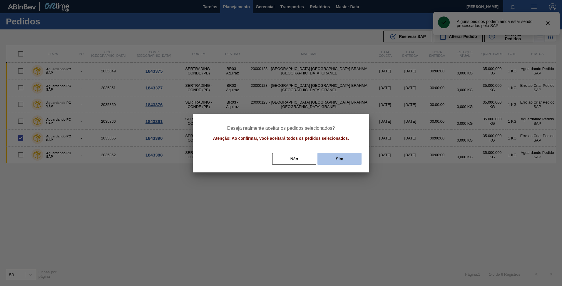
click at [340, 154] on button "Sim" at bounding box center [339, 159] width 44 height 12
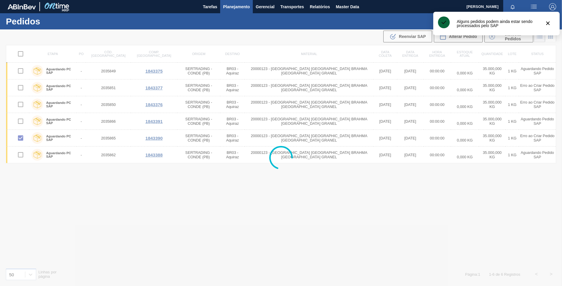
checkbox input "false"
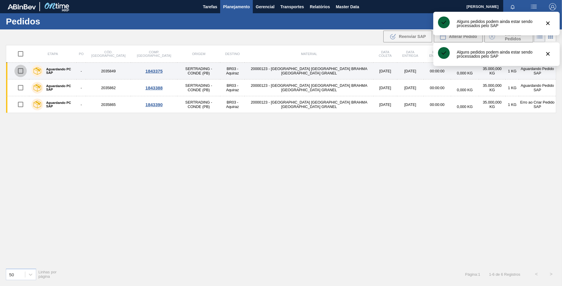
click at [22, 73] on input "checkbox" at bounding box center [20, 71] width 12 height 12
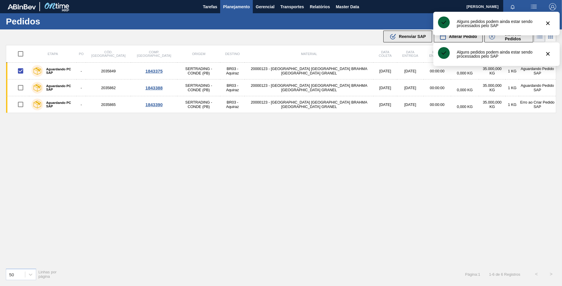
click at [395, 32] on button ".b{fill:var(--color-action-default)} Reenviar SAP" at bounding box center [407, 37] width 49 height 12
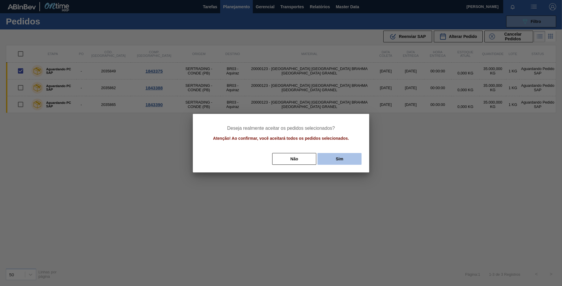
click at [336, 154] on button "Sim" at bounding box center [339, 159] width 44 height 12
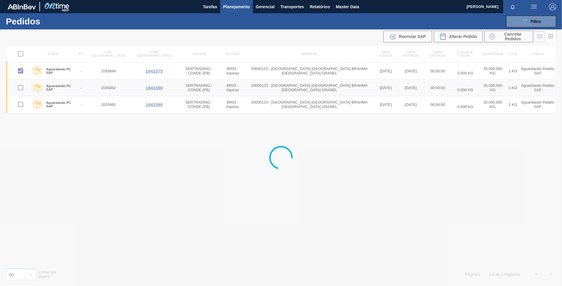
checkbox input "false"
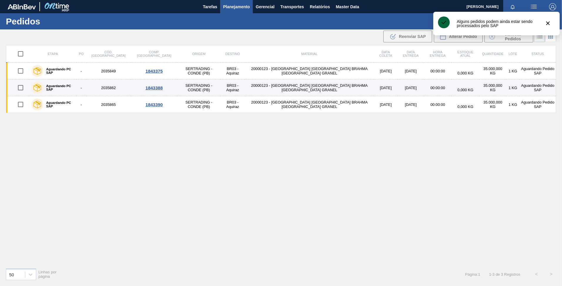
click at [23, 88] on input "checkbox" at bounding box center [20, 87] width 12 height 12
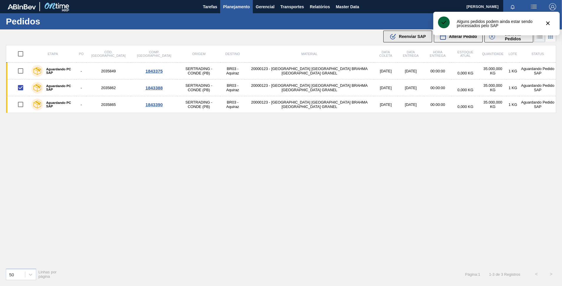
click at [424, 37] on span "Reenviar SAP" at bounding box center [412, 36] width 27 height 5
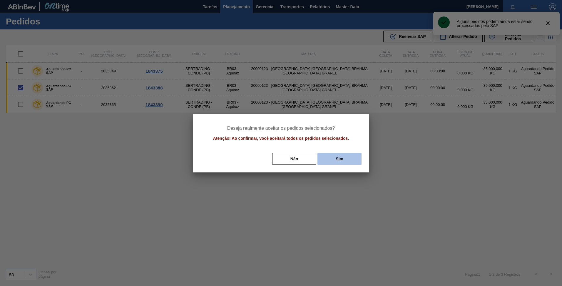
click at [351, 154] on button "Sim" at bounding box center [339, 159] width 44 height 12
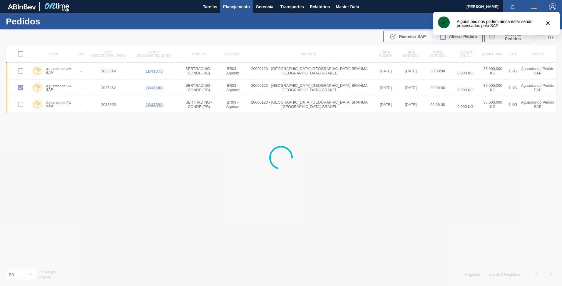
checkbox input "false"
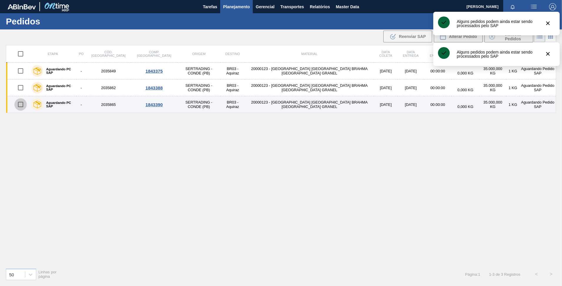
click at [23, 104] on input "checkbox" at bounding box center [20, 104] width 12 height 12
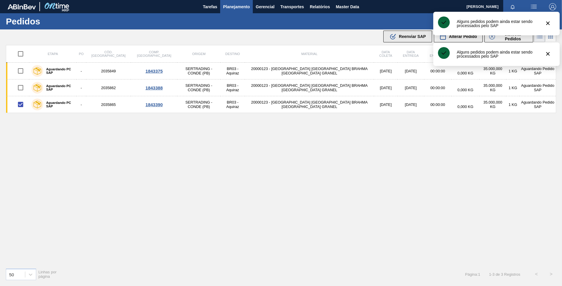
click at [398, 36] on div ".b{fill:var(--color-action-default)} Reenviar SAP" at bounding box center [407, 36] width 36 height 7
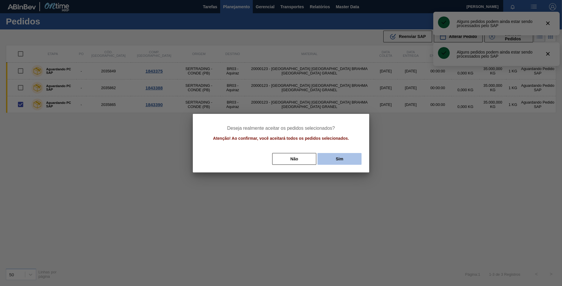
click at [341, 155] on button "Sim" at bounding box center [339, 159] width 44 height 12
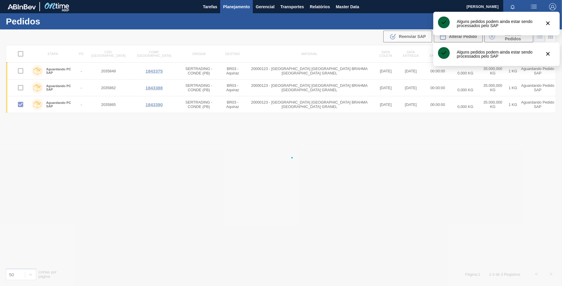
checkbox input "false"
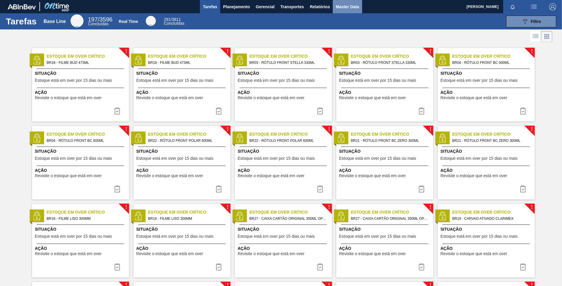
click at [342, 11] on button "Master Data" at bounding box center [347, 6] width 29 height 13
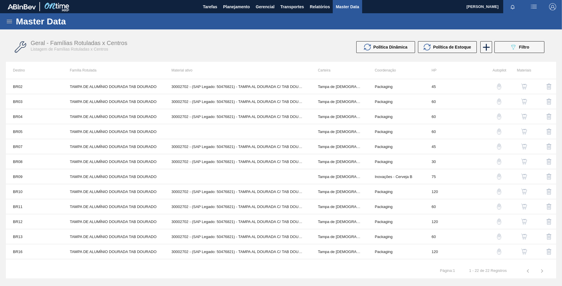
click at [11, 23] on icon at bounding box center [9, 21] width 7 height 7
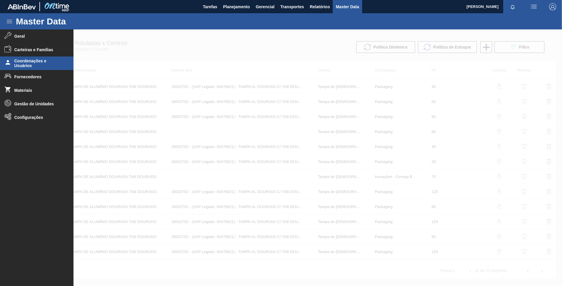
click at [32, 69] on li "Coordenações e Usuários" at bounding box center [36, 63] width 73 height 14
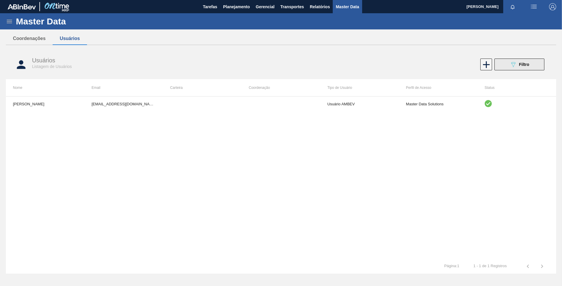
click at [523, 62] on span "Filtro" at bounding box center [524, 64] width 10 height 5
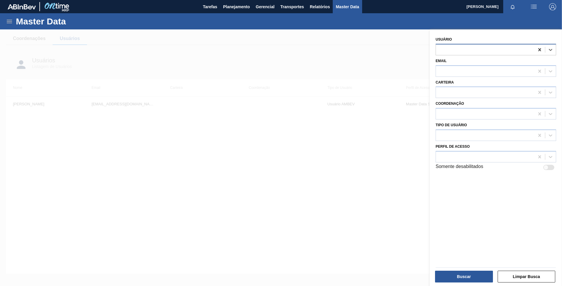
click at [541, 51] on icon at bounding box center [540, 50] width 6 height 6
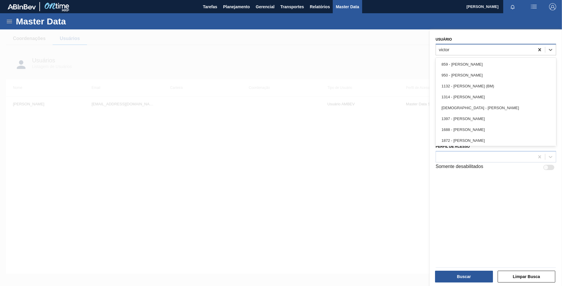
type input "victor"
type input "victor fer"
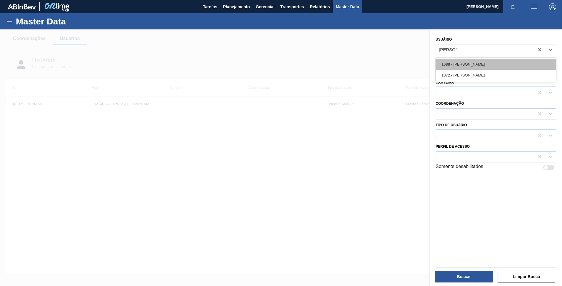
click at [460, 63] on div "1688 - Victor Fernando Rodrigues Antonio" at bounding box center [495, 64] width 120 height 11
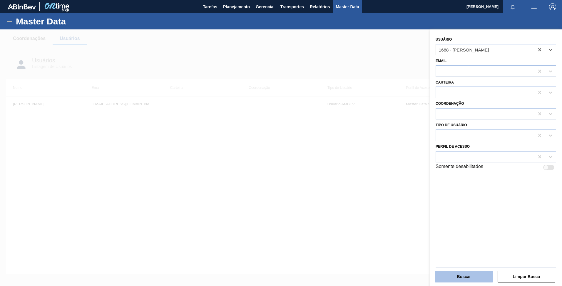
click at [462, 272] on button "Buscar" at bounding box center [464, 276] width 58 height 12
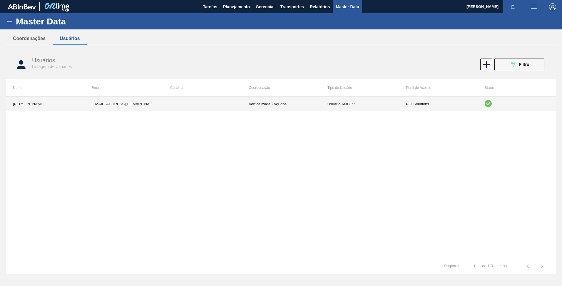
click at [276, 105] on td "Verticalizada - Agudos" at bounding box center [281, 103] width 78 height 15
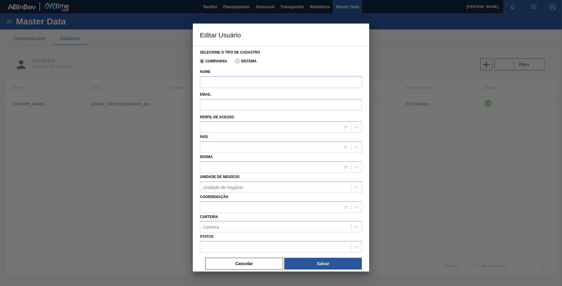
type input "Victor Fernando Rodrigues Antonio"
type input "brqua867735@ab-inbev.com"
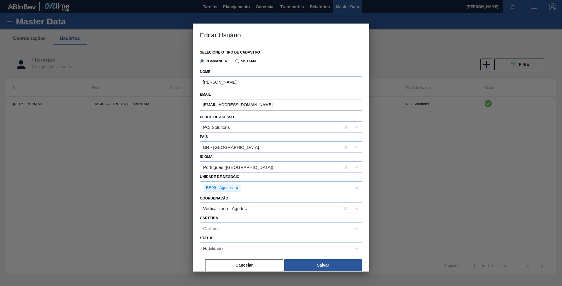
scroll to position [3, 0]
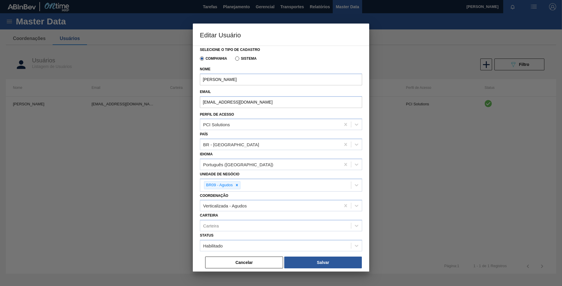
click at [194, 174] on div "Selecione o tipo de cadastro Companhia Sistema Nome Victor Fernando Rodrigues A…" at bounding box center [281, 159] width 176 height 226
click at [238, 265] on button "Cancelar" at bounding box center [244, 262] width 78 height 12
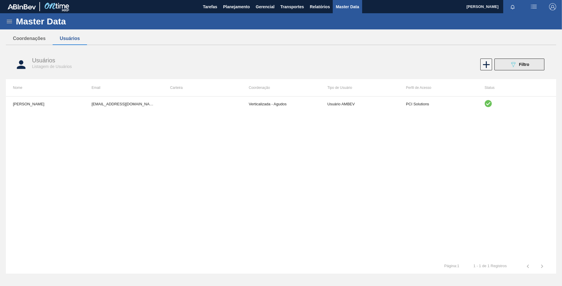
click at [508, 69] on button "089F7B8B-B2A5-4AFE-B5C0-19BA573D28AC Filtro" at bounding box center [519, 64] width 50 height 12
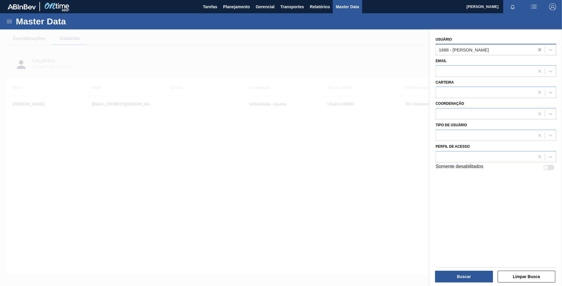
click at [539, 50] on icon at bounding box center [539, 49] width 3 height 3
click at [507, 49] on div at bounding box center [485, 49] width 98 height 9
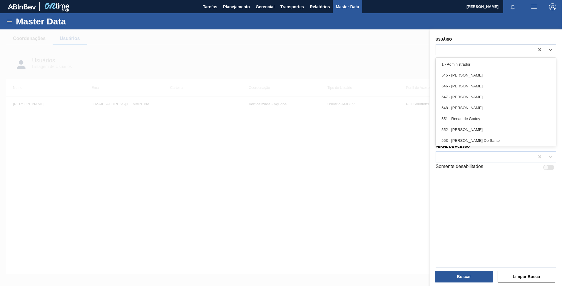
paste input "v"
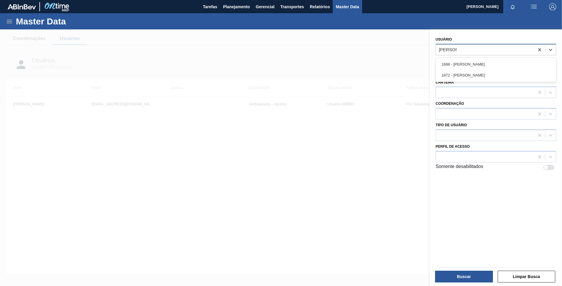
type input "victor fern"
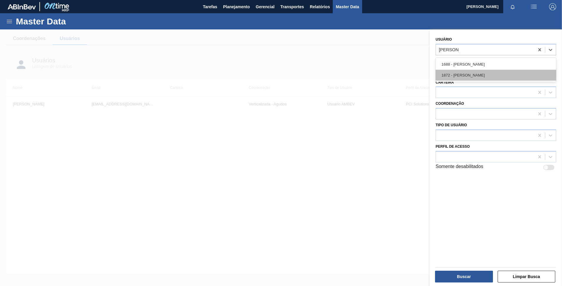
click at [494, 75] on div "1872 - VICTOR FERNANDO RODRIGUES ANTONIO" at bounding box center [495, 75] width 120 height 11
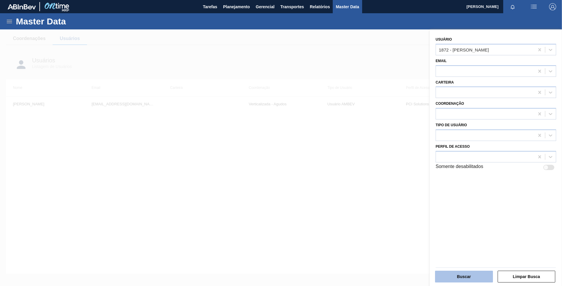
click at [452, 274] on button "Buscar" at bounding box center [464, 276] width 58 height 12
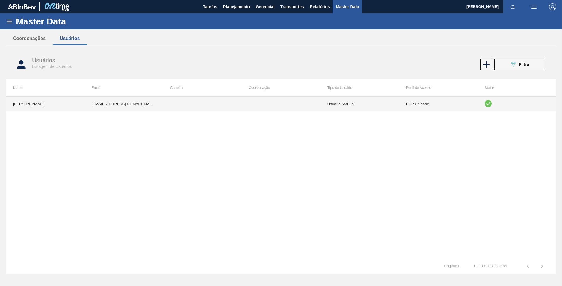
click at [321, 100] on td "Usuário AMBEV" at bounding box center [359, 103] width 78 height 15
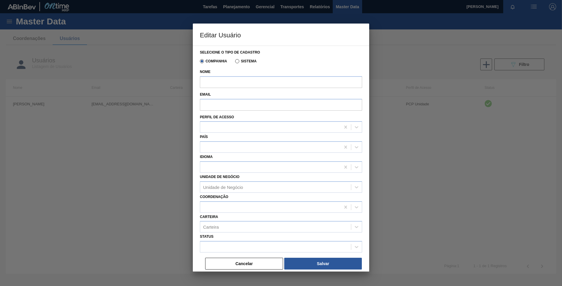
type input "VICTOR FERNANDO RODRIGUES ANTONIO"
type input "99849231@ab-inbev.com"
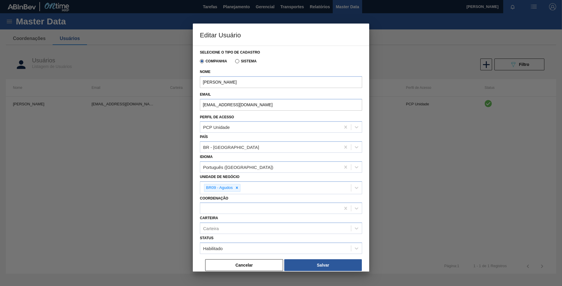
click at [97, 176] on div at bounding box center [281, 143] width 562 height 286
click at [252, 262] on button "Cancelar" at bounding box center [244, 265] width 78 height 12
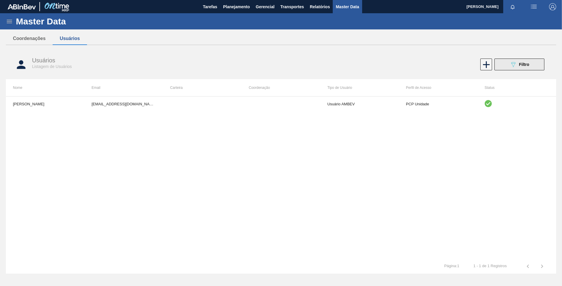
click at [517, 65] on div "089F7B8B-B2A5-4AFE-B5C0-19BA573D28AC Filtro" at bounding box center [520, 64] width 20 height 7
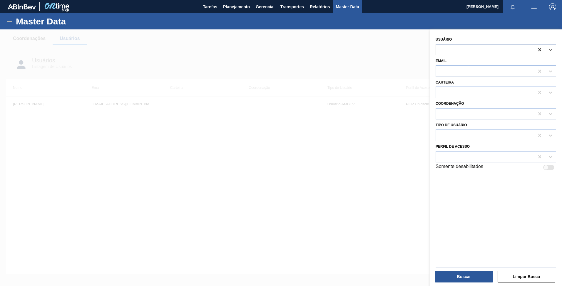
click at [537, 50] on icon at bounding box center [540, 50] width 6 height 6
paste input "Thais Climaco"
type input "Thais Climaco"
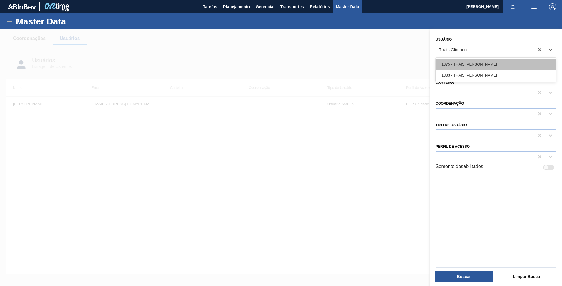
click at [492, 61] on div "1375 - THAIS CLIMACO DA SILVA" at bounding box center [495, 64] width 120 height 11
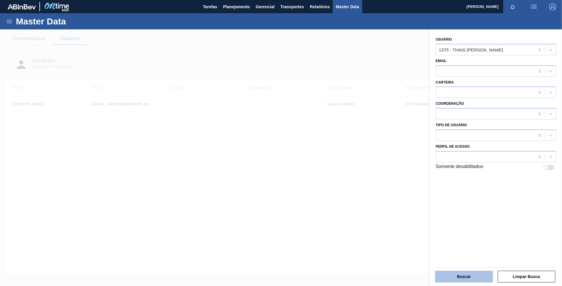
click at [457, 272] on button "Buscar" at bounding box center [464, 276] width 58 height 12
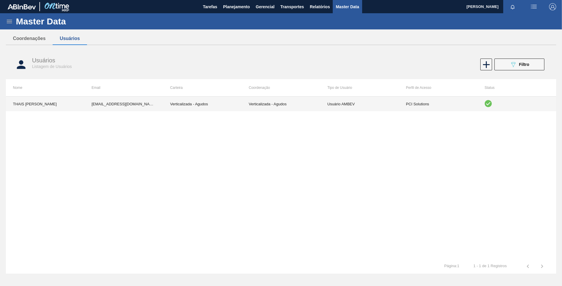
click at [302, 105] on td "Verticalizada - Agudos" at bounding box center [281, 103] width 78 height 15
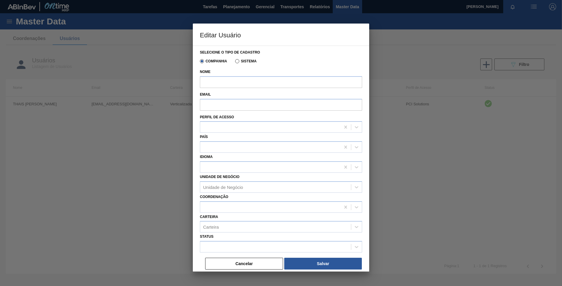
type input "THAIS CLIMACO DA SILVA"
type input "99833495@ab-inbev.com"
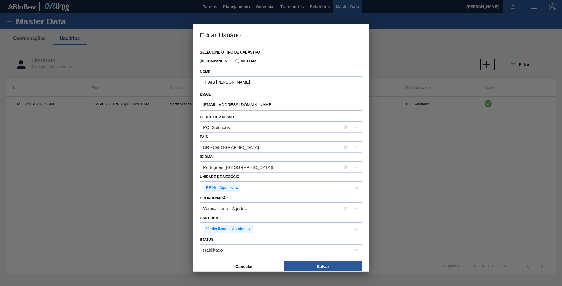
click at [247, 272] on div at bounding box center [281, 143] width 562 height 286
click at [252, 262] on button "Cancelar" at bounding box center [244, 266] width 78 height 12
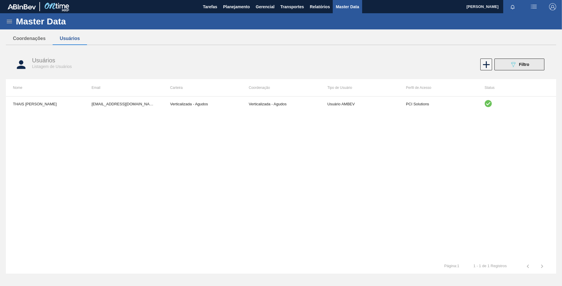
click at [509, 65] on button "089F7B8B-B2A5-4AFE-B5C0-19BA573D28AC Filtro" at bounding box center [519, 64] width 50 height 12
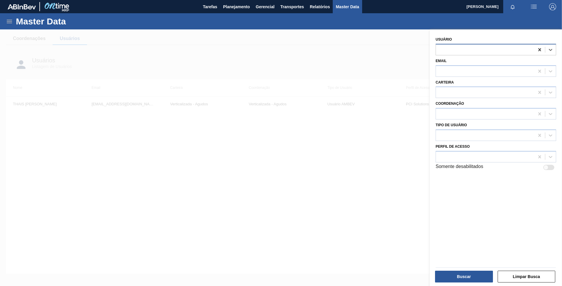
click at [540, 48] on icon at bounding box center [539, 49] width 3 height 3
paste input "Thais Climaco"
type input "Thais Climaco"
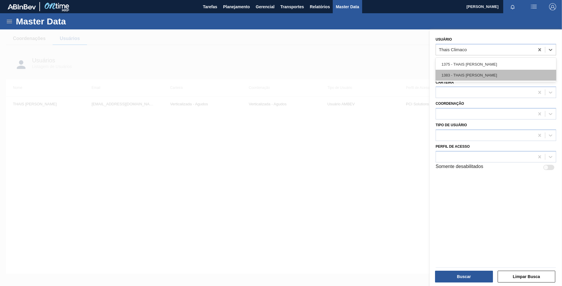
click at [490, 71] on div "1383 - THAIS CLIMACO DA SILVA" at bounding box center [495, 75] width 120 height 11
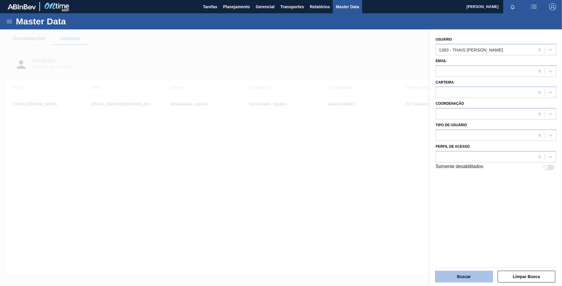
click at [464, 271] on button "Buscar" at bounding box center [464, 276] width 58 height 12
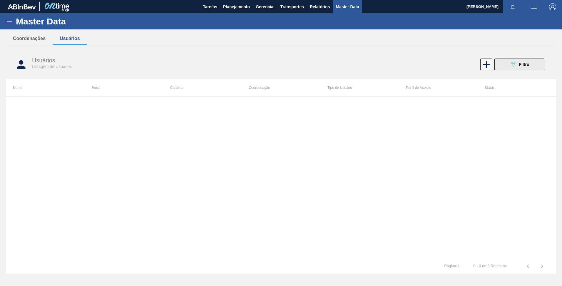
click at [527, 66] on span "Filtro" at bounding box center [524, 64] width 10 height 5
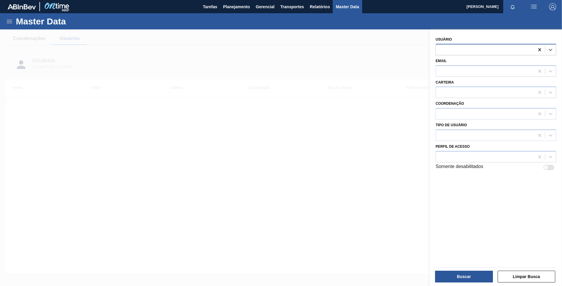
click at [538, 52] on icon at bounding box center [540, 50] width 6 height 6
click at [523, 51] on div at bounding box center [485, 49] width 98 height 9
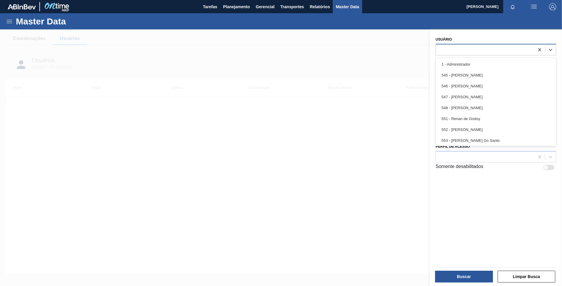
paste input "Thais Climaco"
type input "Thais Climaco"
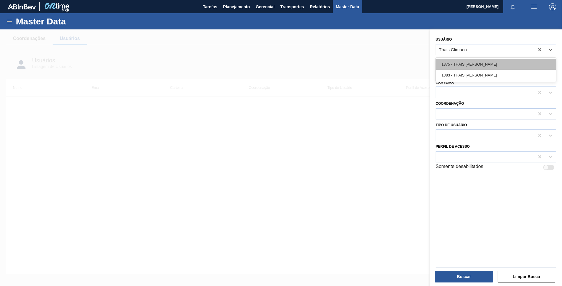
click at [508, 62] on div "1375 - THAIS CLIMACO DA SILVA" at bounding box center [495, 64] width 120 height 11
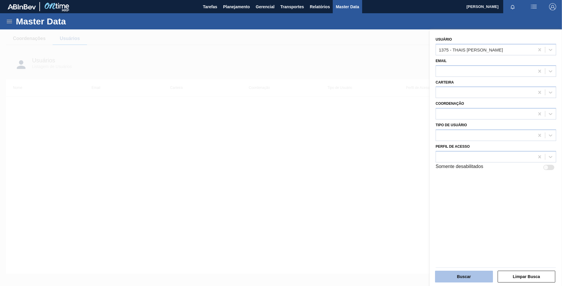
click at [460, 272] on button "Buscar" at bounding box center [464, 276] width 58 height 12
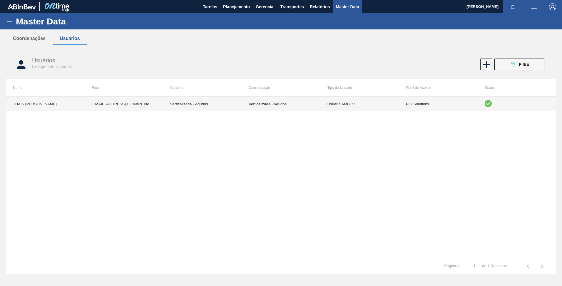
click at [298, 107] on td "Verticalizada - Agudos" at bounding box center [281, 103] width 78 height 15
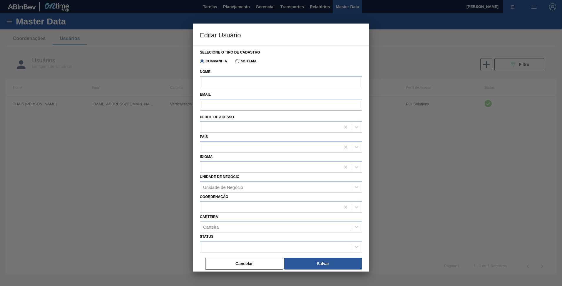
type input "THAIS CLIMACO DA SILVA"
type input "99833495@ab-inbev.com"
